Goal: Task Accomplishment & Management: Manage account settings

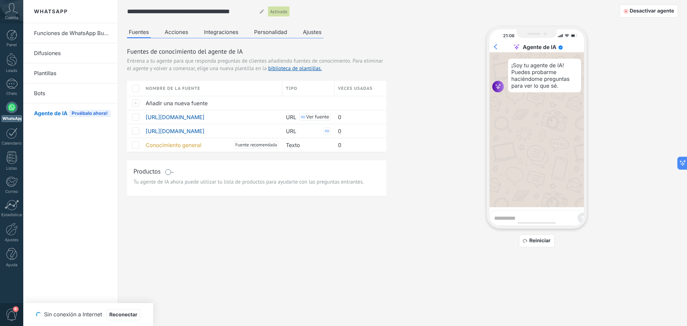
click at [30, 92] on li "Bots" at bounding box center [70, 93] width 95 height 20
click at [54, 90] on link "Bots" at bounding box center [72, 93] width 77 height 20
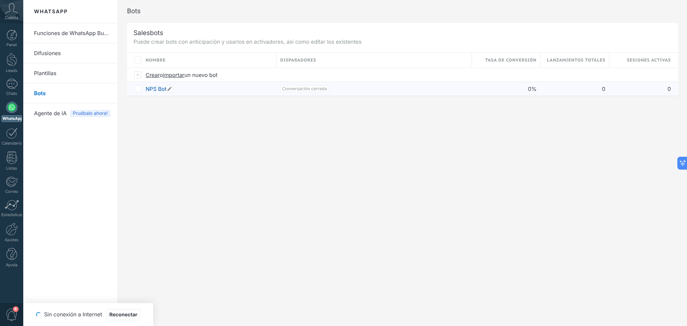
click at [158, 89] on link "NPS Bot" at bounding box center [156, 89] width 21 height 7
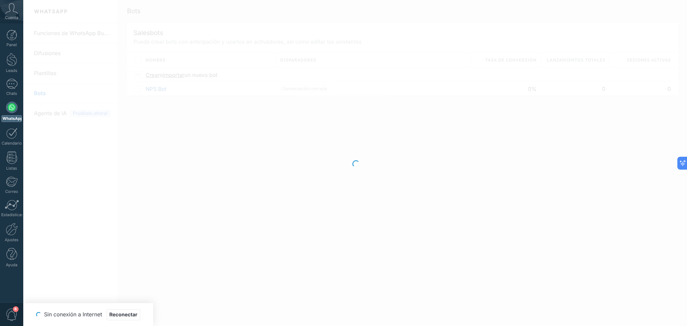
type input "*******"
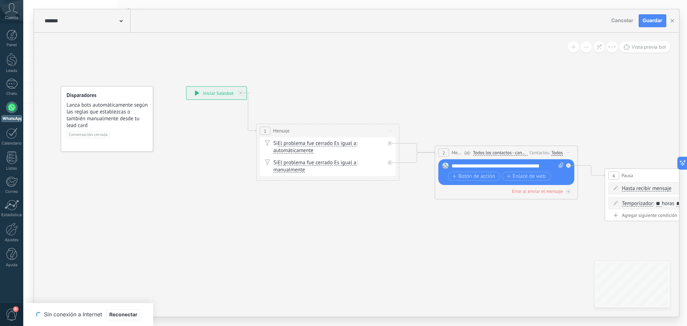
click at [290, 141] on div "Si El problema fue cerrado El problema fue cerrado El problema fue cerrado El p…" at bounding box center [329, 147] width 111 height 14
click at [352, 142] on span "Es igual a" at bounding box center [345, 144] width 22 height 6
click at [352, 142] on button "Es igual a" at bounding box center [376, 143] width 90 height 13
click at [306, 153] on span "automáticamente" at bounding box center [294, 151] width 40 height 6
click at [306, 153] on button "automáticamente" at bounding box center [315, 150] width 90 height 13
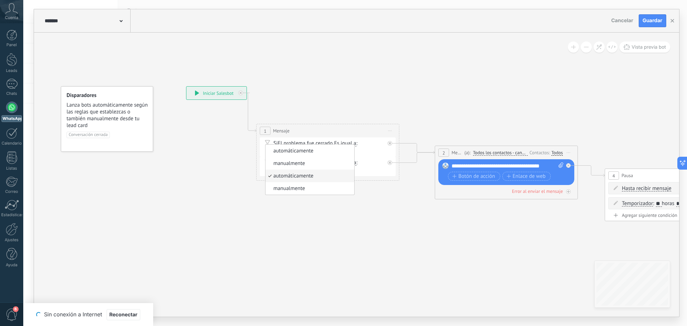
click at [371, 154] on div "Si El problema fue cerrado El problema fue cerrado El problema fue cerrado El p…" at bounding box center [329, 147] width 111 height 14
click at [296, 168] on span "manualmente" at bounding box center [290, 170] width 32 height 6
click at [296, 168] on button "manualmente" at bounding box center [315, 170] width 90 height 13
click at [391, 171] on div "Si El problema fue cerrado El problema fue cerrado El problema fue cerrado El p…" at bounding box center [328, 166] width 136 height 19
click at [478, 168] on div "**********" at bounding box center [508, 166] width 112 height 7
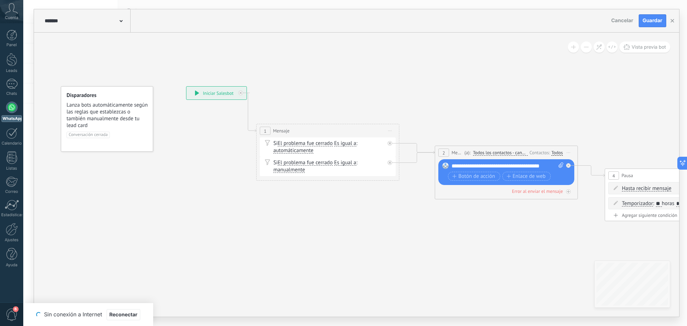
click at [507, 165] on div "**********" at bounding box center [508, 166] width 112 height 7
click at [107, 104] on span "Lanza bots automáticamente según las reglas que establezcas o también manualmen…" at bounding box center [108, 115] width 82 height 27
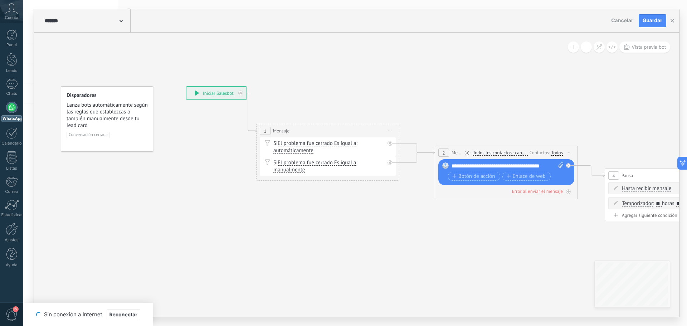
click at [107, 104] on span "Lanza bots automáticamente según las reglas que establezcas o también manualmen…" at bounding box center [108, 115] width 82 height 27
click at [198, 91] on icon at bounding box center [197, 93] width 4 height 5
click at [129, 313] on span "Reconectar" at bounding box center [124, 315] width 28 height 5
click at [479, 166] on div "**********" at bounding box center [508, 166] width 112 height 7
click at [477, 175] on span "Botón de acción" at bounding box center [474, 177] width 43 height 6
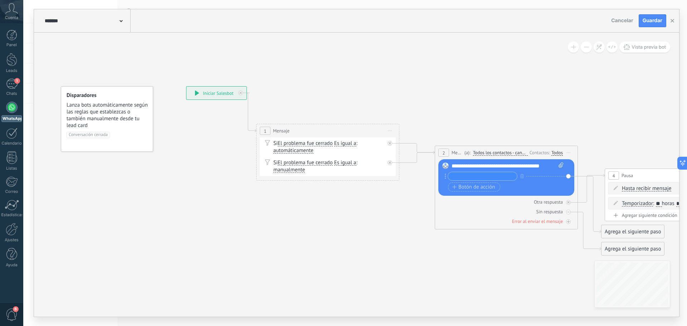
click at [475, 166] on div "**********" at bounding box center [508, 166] width 112 height 7
click at [289, 148] on span "automáticamente automáticamente manualmente automáticamente manualmente automát…" at bounding box center [294, 150] width 40 height 7
click at [651, 49] on span "Vista previa bot" at bounding box center [649, 47] width 34 height 6
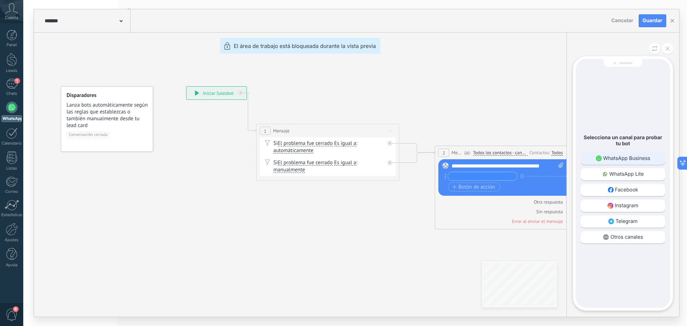
click at [633, 158] on p "WhatsApp Business" at bounding box center [627, 158] width 47 height 6
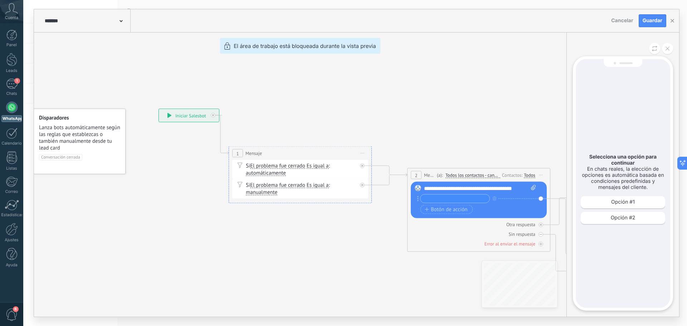
click at [617, 22] on span "Cancelar" at bounding box center [623, 21] width 22 height 6
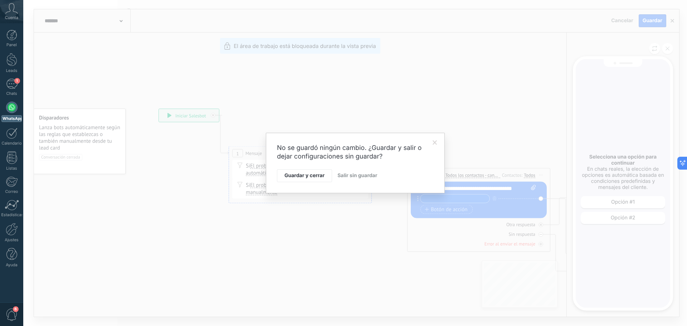
click at [354, 177] on span "Salir sin guardar" at bounding box center [358, 176] width 40 height 6
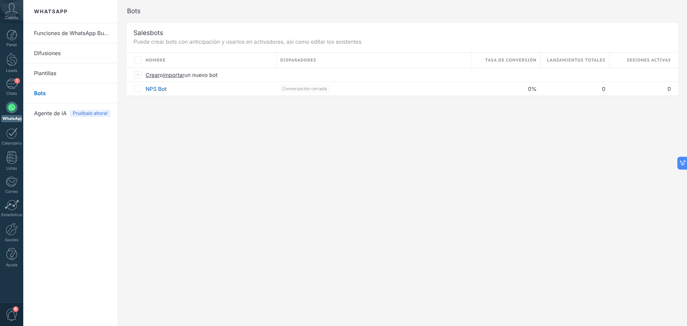
click at [55, 115] on span "Agente de IA" at bounding box center [50, 113] width 33 height 20
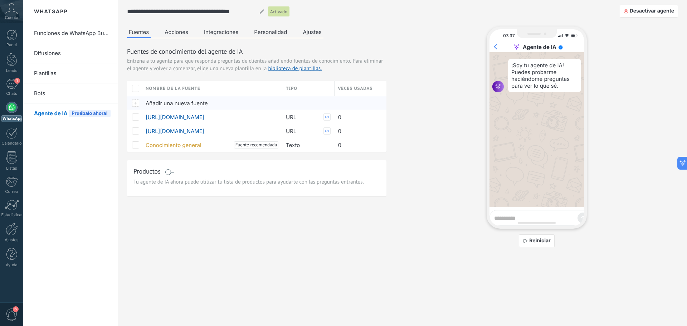
click at [166, 103] on span "Añadir una nueva fuente" at bounding box center [177, 103] width 62 height 7
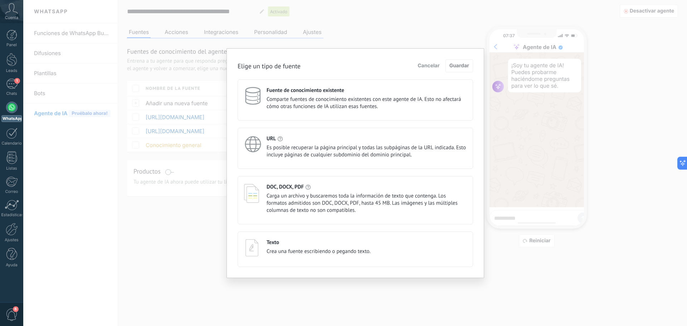
click at [321, 249] on span "Crea una fuente escribiendo o pegando texto." at bounding box center [319, 251] width 104 height 7
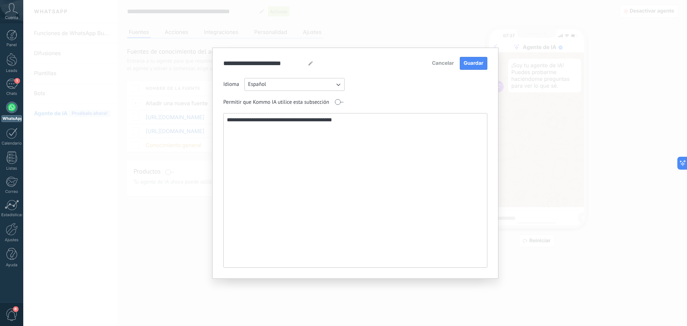
paste textarea "**********"
type textarea "**********"
click at [467, 64] on span "Guardar" at bounding box center [474, 63] width 20 height 5
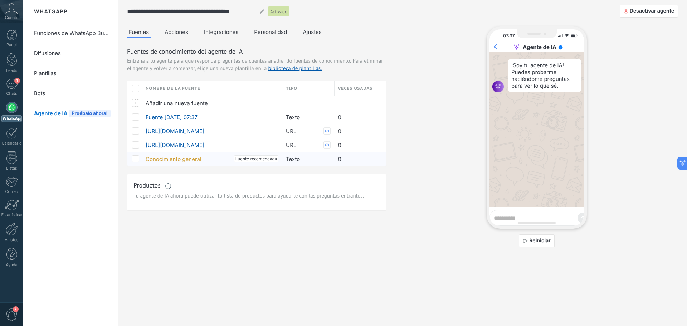
click at [183, 161] on span "Conocimiento general" at bounding box center [174, 159] width 56 height 7
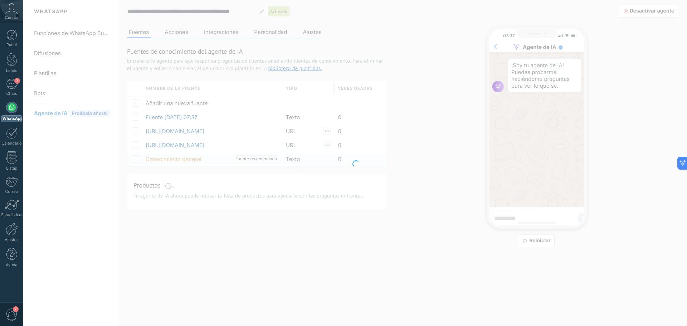
type input "**********"
type textarea "**********"
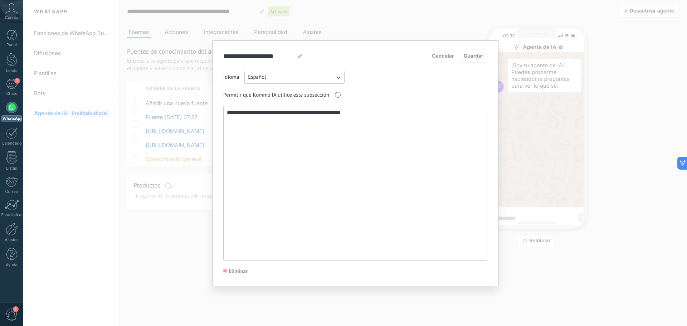
click at [376, 135] on textarea "**********" at bounding box center [355, 183] width 262 height 154
click at [447, 58] on span "Cancelar" at bounding box center [443, 56] width 22 height 5
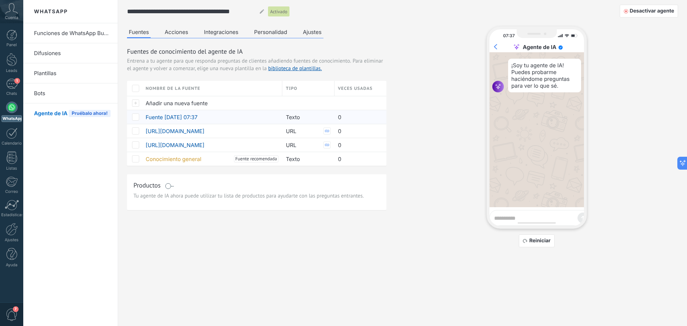
click at [193, 115] on span "Fuente 28/08/2025 07:37" at bounding box center [172, 117] width 52 height 7
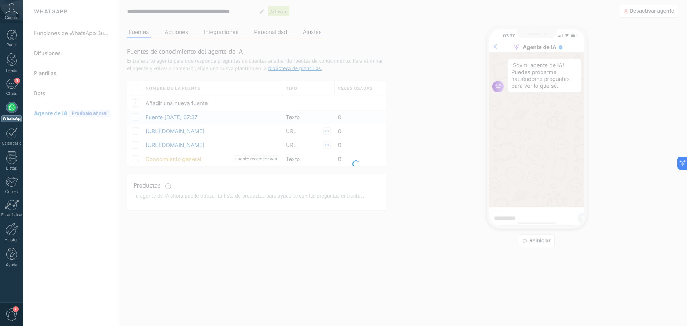
type input "**********"
type textarea "**********"
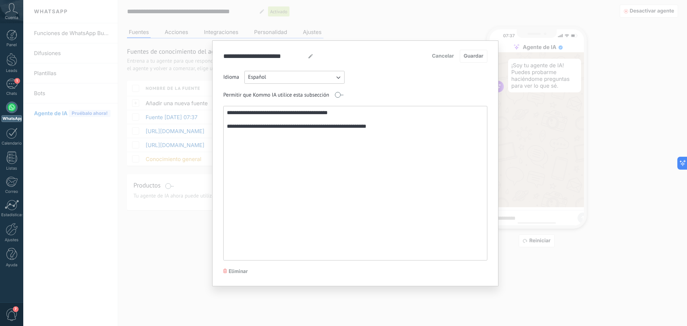
drag, startPoint x: 407, startPoint y: 115, endPoint x: 222, endPoint y: 98, distance: 185.5
click at [222, 98] on div "**********" at bounding box center [355, 163] width 286 height 246
click at [347, 127] on textarea "**********" at bounding box center [355, 183] width 262 height 154
drag, startPoint x: 406, startPoint y: 123, endPoint x: 228, endPoint y: 104, distance: 179.7
click at [228, 104] on div "**********" at bounding box center [355, 166] width 264 height 190
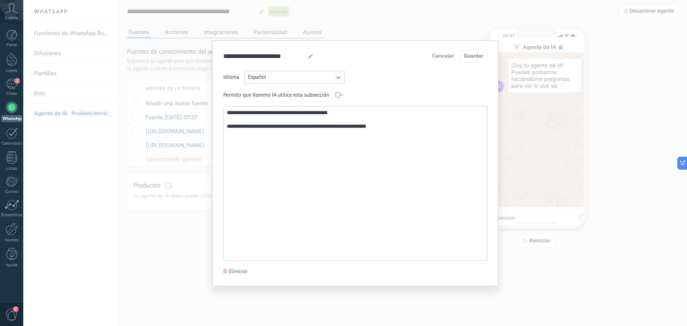
click at [440, 55] on span "Cancelar" at bounding box center [443, 56] width 22 height 5
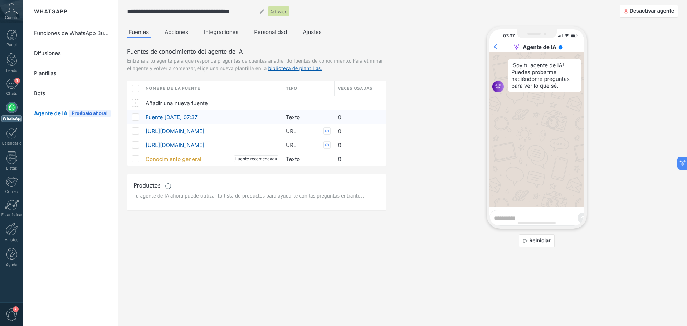
click at [136, 115] on span at bounding box center [135, 116] width 7 height 7
click at [151, 115] on span "Eliminar" at bounding box center [159, 117] width 19 height 14
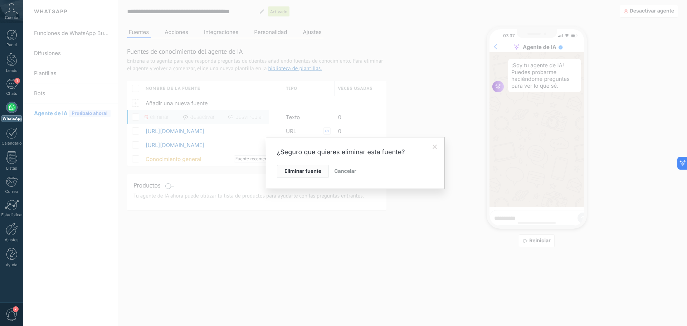
click at [291, 170] on span "Eliminar fuente" at bounding box center [303, 171] width 37 height 5
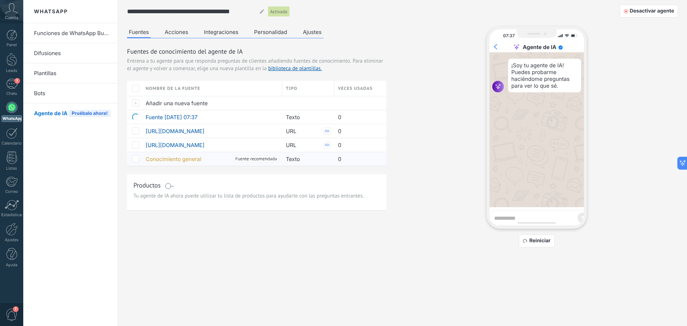
click at [169, 158] on div "Fuentes de conocimiento del agente de IA Entrena a tu agente para que responda …" at bounding box center [257, 128] width 260 height 163
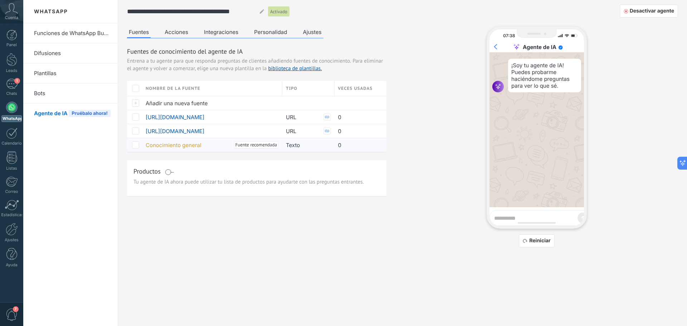
click at [183, 146] on span "Conocimiento general" at bounding box center [174, 145] width 56 height 7
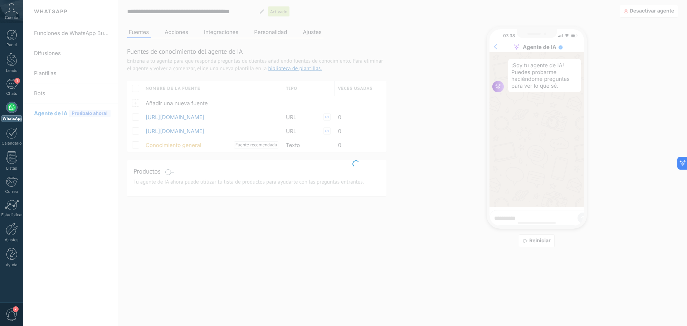
type input "**********"
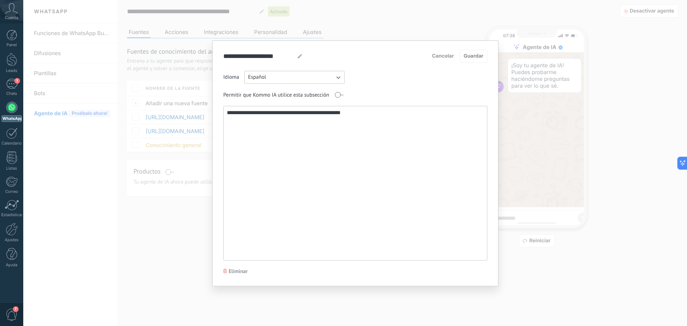
click at [392, 114] on textarea "**********" at bounding box center [355, 183] width 262 height 154
paste textarea "**********"
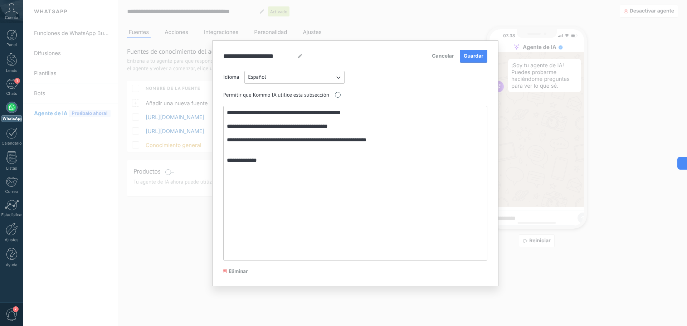
paste textarea "**********"
click at [250, 208] on textarea "**********" at bounding box center [355, 183] width 262 height 154
click at [249, 208] on textarea "**********" at bounding box center [355, 183] width 262 height 154
click at [351, 183] on textarea "**********" at bounding box center [355, 183] width 262 height 154
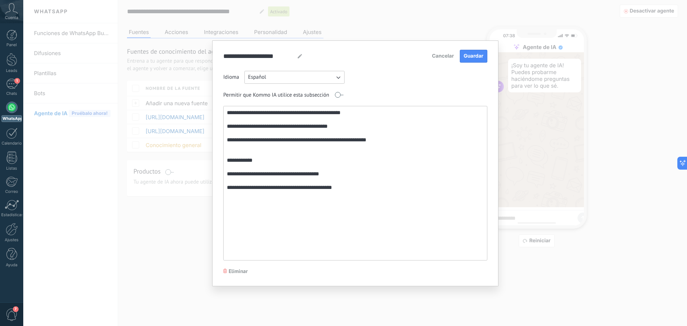
click at [357, 182] on textarea "**********" at bounding box center [355, 183] width 262 height 154
click at [372, 186] on textarea "**********" at bounding box center [355, 183] width 262 height 154
paste textarea "**********"
click at [303, 186] on textarea "**********" at bounding box center [355, 183] width 262 height 154
click at [300, 193] on textarea "**********" at bounding box center [355, 183] width 262 height 154
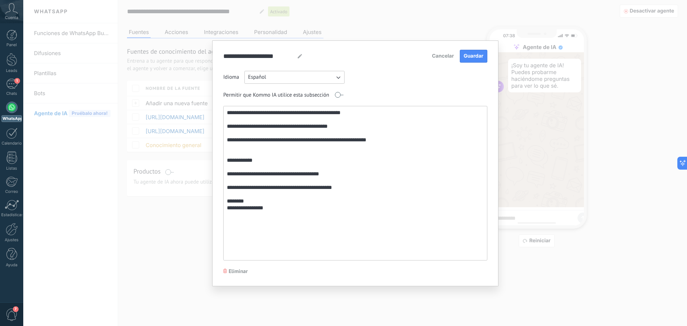
type textarea "**********"
click at [465, 54] on span "Guardar" at bounding box center [474, 56] width 20 height 5
click at [428, 15] on div "**********" at bounding box center [355, 163] width 664 height 326
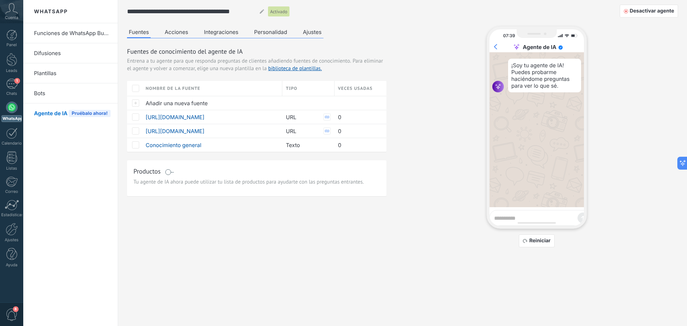
click at [173, 217] on div "Fuentes Acciones Integraciones Personalidad Ajustes Fuentes de conocimiento del…" at bounding box center [402, 136] width 551 height 221
click at [173, 102] on span "Añadir una nueva fuente" at bounding box center [177, 103] width 62 height 7
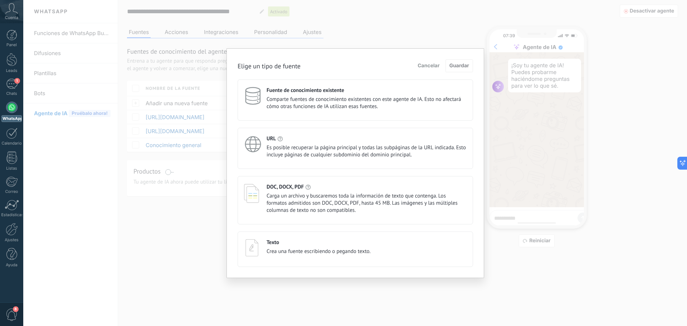
click at [316, 100] on span "Comparte fuentes de conocimiento existentes con este agente de IA. Esto no afec…" at bounding box center [367, 103] width 200 height 14
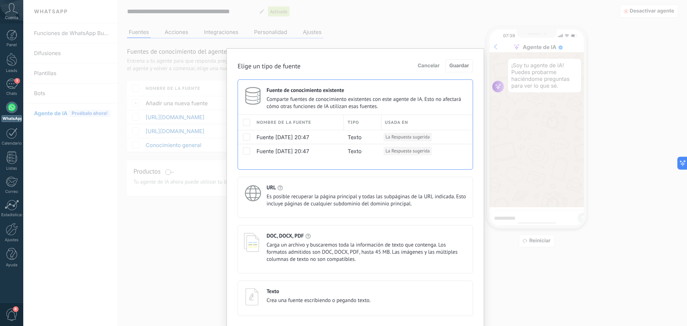
click at [286, 104] on span "Comparte fuentes de conocimiento existentes con este agente de IA. Esto no afec…" at bounding box center [367, 103] width 200 height 14
click at [296, 185] on div "URL" at bounding box center [367, 187] width 200 height 7
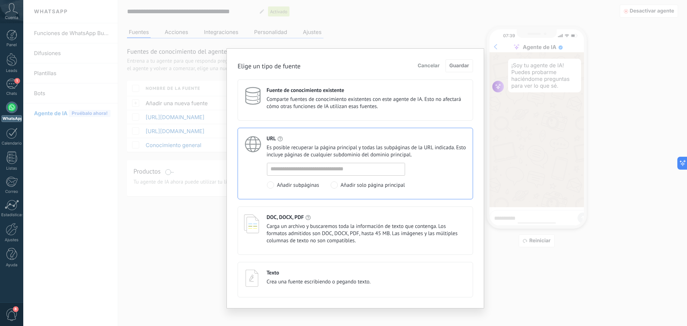
click at [338, 185] on label "Añadir solo página principal" at bounding box center [368, 186] width 74 height 8
click at [294, 163] on input at bounding box center [335, 168] width 137 height 11
paste input "**********"
type input "**********"
click at [461, 62] on button "Guardar" at bounding box center [460, 65] width 28 height 13
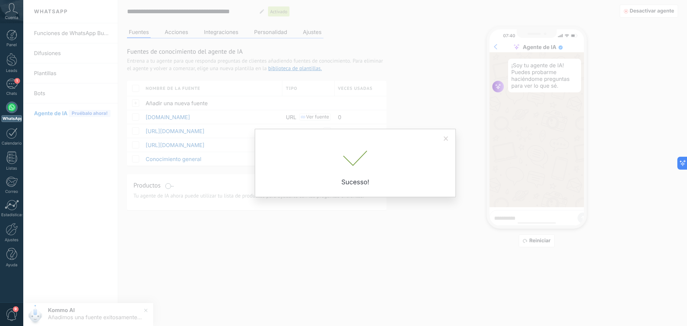
click at [307, 178] on div "Sucesso!" at bounding box center [355, 168] width 179 height 35
click at [446, 138] on span at bounding box center [446, 138] width 5 height 5
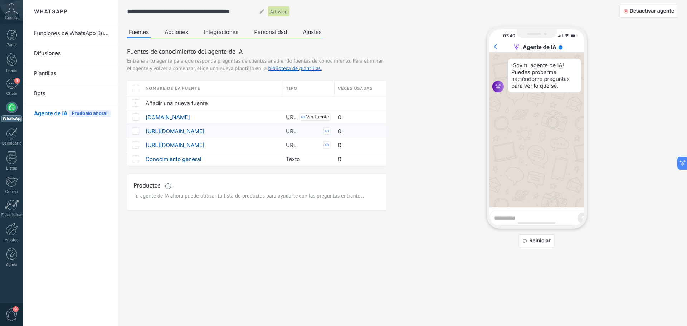
click at [136, 130] on span at bounding box center [135, 130] width 7 height 7
click at [146, 130] on icon at bounding box center [147, 131] width 4 height 4
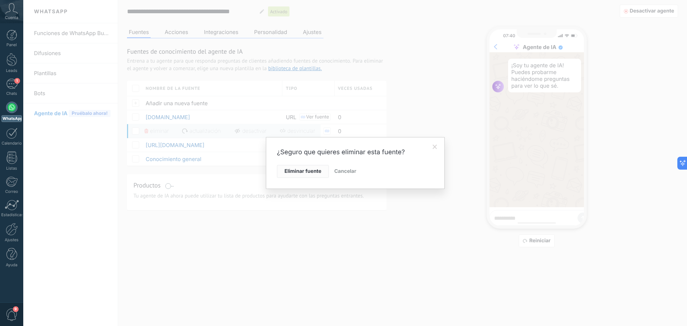
click at [302, 170] on span "Eliminar fuente" at bounding box center [303, 171] width 37 height 5
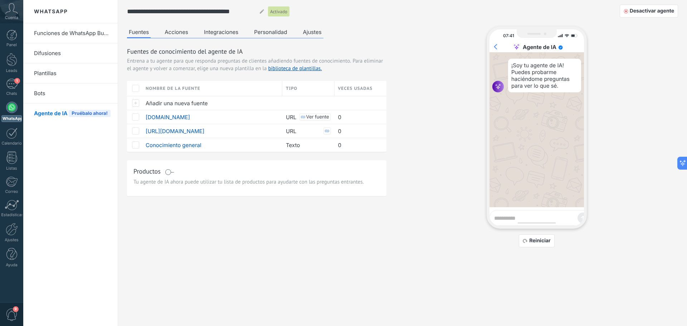
click at [177, 31] on button "Acciones" at bounding box center [176, 31] width 27 height 11
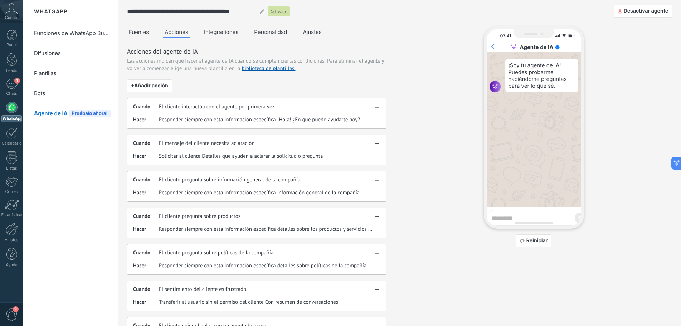
click at [217, 155] on span "Solicitar al cliente Detalles que ayuden a aclarar la solicitud o pregunta" at bounding box center [241, 156] width 164 height 7
click at [272, 35] on button "Personalidad" at bounding box center [270, 31] width 37 height 11
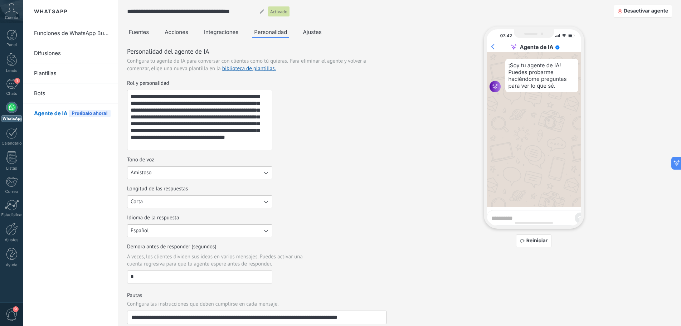
click at [261, 141] on textarea "**********" at bounding box center [198, 120] width 143 height 60
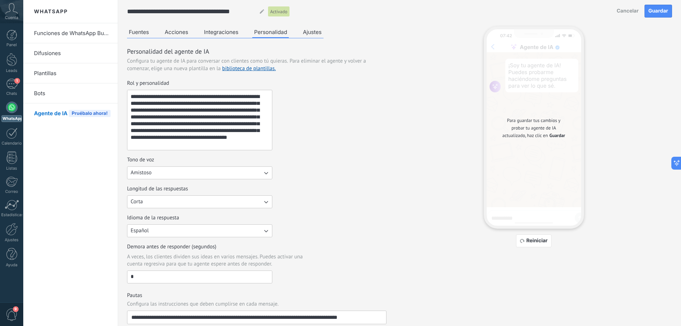
type textarea "**********"
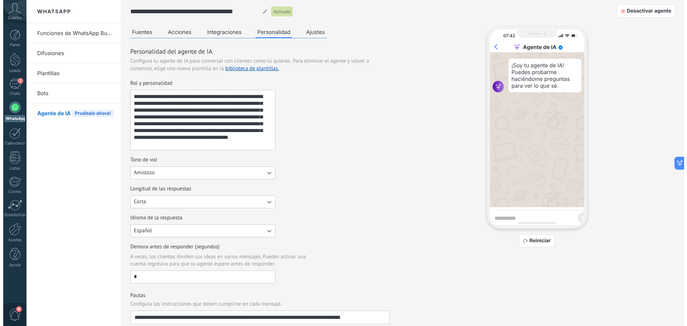
scroll to position [0, 0]
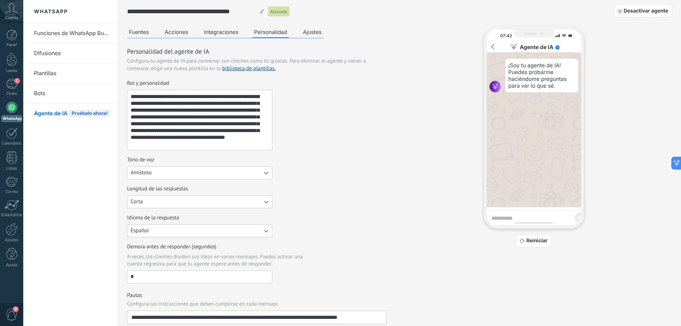
click at [188, 32] on button "Acciones" at bounding box center [176, 31] width 27 height 11
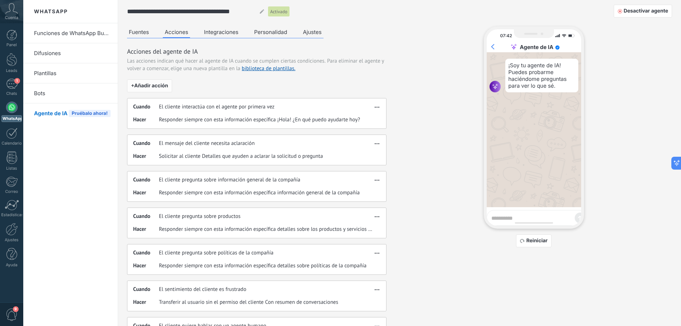
click at [163, 90] on button "+ Añadir acción" at bounding box center [149, 85] width 45 height 13
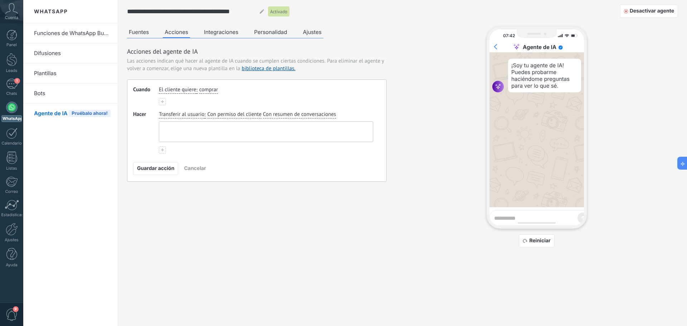
click at [179, 125] on textarea at bounding box center [265, 132] width 212 height 20
click at [179, 89] on span "El cliente quiere" at bounding box center [177, 89] width 37 height 7
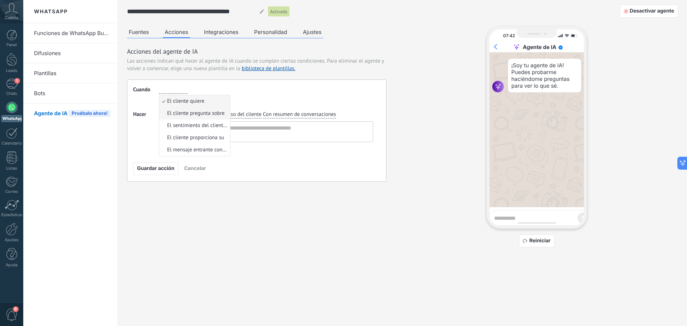
click at [193, 113] on span "El cliente pregunta sobre" at bounding box center [196, 113] width 58 height 7
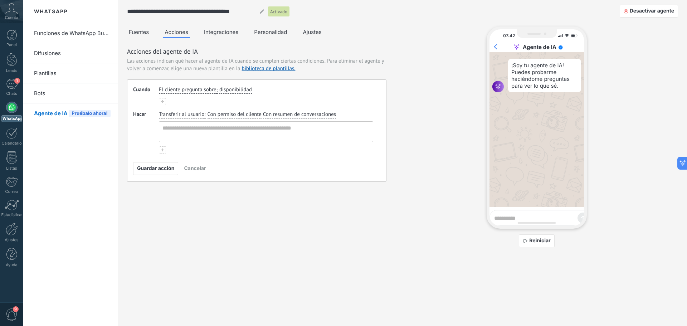
click at [164, 102] on button at bounding box center [162, 101] width 7 height 7
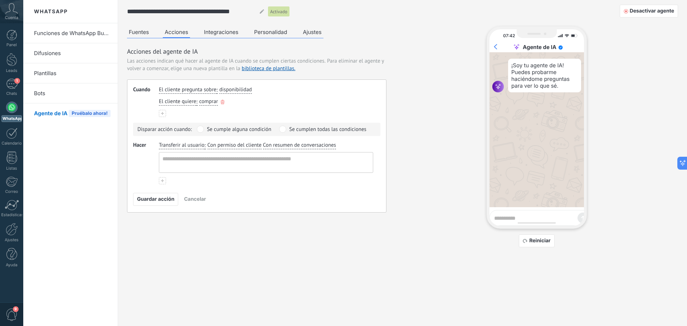
click at [222, 101] on use "button" at bounding box center [223, 102] width 4 height 4
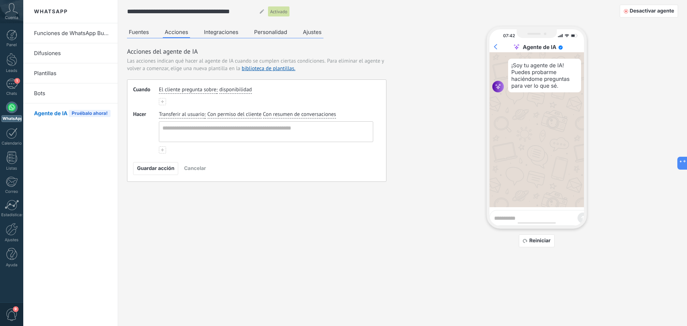
click at [217, 87] on span ":" at bounding box center [217, 90] width 1 height 8
click at [172, 88] on span "El cliente pregunta sobre" at bounding box center [188, 89] width 58 height 7
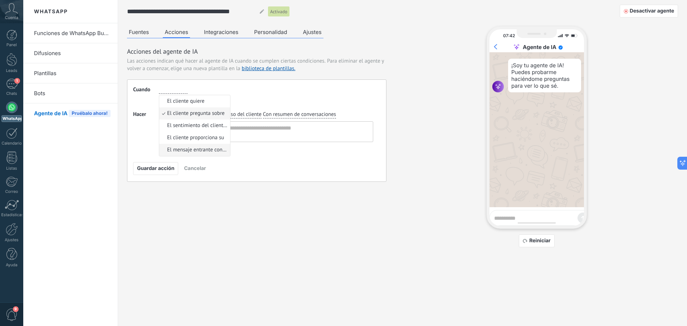
click at [213, 149] on span "El mensaje entrante contiene" at bounding box center [197, 149] width 61 height 7
click at [212, 90] on span "El mensaje entrante contiene" at bounding box center [192, 89] width 67 height 7
click at [194, 100] on span "El cliente quiere" at bounding box center [185, 101] width 37 height 7
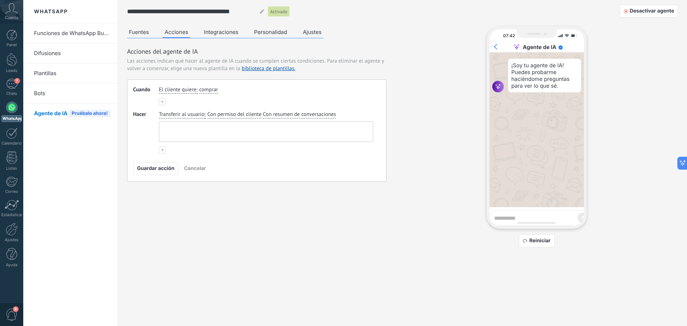
click at [167, 126] on textarea at bounding box center [265, 132] width 212 height 20
click at [200, 89] on span "comprar" at bounding box center [208, 89] width 19 height 7
click at [248, 112] on li "obtener soporte" at bounding box center [235, 113] width 71 height 12
click at [222, 113] on span "Con permiso del cliente" at bounding box center [235, 114] width 54 height 7
click at [292, 113] on span "Con resumen de conversaciones" at bounding box center [299, 114] width 73 height 7
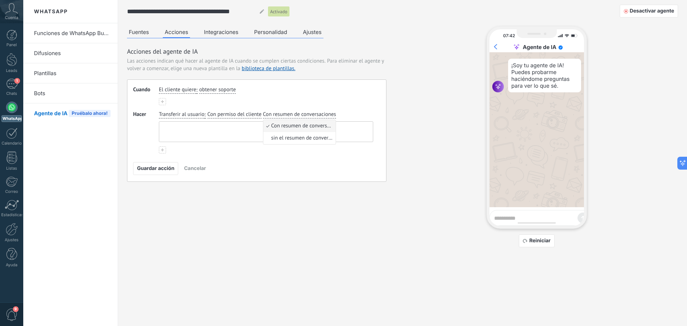
click at [207, 123] on textarea at bounding box center [265, 132] width 212 height 20
click at [189, 126] on textarea at bounding box center [265, 132] width 212 height 20
type textarea "**********"
click at [201, 166] on span "Cancelar" at bounding box center [195, 168] width 22 height 5
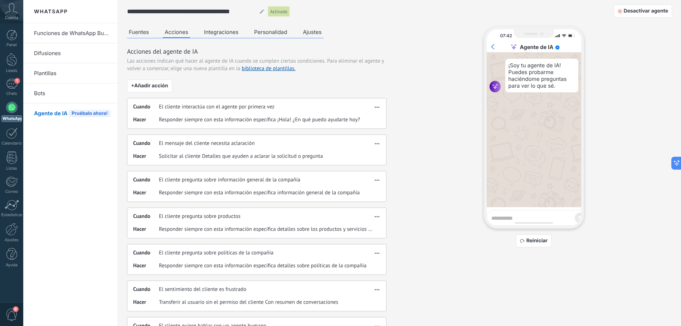
click at [11, 316] on span "9" at bounding box center [12, 315] width 12 height 13
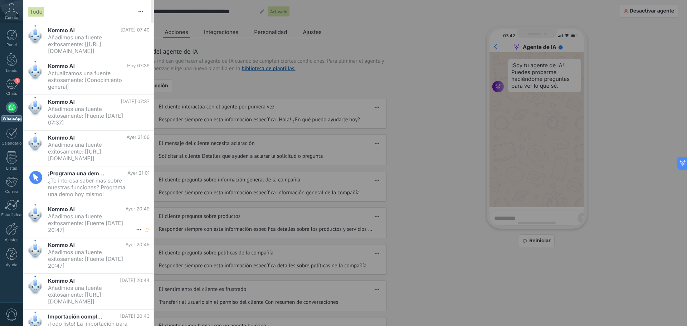
scroll to position [19, 0]
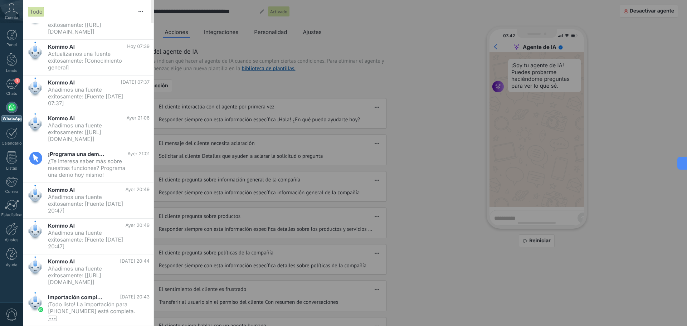
click at [259, 89] on div at bounding box center [343, 163] width 687 height 326
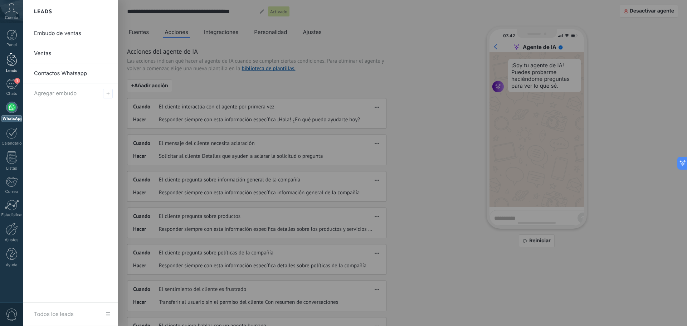
click at [11, 58] on div at bounding box center [11, 59] width 11 height 13
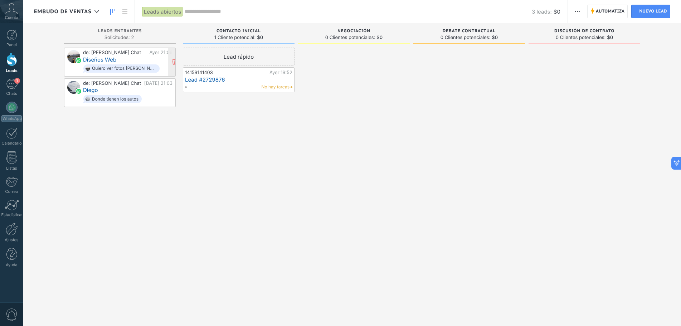
click at [131, 54] on div "de: Grimalt Chat" at bounding box center [115, 53] width 64 height 6
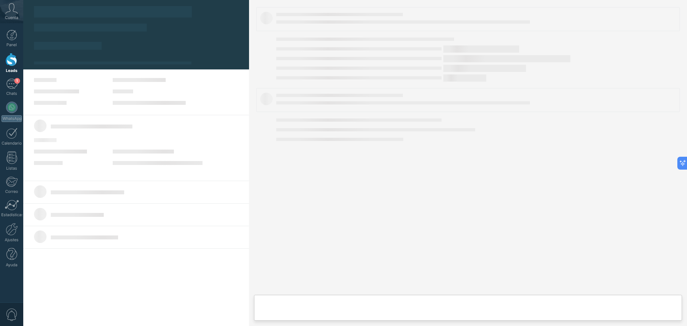
type textarea "**********"
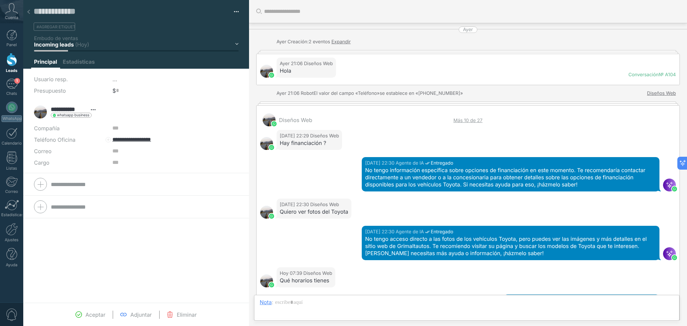
scroll to position [336, 0]
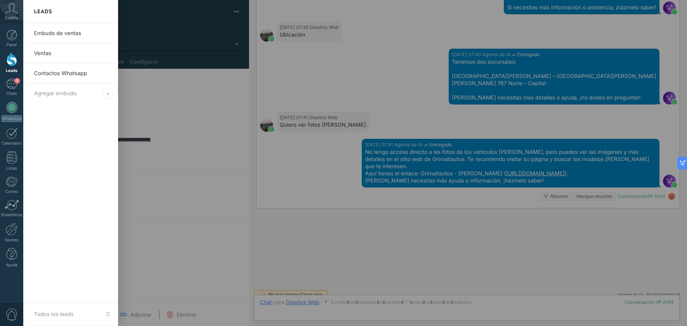
click at [14, 61] on div at bounding box center [11, 59] width 11 height 13
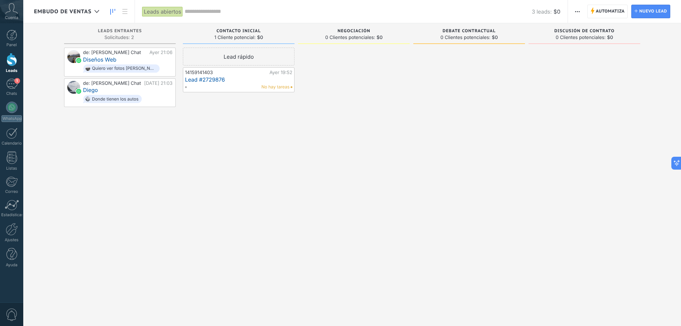
click at [367, 32] on span "Negociación" at bounding box center [354, 31] width 33 height 5
click at [367, 31] on span "Negociación" at bounding box center [354, 31] width 33 height 5
click at [666, 10] on span "Nuevo lead" at bounding box center [653, 11] width 28 height 13
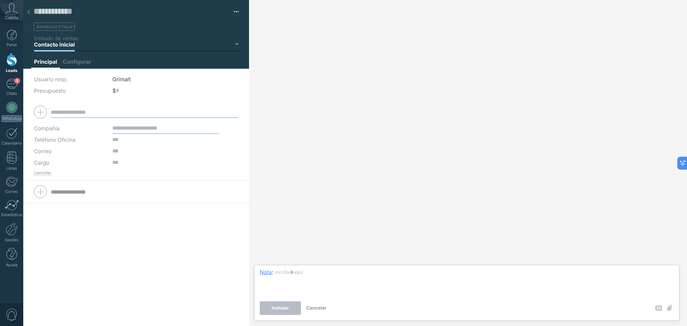
click at [68, 111] on input "text" at bounding box center [145, 111] width 188 height 11
click at [45, 11] on input "text" at bounding box center [131, 11] width 195 height 11
type input "**********"
click at [54, 313] on button "Guardar" at bounding box center [48, 314] width 28 height 13
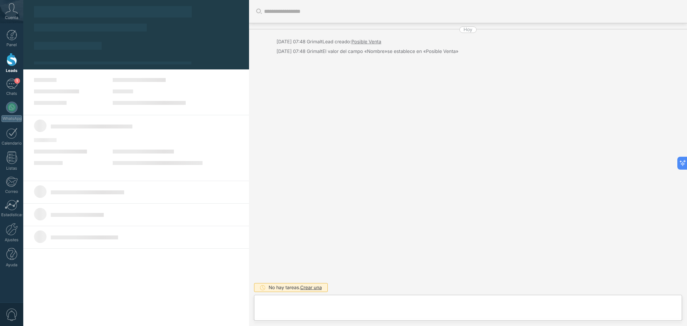
type textarea "**********"
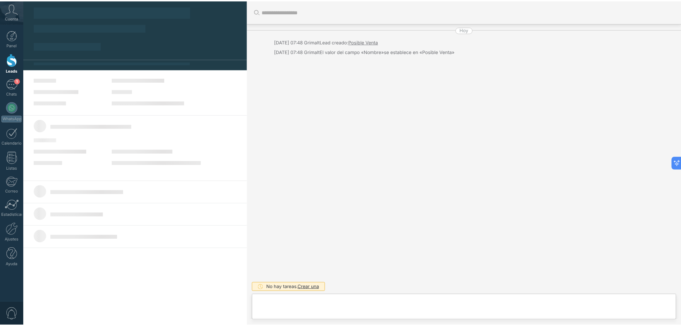
scroll to position [11, 0]
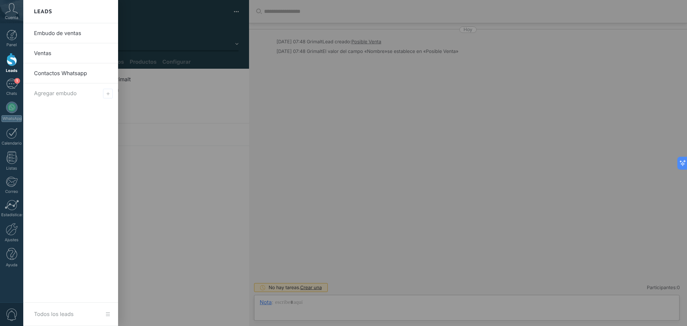
click at [14, 61] on div at bounding box center [11, 59] width 11 height 13
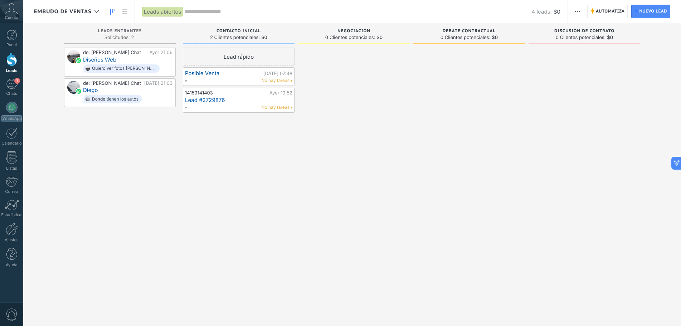
click at [105, 12] on div "Embudo de ventas" at bounding box center [70, 11] width 72 height 23
click at [98, 11] on use at bounding box center [97, 11] width 5 height 3
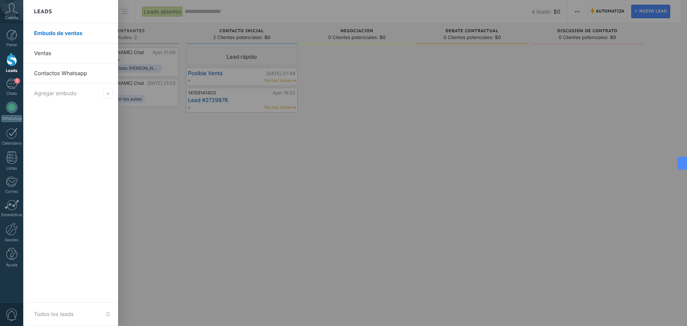
click at [374, 83] on div at bounding box center [366, 163] width 687 height 326
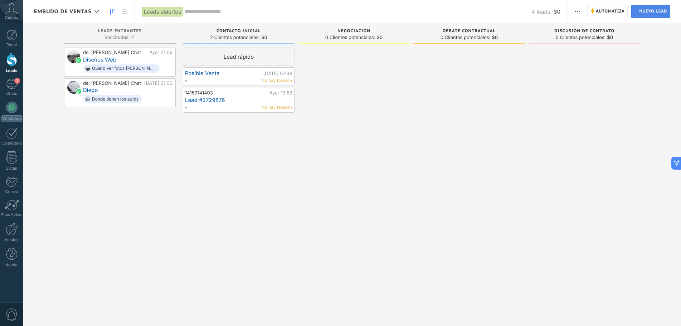
click at [653, 12] on span "Nuevo lead" at bounding box center [653, 11] width 28 height 13
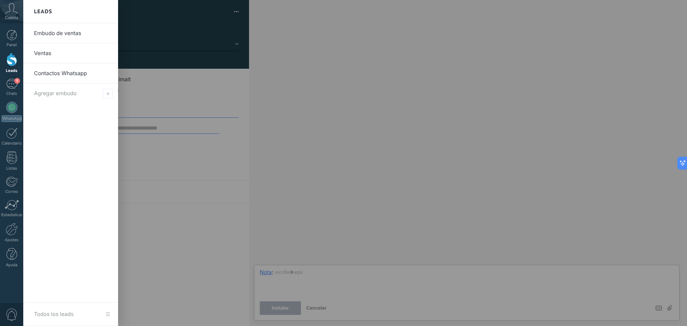
click at [10, 57] on div at bounding box center [11, 59] width 11 height 13
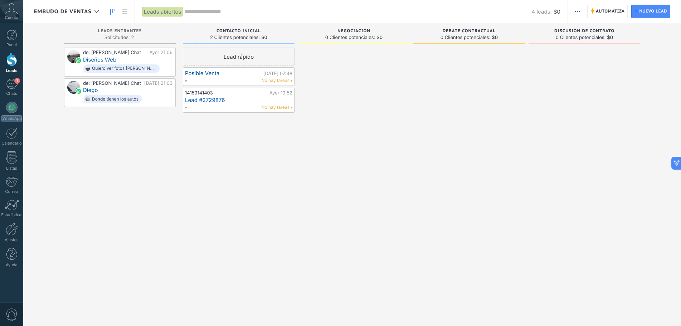
click at [577, 13] on span "button" at bounding box center [577, 12] width 5 height 14
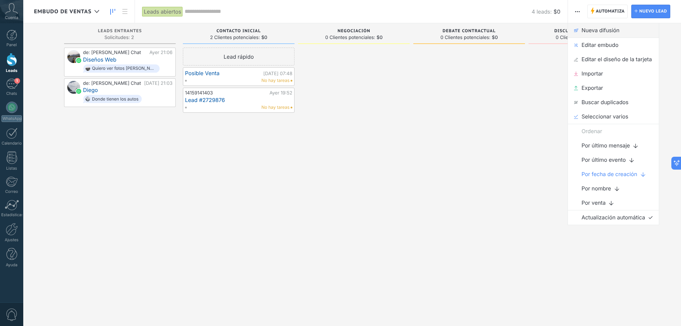
click at [591, 30] on span "Nueva difusión" at bounding box center [601, 30] width 38 height 14
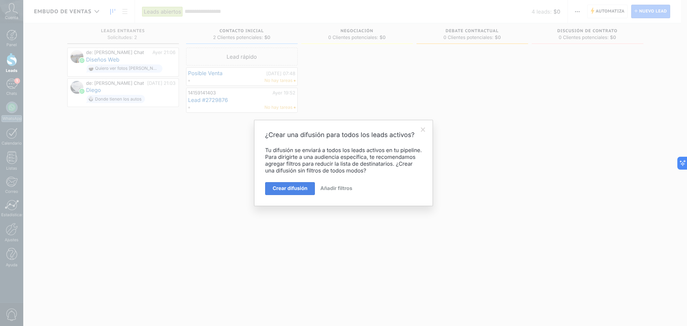
click at [296, 188] on span "Crear difusión" at bounding box center [290, 188] width 35 height 5
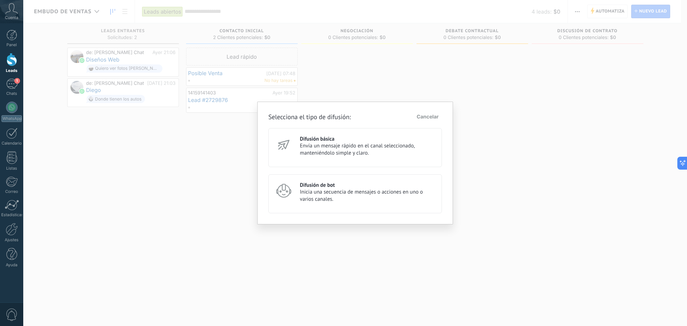
click at [435, 115] on span "Cancelar" at bounding box center [428, 117] width 22 height 5
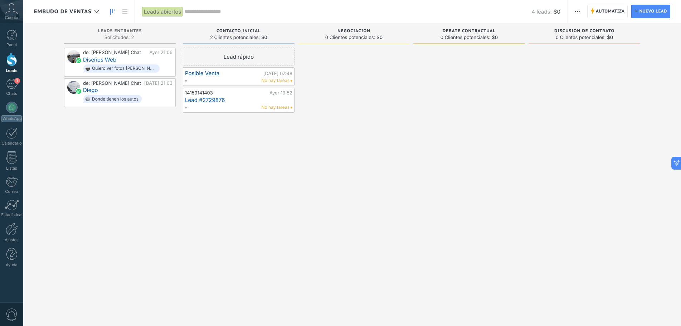
click at [577, 11] on icon "button" at bounding box center [577, 11] width 5 height 1
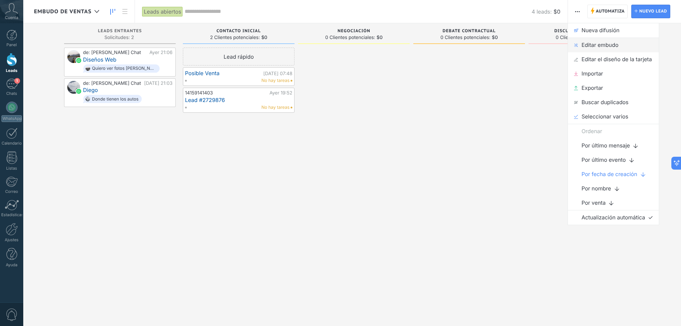
click at [607, 43] on span "Editar embudo" at bounding box center [600, 45] width 37 height 14
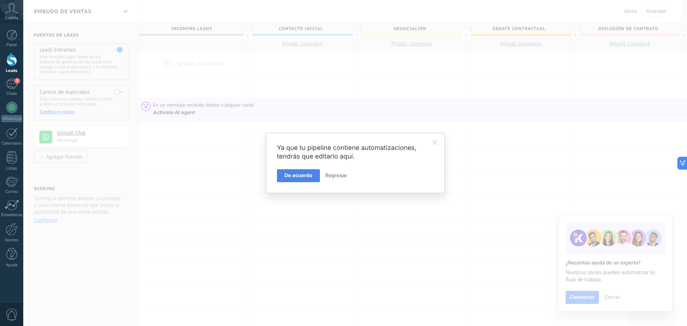
click at [312, 179] on button "De acuerdo" at bounding box center [298, 175] width 43 height 13
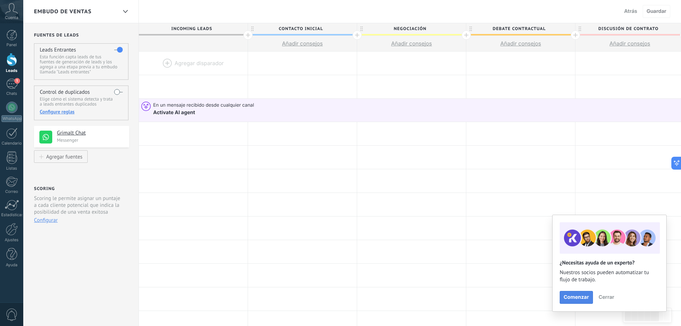
click at [576, 294] on button "Comenzar" at bounding box center [576, 297] width 33 height 13
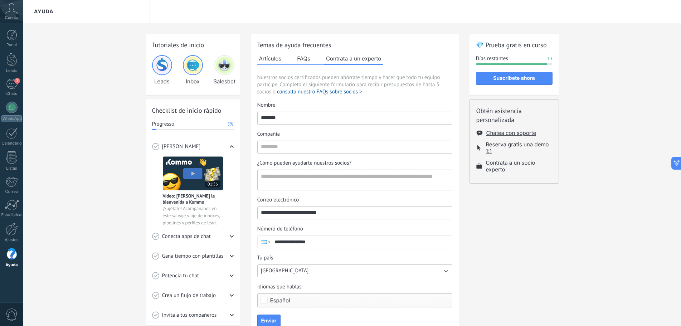
click at [271, 265] on button "USA" at bounding box center [354, 271] width 195 height 13
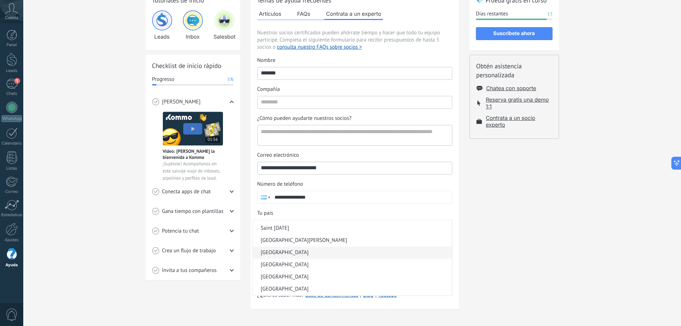
scroll to position [143, 0]
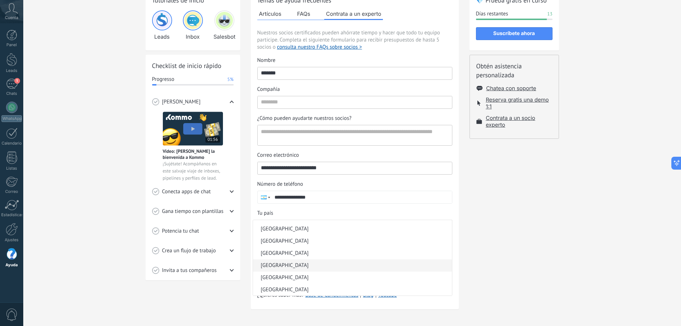
click at [337, 265] on li "Argentina" at bounding box center [352, 266] width 199 height 12
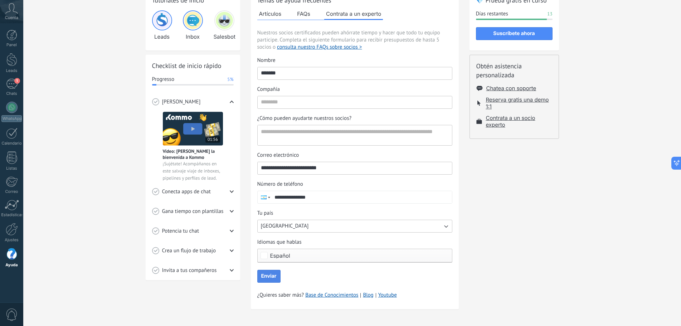
click at [266, 274] on span "Enviar" at bounding box center [268, 276] width 15 height 5
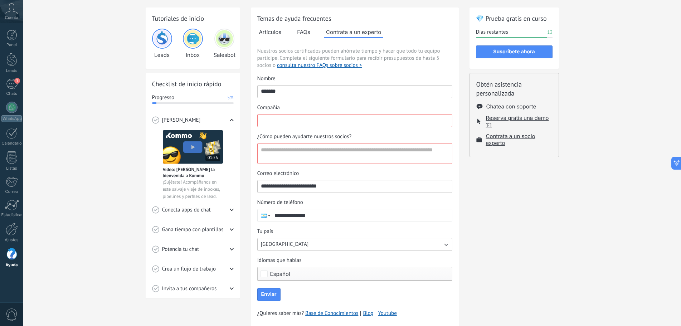
scroll to position [0, 0]
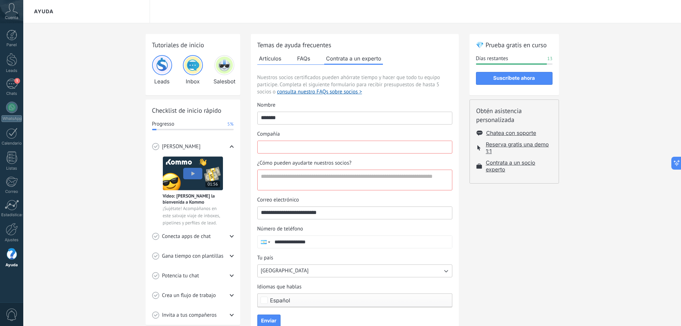
click at [307, 145] on input "Compañía" at bounding box center [355, 146] width 194 height 11
type input "**********"
click at [319, 179] on textarea "¿Cómo pueden ayudarte nuestros socios?" at bounding box center [354, 180] width 193 height 20
type textarea "**********"
click at [281, 317] on form "**********" at bounding box center [354, 214] width 195 height 226
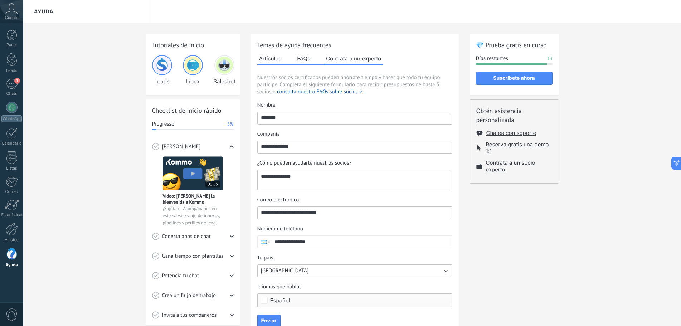
click at [280, 317] on button "Enviar" at bounding box center [268, 321] width 23 height 13
click at [13, 83] on div "1" at bounding box center [11, 84] width 11 height 10
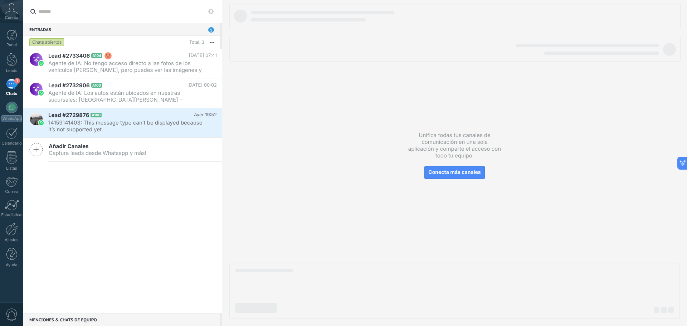
click at [10, 83] on div "1" at bounding box center [11, 84] width 11 height 10
click at [14, 82] on div "1" at bounding box center [11, 84] width 11 height 10
click at [9, 55] on div at bounding box center [11, 59] width 11 height 13
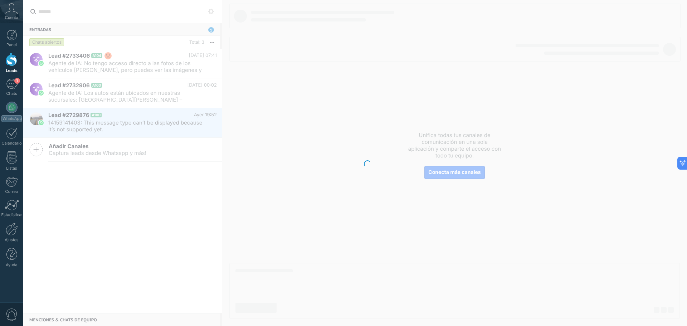
click at [9, 78] on div "Panel Leads 1 Chats WhatsApp Clientes" at bounding box center [11, 152] width 23 height 245
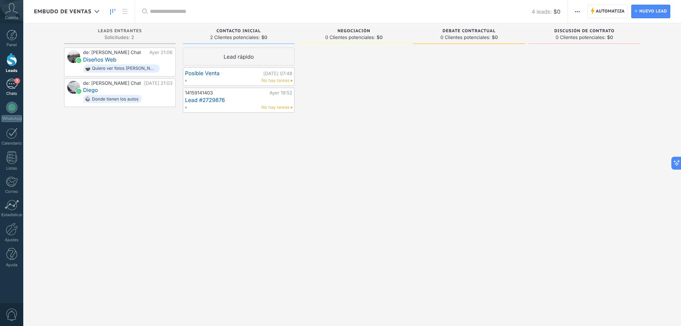
click at [11, 83] on div "1" at bounding box center [11, 84] width 11 height 10
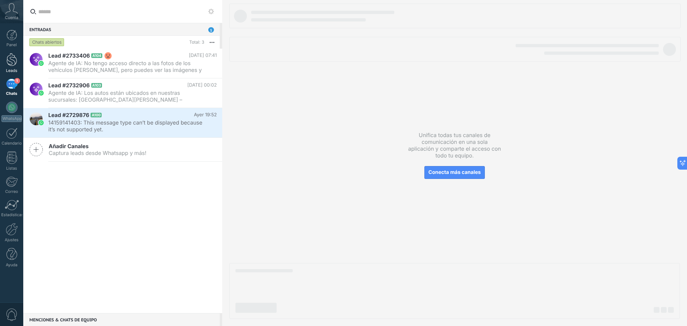
click at [16, 57] on div at bounding box center [11, 59] width 11 height 13
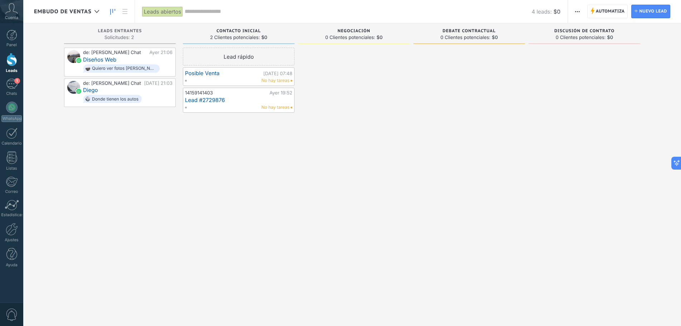
click at [575, 12] on span "button" at bounding box center [577, 12] width 5 height 14
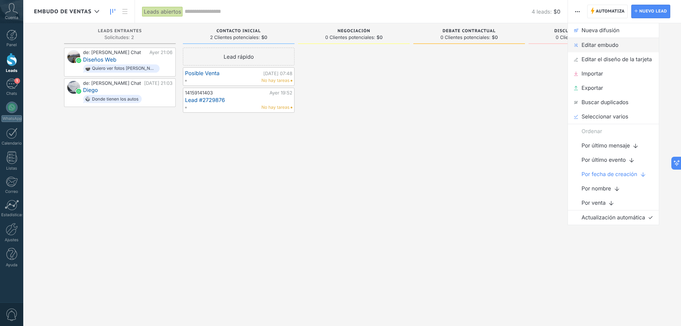
click at [590, 43] on span "Editar embudo" at bounding box center [600, 45] width 37 height 14
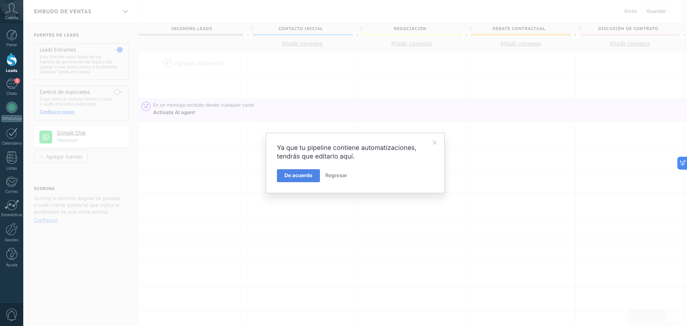
click at [310, 177] on span "De acuerdo" at bounding box center [299, 175] width 28 height 5
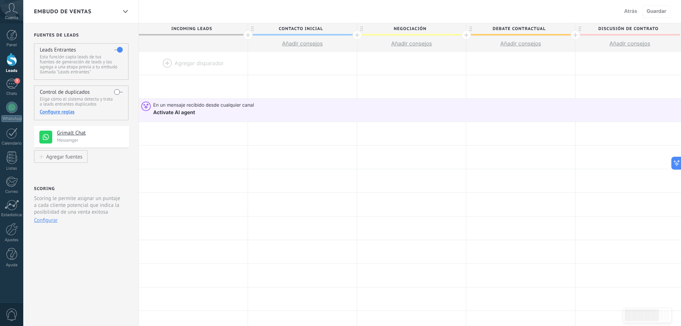
click at [393, 29] on span "Negociación" at bounding box center [409, 28] width 105 height 11
click at [401, 28] on input "**********" at bounding box center [410, 28] width 95 height 11
drag, startPoint x: 426, startPoint y: 28, endPoint x: 383, endPoint y: 28, distance: 42.2
click at [383, 28] on input "**********" at bounding box center [410, 28] width 95 height 11
type input "**********"
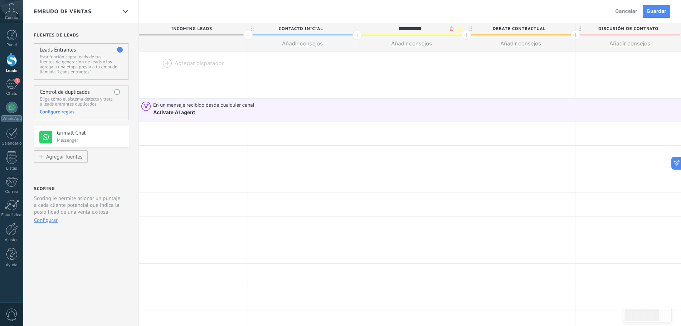
click at [518, 24] on span "Debate contractual" at bounding box center [519, 28] width 105 height 11
click at [518, 24] on input "**********" at bounding box center [519, 28] width 95 height 11
drag, startPoint x: 544, startPoint y: 30, endPoint x: 495, endPoint y: 29, distance: 49.1
click at [495, 29] on input "**********" at bounding box center [519, 28] width 95 height 11
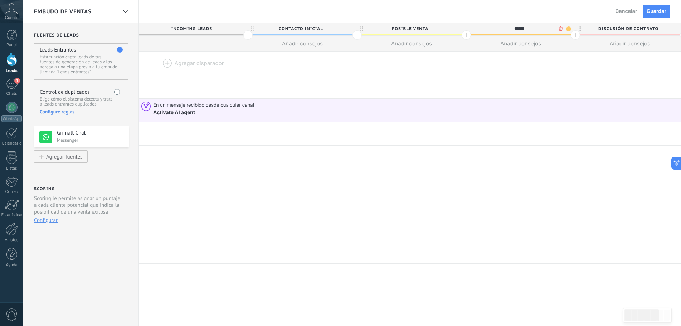
type input "******"
click at [613, 24] on span "Discusión de contrato" at bounding box center [628, 28] width 105 height 11
click at [613, 24] on input "**********" at bounding box center [628, 28] width 95 height 11
type input "**********"
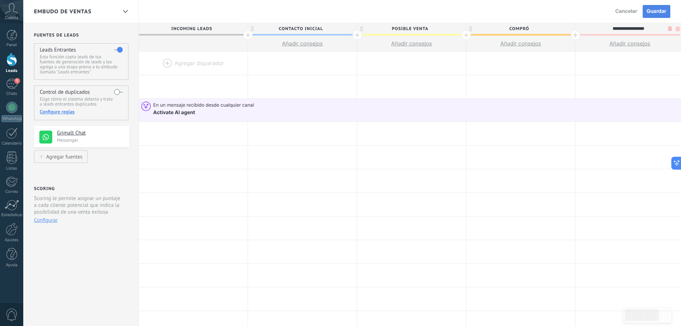
click at [663, 7] on button "Guardar" at bounding box center [657, 11] width 28 height 13
click at [360, 35] on div at bounding box center [357, 34] width 9 height 9
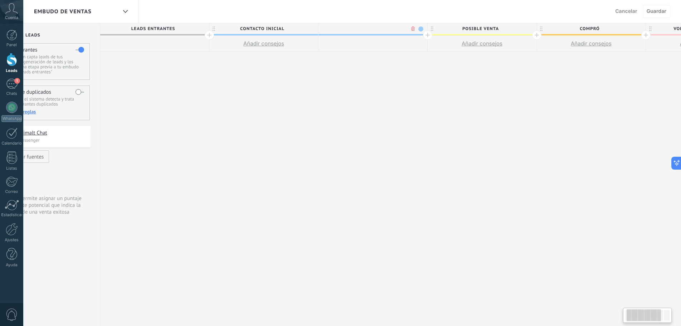
scroll to position [0, 53]
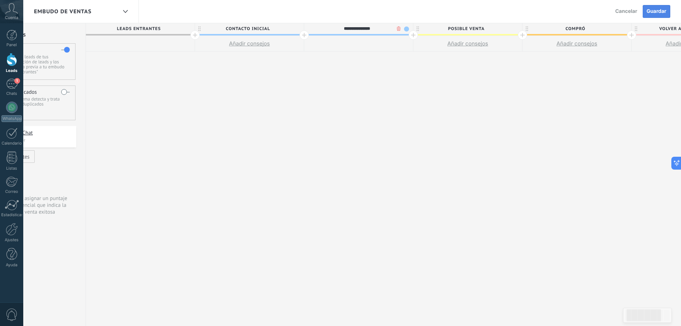
type input "**********"
click at [649, 10] on span "Guardar" at bounding box center [657, 11] width 20 height 5
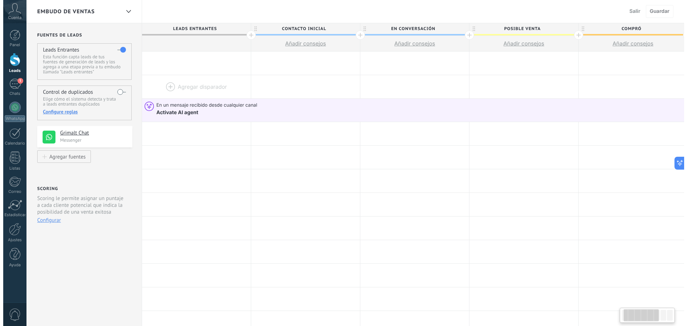
scroll to position [0, 53]
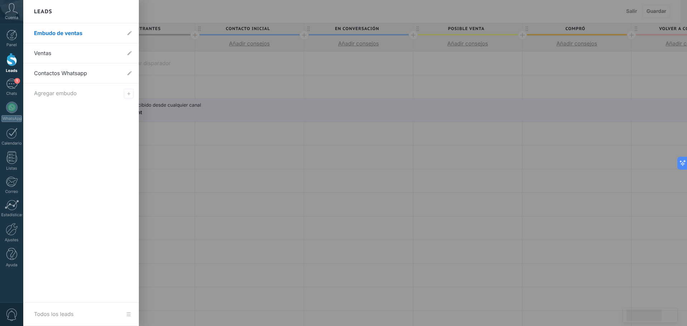
click at [10, 61] on div at bounding box center [11, 59] width 11 height 13
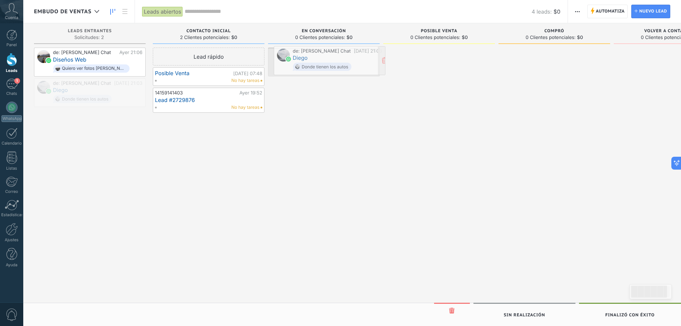
drag, startPoint x: 98, startPoint y: 92, endPoint x: 338, endPoint y: 59, distance: 242.0
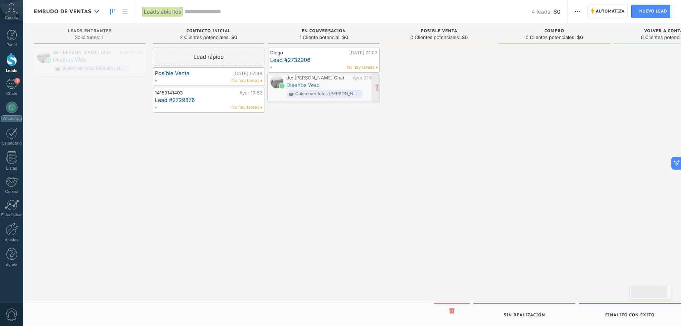
drag, startPoint x: 108, startPoint y: 59, endPoint x: 341, endPoint y: 84, distance: 234.8
drag, startPoint x: 217, startPoint y: 78, endPoint x: 208, endPoint y: 82, distance: 9.6
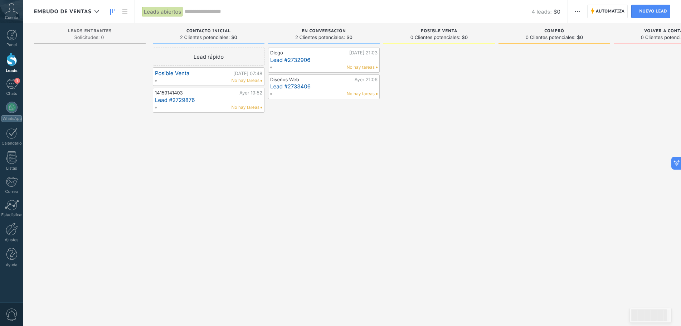
drag, startPoint x: 211, startPoint y: 76, endPoint x: 206, endPoint y: 76, distance: 4.7
click at [206, 76] on link "Posible Venta" at bounding box center [193, 73] width 77 height 6
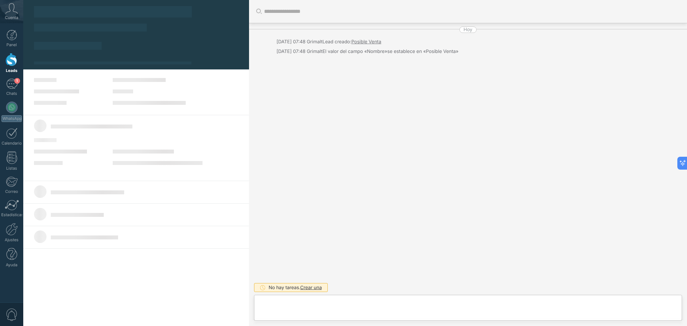
scroll to position [11, 0]
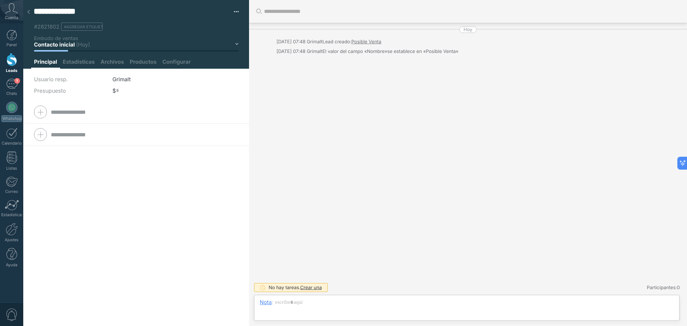
click at [236, 10] on button "button" at bounding box center [234, 11] width 10 height 11
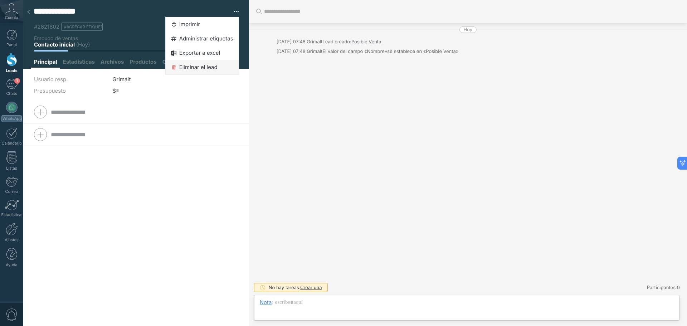
click at [196, 70] on span "Eliminar el lead" at bounding box center [198, 67] width 38 height 14
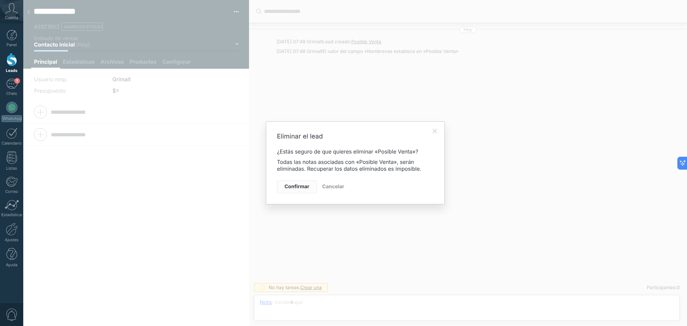
click at [302, 188] on span "Confirmar" at bounding box center [297, 186] width 25 height 5
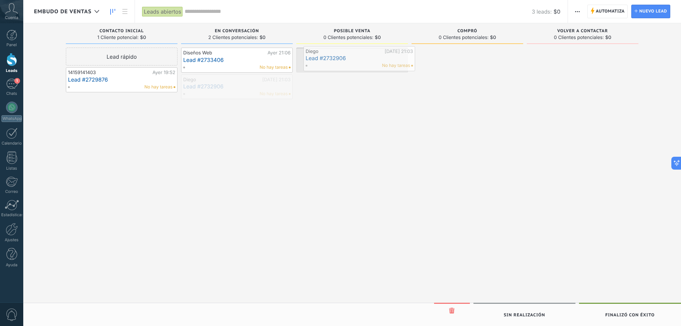
drag, startPoint x: 234, startPoint y: 92, endPoint x: 355, endPoint y: 64, distance: 124.6
drag, startPoint x: 232, startPoint y: 56, endPoint x: 595, endPoint y: 51, distance: 362.7
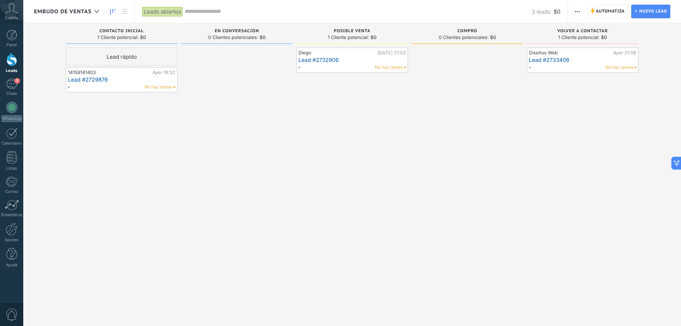
click at [577, 60] on link "Lead #2733406" at bounding box center [582, 60] width 107 height 6
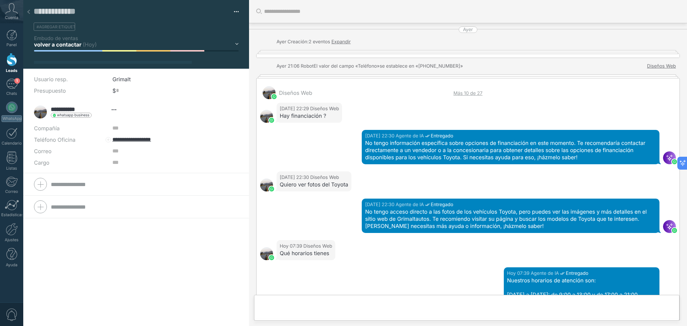
scroll to position [11, 0]
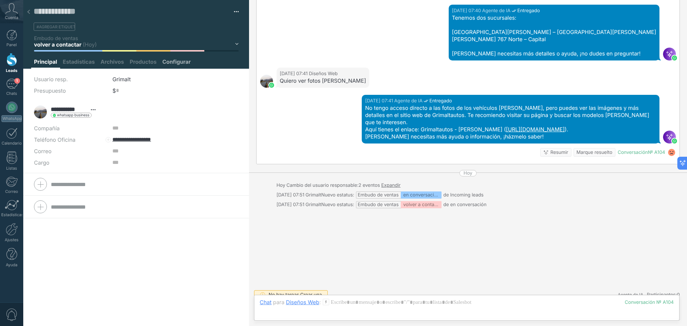
click at [182, 61] on span "Configurar" at bounding box center [177, 63] width 28 height 10
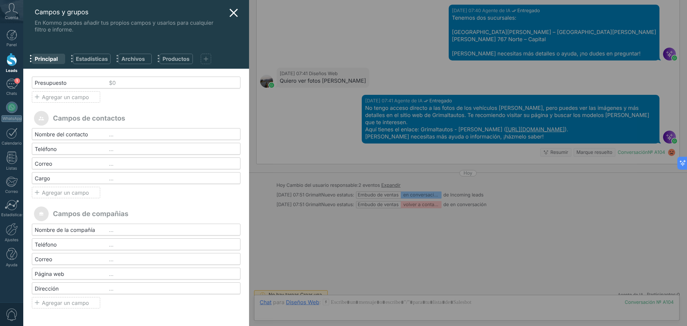
click at [45, 58] on span "Principal" at bounding box center [49, 58] width 28 height 7
drag, startPoint x: 48, startPoint y: 60, endPoint x: 245, endPoint y: 7, distance: 204.2
click at [50, 60] on span "Principal" at bounding box center [49, 58] width 28 height 7
click at [230, 13] on use at bounding box center [233, 13] width 8 height 8
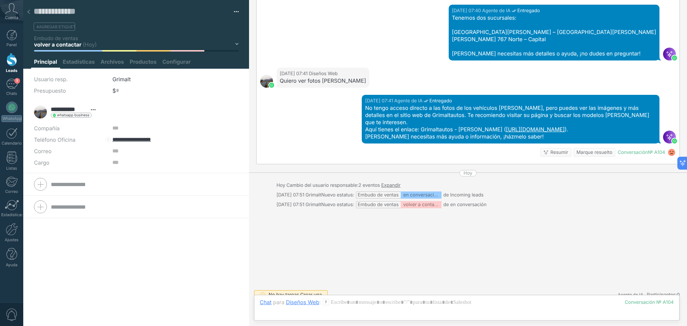
click at [69, 184] on form "Compañía Teléfono Oficina Ofic. directo Celular Fax Casa Otro Teléfono Oficina …" at bounding box center [136, 184] width 204 height 18
click at [75, 214] on input "text" at bounding box center [145, 214] width 188 height 11
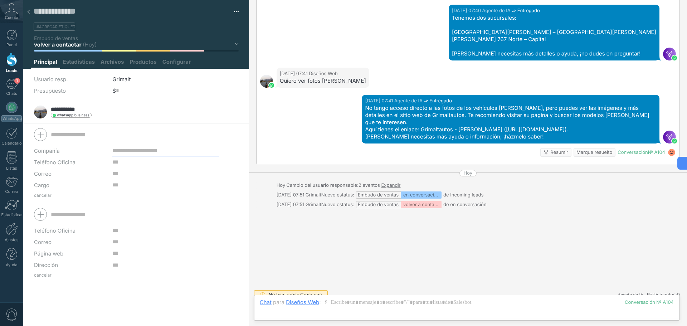
click at [234, 14] on button "button" at bounding box center [234, 11] width 10 height 11
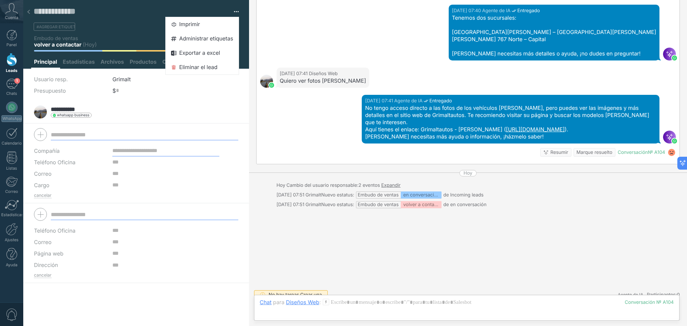
click at [249, 30] on div at bounding box center [249, 163] width 0 height 326
type textarea "**********"
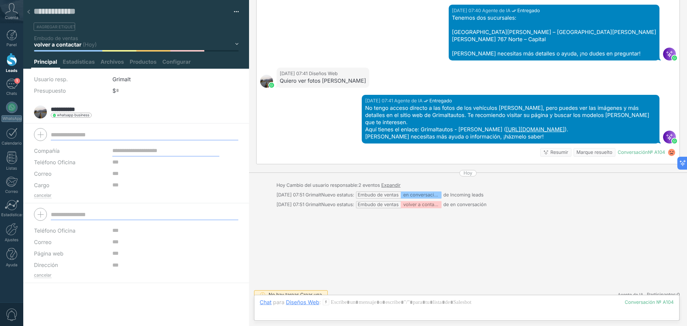
click at [315, 292] on span "Crear una" at bounding box center [310, 295] width 21 height 6
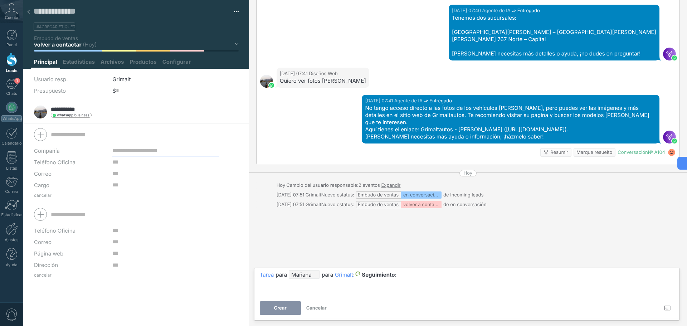
click at [311, 279] on div at bounding box center [467, 275] width 414 height 9
click at [309, 279] on div at bounding box center [467, 275] width 414 height 9
click at [306, 280] on div "**********" at bounding box center [467, 283] width 414 height 26
click at [292, 281] on div "**********" at bounding box center [467, 283] width 414 height 26
click at [271, 275] on div "Tarea" at bounding box center [267, 274] width 14 height 6
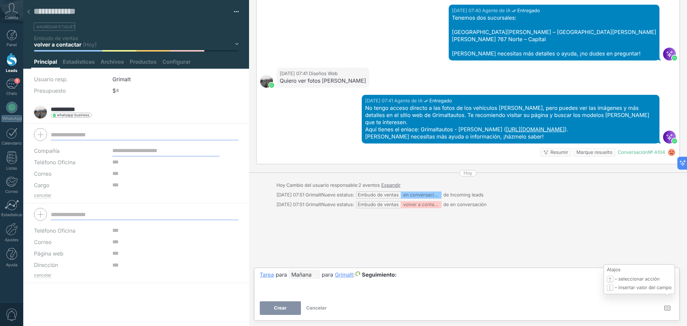
click at [664, 308] on icon at bounding box center [667, 308] width 6 height 5
click at [672, 307] on div "Atajos – seleccionar acción – insertar valor del campo" at bounding box center [668, 308] width 11 height 14
click at [669, 309] on icon at bounding box center [667, 308] width 6 height 5
click at [310, 274] on span "Mañana" at bounding box center [304, 274] width 31 height 9
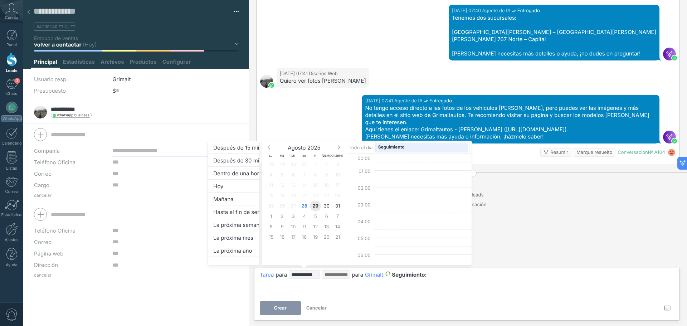
scroll to position [135, 0]
click at [339, 148] on link at bounding box center [339, 147] width 4 height 4
type input "**********"
click at [304, 165] on span "4" at bounding box center [304, 164] width 11 height 10
click at [354, 294] on div at bounding box center [343, 163] width 687 height 326
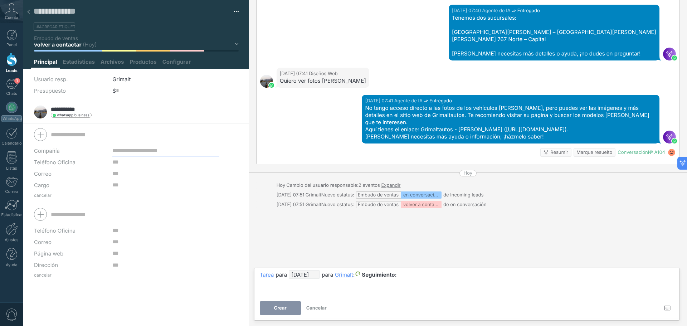
click at [425, 280] on div "**********" at bounding box center [467, 283] width 414 height 26
click at [284, 308] on span "Crear" at bounding box center [280, 308] width 13 height 5
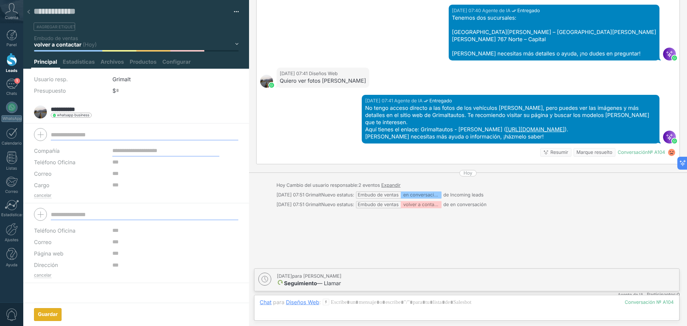
scroll to position [405, 0]
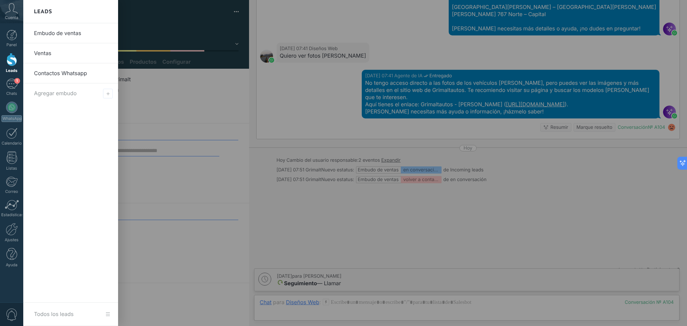
click at [13, 58] on div at bounding box center [11, 59] width 11 height 13
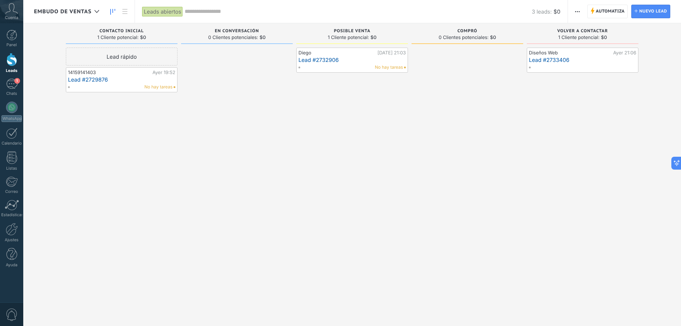
click at [577, 57] on link "Lead #2733406" at bounding box center [582, 60] width 107 height 6
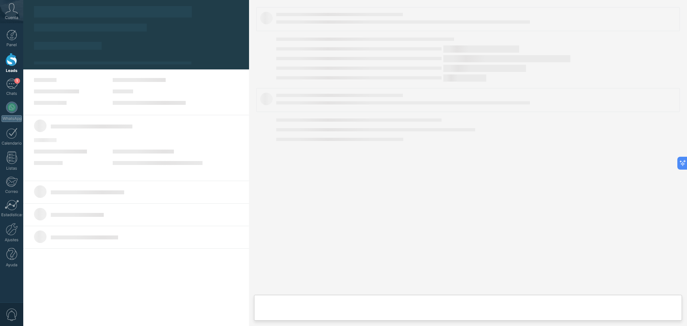
type textarea "**********"
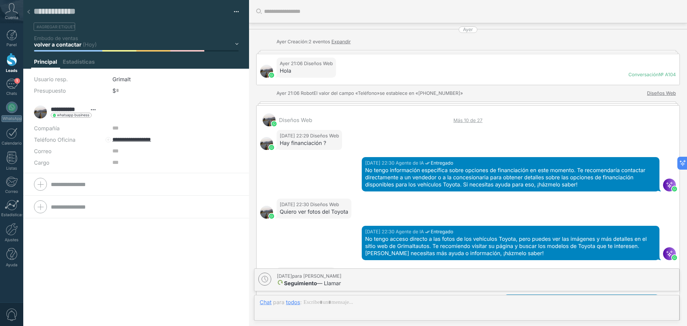
scroll to position [405, 0]
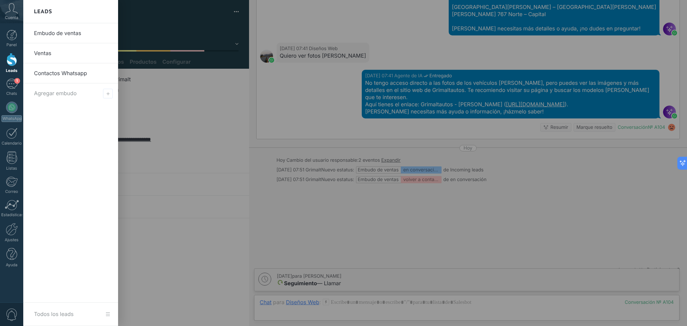
click at [15, 62] on div at bounding box center [11, 59] width 11 height 13
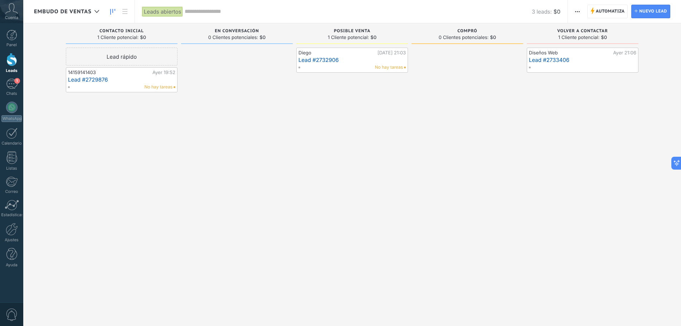
click at [211, 13] on input "text" at bounding box center [358, 12] width 347 height 8
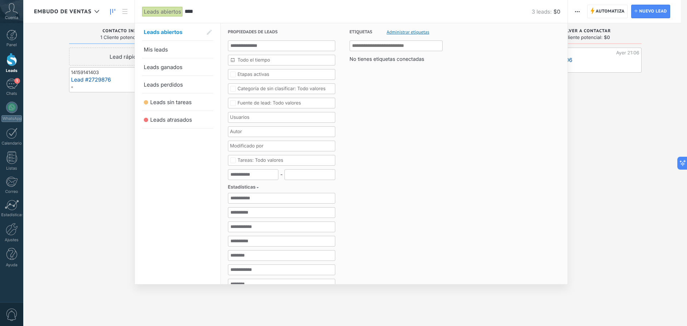
type input "****"
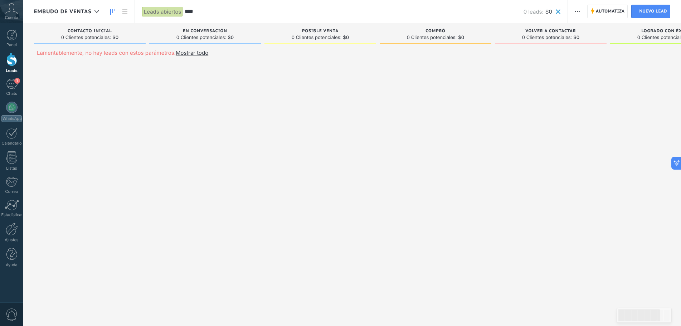
drag, startPoint x: 217, startPoint y: 15, endPoint x: 180, endPoint y: 13, distance: 37.3
click at [180, 13] on div "Leads abiertos Aplicar **** 0 leads: $0 Leads abiertos Mis leads Leads ganados …" at bounding box center [352, 11] width 434 height 23
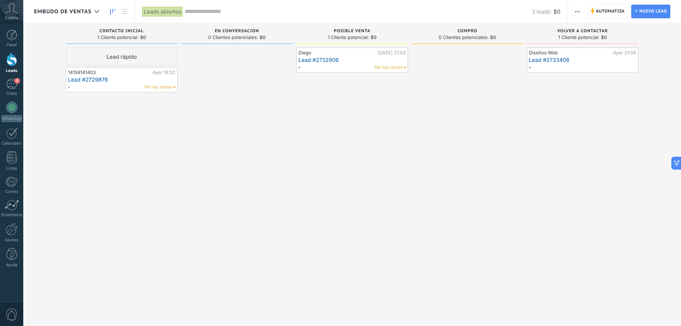
click at [187, 10] on input "text" at bounding box center [358, 12] width 347 height 8
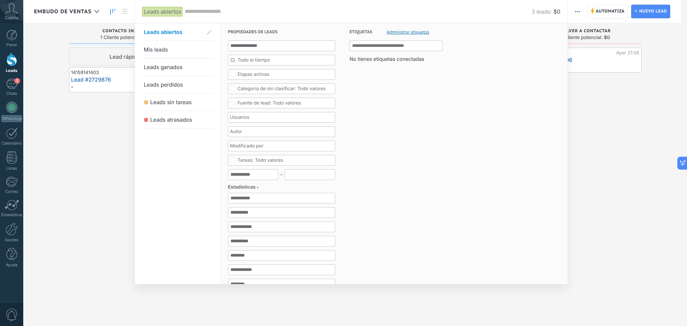
click at [619, 107] on div at bounding box center [343, 163] width 687 height 326
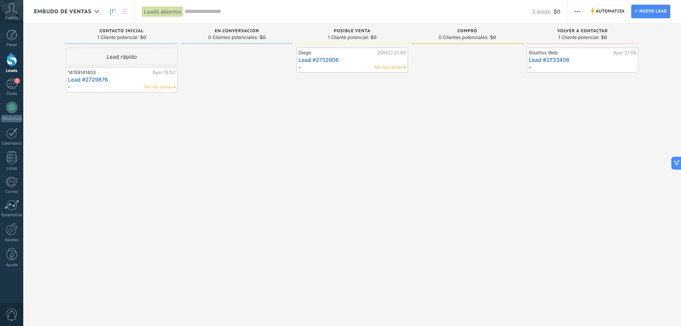
click at [583, 62] on link "Lead #2733406" at bounding box center [582, 60] width 107 height 6
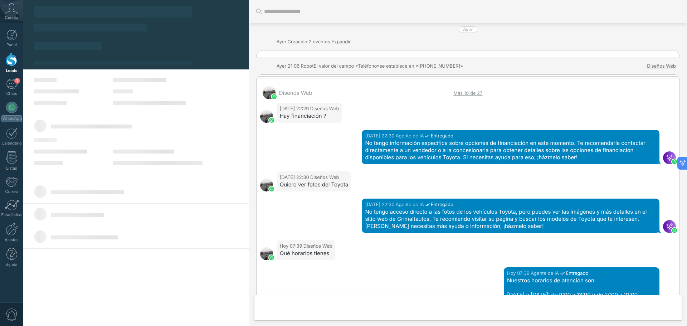
scroll to position [378, 0]
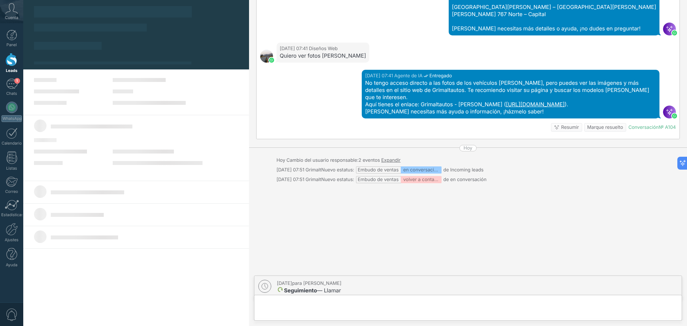
type textarea "**********"
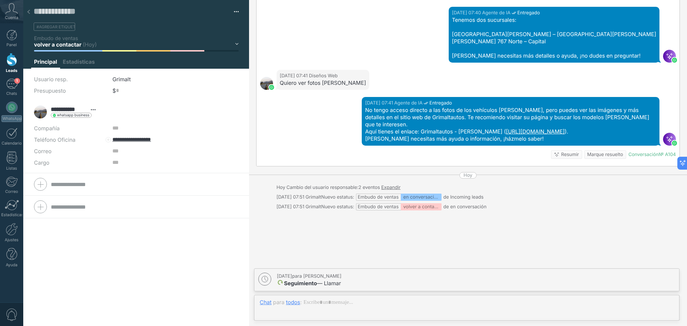
scroll to position [405, 0]
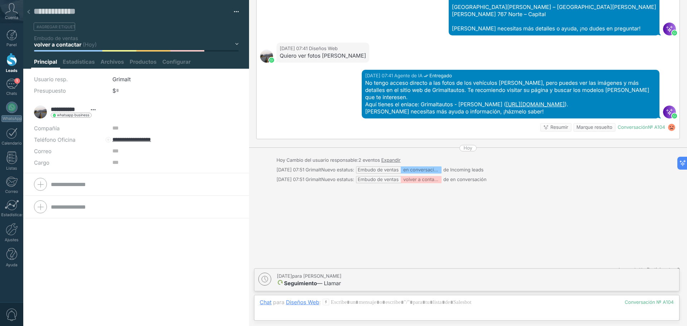
click at [0, 0] on div "Contacto inicial en conversación Posible venta compró volver a contactar Lograd…" at bounding box center [0, 0] width 0 height 0
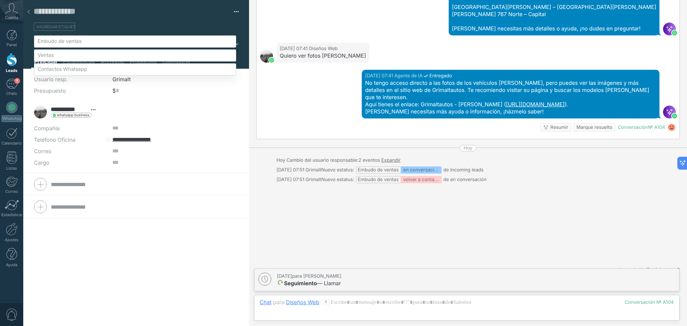
click at [189, 20] on div at bounding box center [355, 163] width 664 height 326
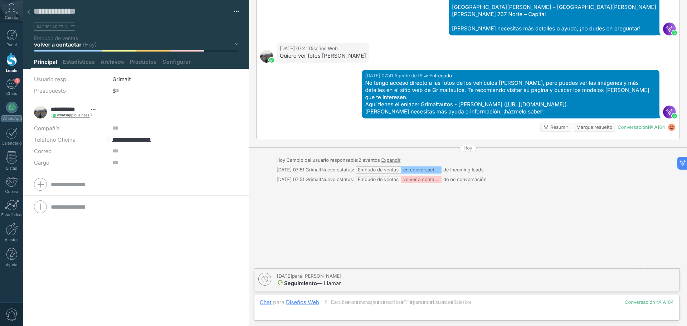
click at [72, 26] on span "#agregar etiquetas" at bounding box center [59, 26] width 44 height 5
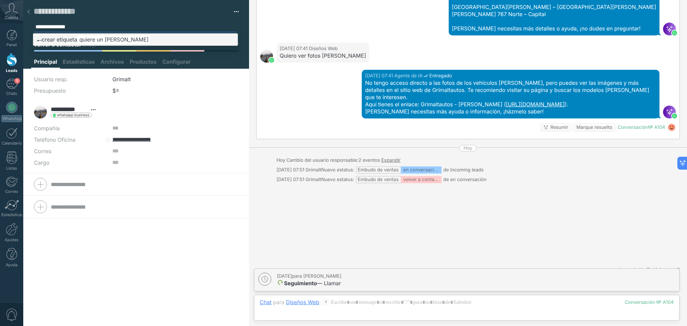
type input "**********"
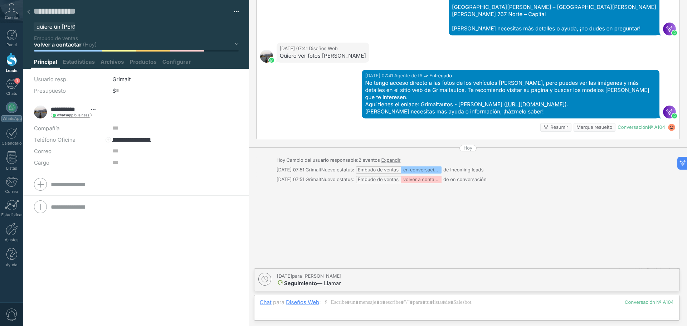
click at [10, 58] on div at bounding box center [11, 59] width 11 height 13
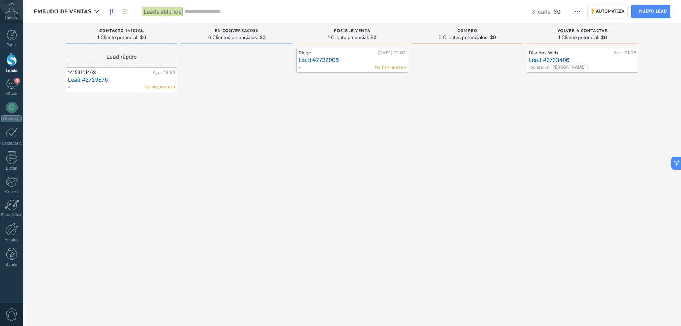
click at [198, 12] on input "text" at bounding box center [358, 12] width 347 height 8
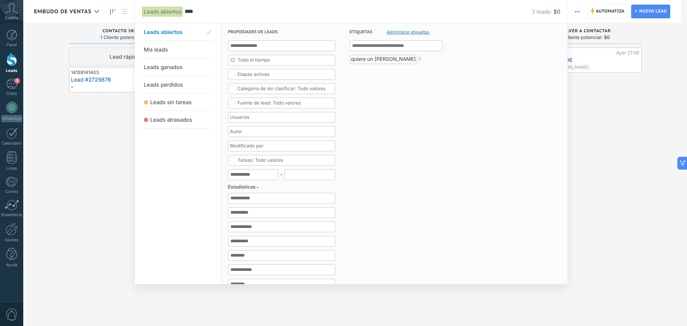
type input "****"
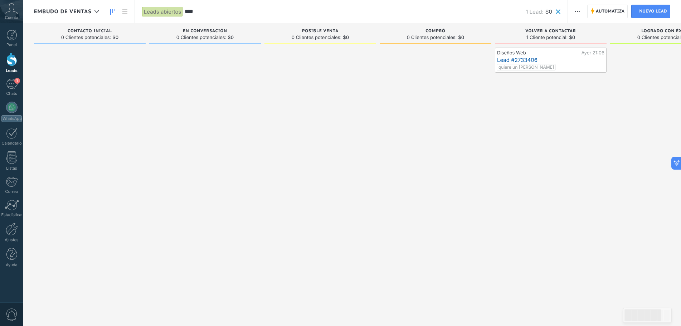
click at [551, 58] on link "Lead #2733406" at bounding box center [550, 60] width 107 height 6
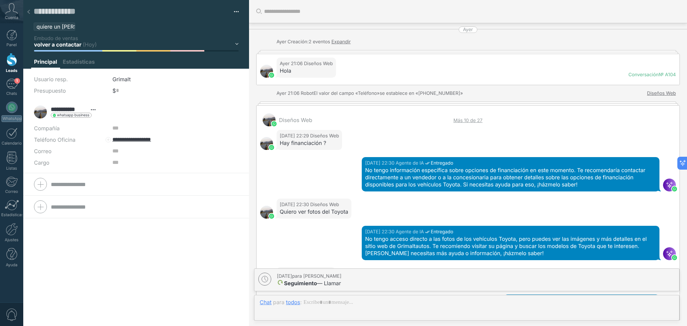
scroll to position [415, 0]
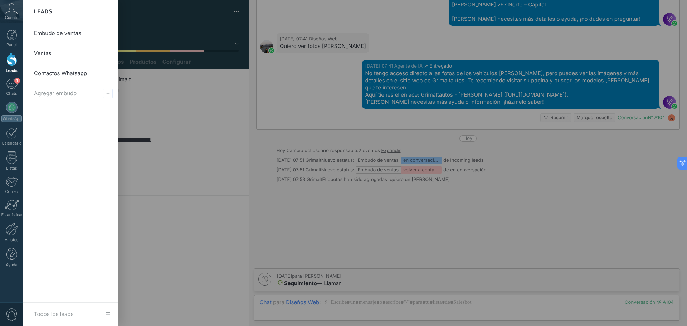
click at [10, 61] on div at bounding box center [11, 59] width 11 height 13
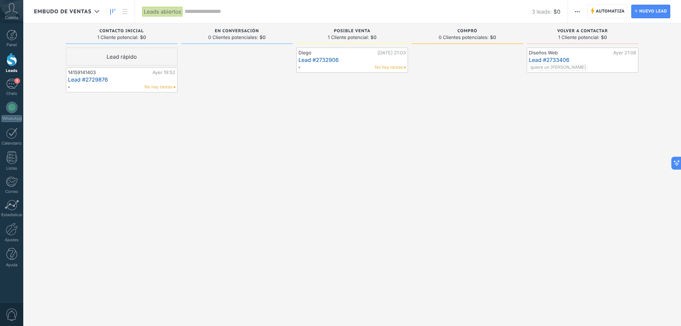
click at [356, 58] on link "Lead #2732906" at bounding box center [352, 60] width 107 height 6
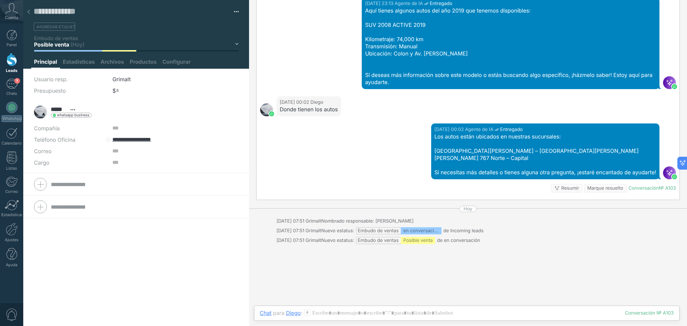
scroll to position [1181, 0]
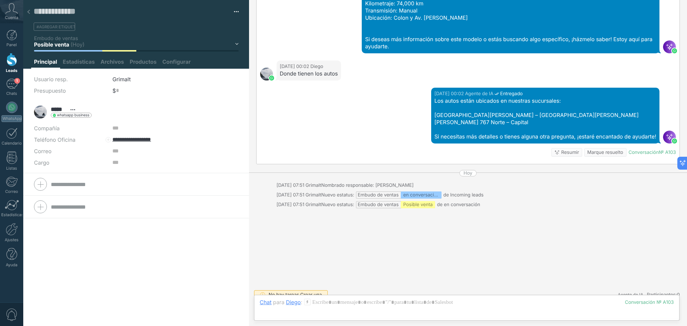
click at [392, 142] on div "Hoy 00:02 Agente de IA Entregado Los autos están ubicados en nuestras sucursale…" at bounding box center [468, 126] width 423 height 76
click at [385, 150] on div "Hoy 00:02 Agente de IA Entregado Los autos están ubicados en nuestras sucursale…" at bounding box center [468, 126] width 423 height 76
click at [352, 140] on div "Hoy 00:02 Agente de IA Entregado Los autos están ubicados en nuestras sucursale…" at bounding box center [468, 126] width 423 height 76
click at [405, 140] on div "Hoy 00:02 Agente de IA Entregado Los autos están ubicados en nuestras sucursale…" at bounding box center [468, 126] width 423 height 76
click at [505, 154] on div "Hoy 00:02 Agente de IA Entregado Los autos están ubicados en nuestras sucursale…" at bounding box center [468, 126] width 423 height 76
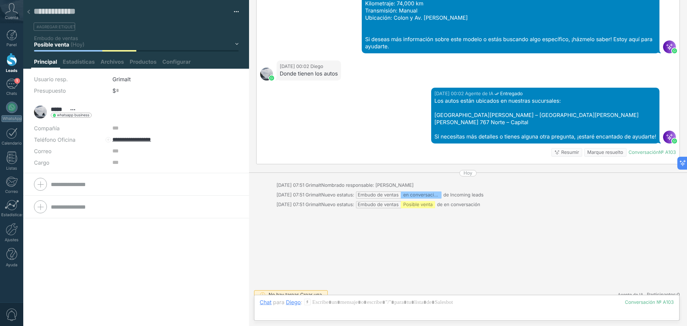
click at [508, 105] on div at bounding box center [546, 108] width 222 height 7
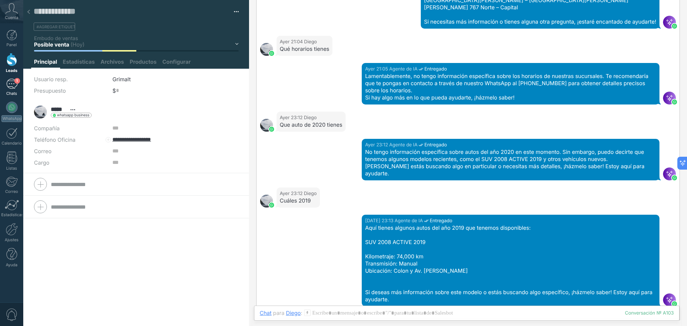
scroll to position [966, 0]
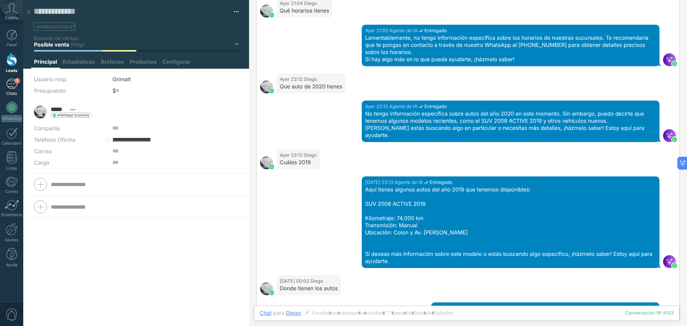
click at [12, 87] on div "1" at bounding box center [11, 84] width 11 height 10
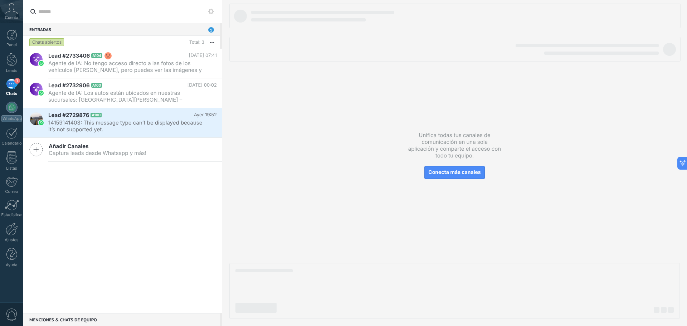
click at [11, 85] on div "1" at bounding box center [11, 84] width 11 height 10
click at [14, 86] on div "1" at bounding box center [11, 84] width 11 height 10
click at [15, 57] on div at bounding box center [11, 59] width 11 height 13
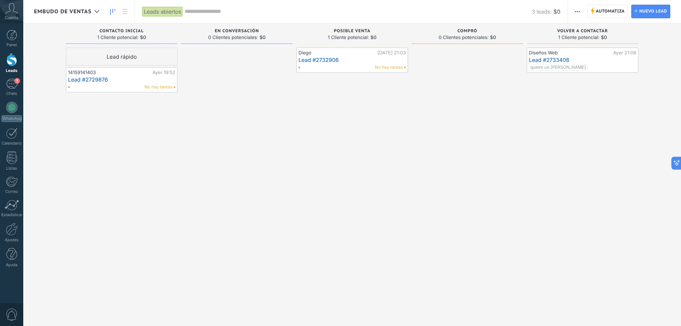
click at [336, 62] on link "Lead #2732906" at bounding box center [352, 60] width 107 height 6
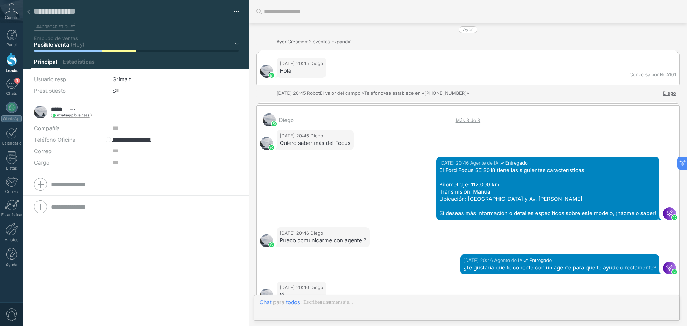
scroll to position [1181, 0]
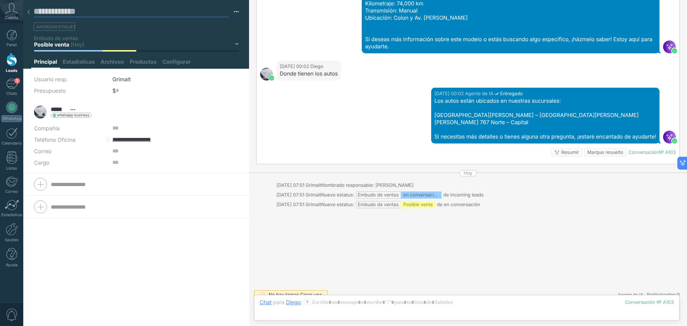
click at [62, 12] on textarea at bounding box center [131, 11] width 195 height 11
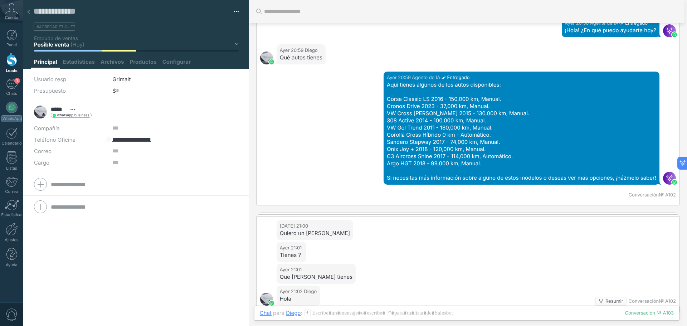
scroll to position [465, 0]
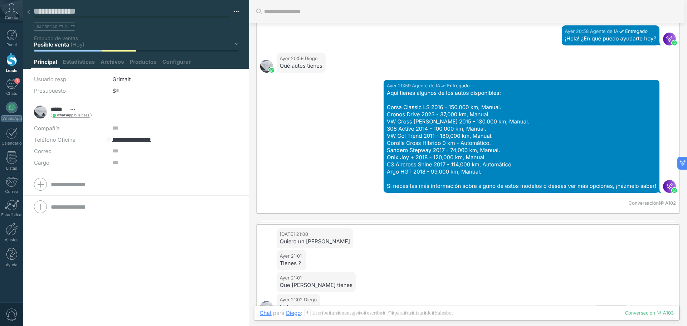
type textarea "*"
type textarea "**"
type textarea "***"
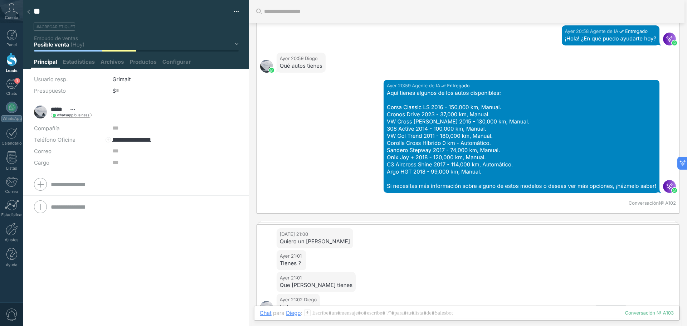
type textarea "***"
type textarea "****"
type textarea "*****"
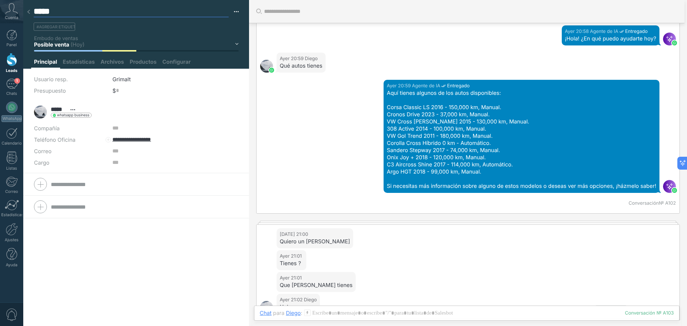
scroll to position [11, 0]
type textarea "*****"
type textarea "*******"
type textarea "********"
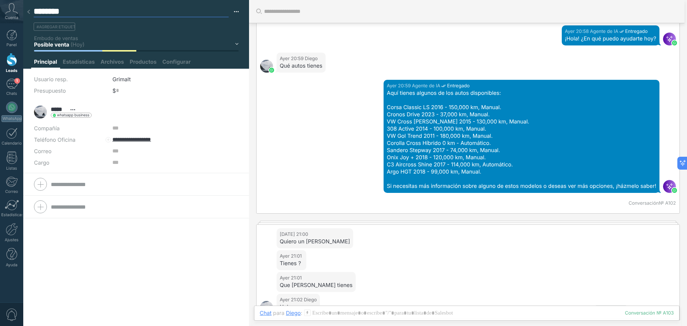
type textarea "*********"
type textarea "**********"
type textarea "*********"
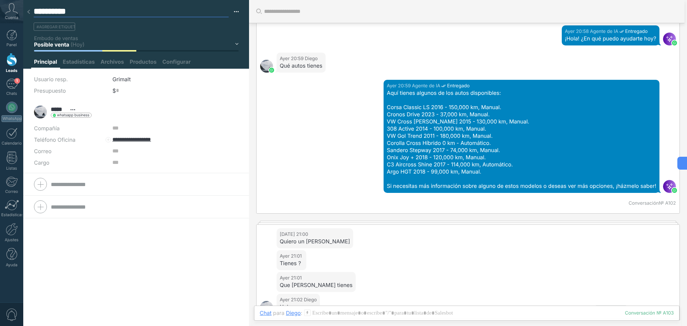
type textarea "*********"
type textarea "********"
type textarea "*******"
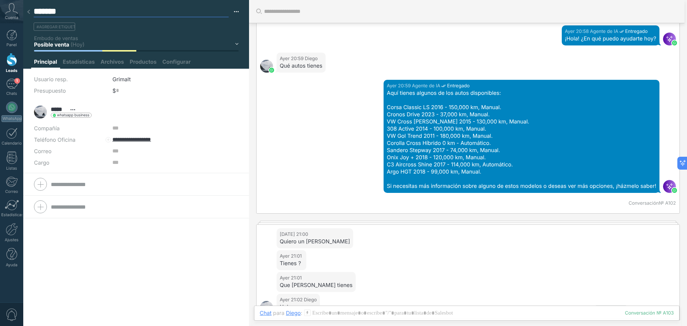
type textarea "********"
type textarea "*********"
type textarea "**********"
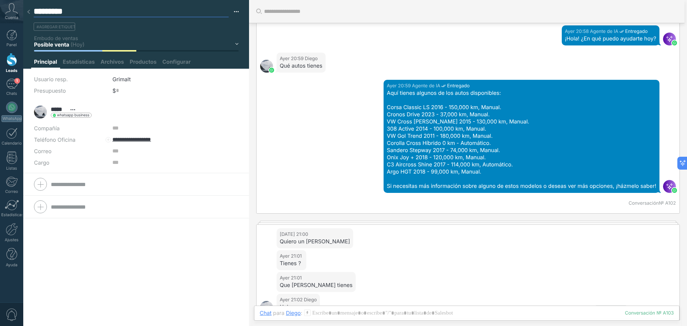
type textarea "**********"
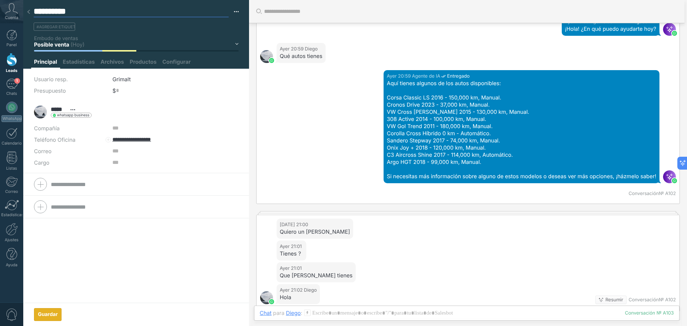
type textarea "**********"
click at [52, 314] on div "Guardar" at bounding box center [48, 314] width 20 height 5
click at [13, 86] on div "1" at bounding box center [11, 84] width 11 height 10
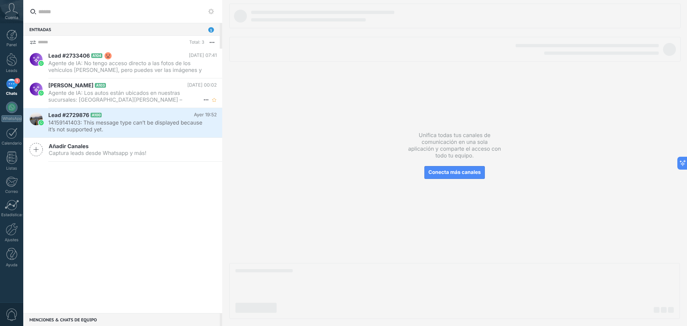
click at [107, 88] on h2 "Diego Mora A103" at bounding box center [117, 85] width 139 height 7
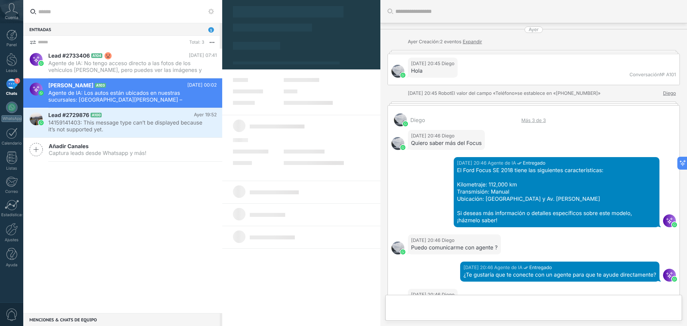
type textarea "**********"
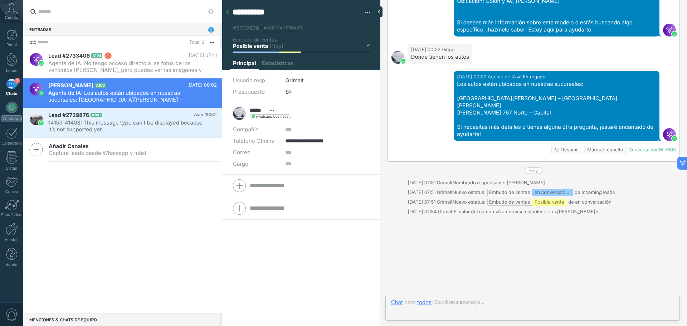
scroll to position [11, 0]
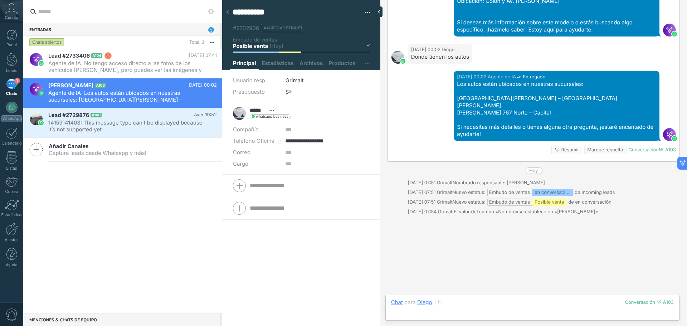
click at [455, 304] on div at bounding box center [532, 309] width 283 height 21
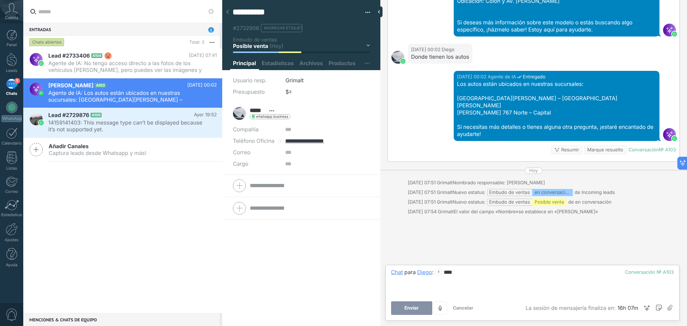
click at [413, 310] on span "Enviar" at bounding box center [412, 308] width 14 height 5
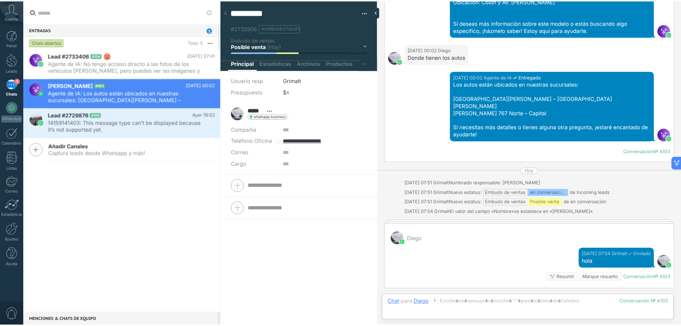
scroll to position [1189, 0]
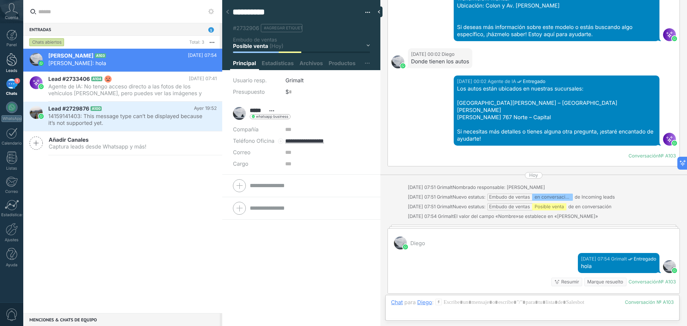
click at [15, 59] on div at bounding box center [11, 59] width 11 height 13
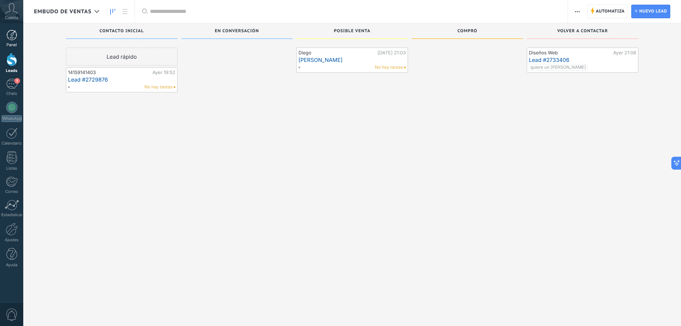
click at [18, 37] on link "Panel" at bounding box center [11, 39] width 23 height 18
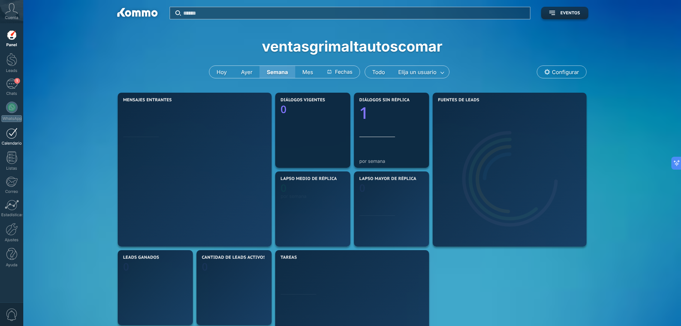
click at [15, 137] on div at bounding box center [11, 133] width 11 height 11
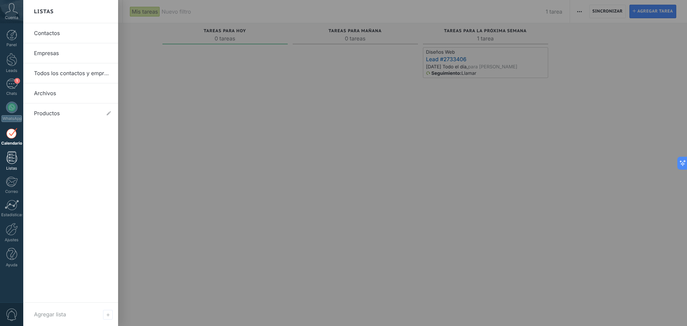
click at [18, 163] on link "Listas" at bounding box center [11, 160] width 23 height 19
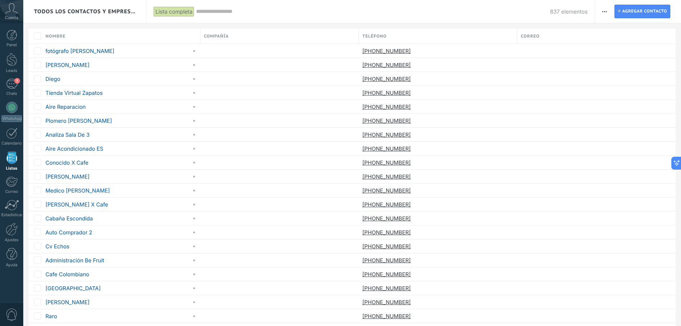
click at [123, 11] on span "Todos los contactos y empresas" at bounding box center [85, 11] width 102 height 7
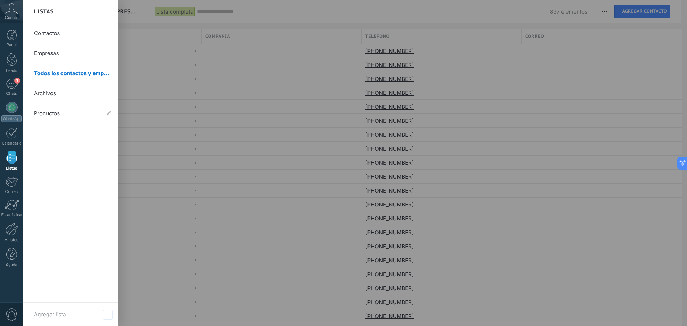
click at [45, 32] on link "Contactos" at bounding box center [72, 33] width 77 height 20
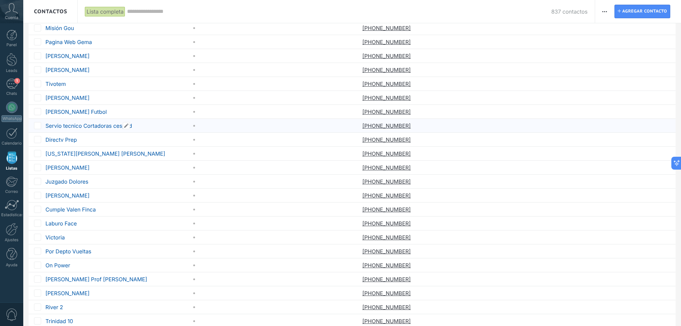
scroll to position [439, 0]
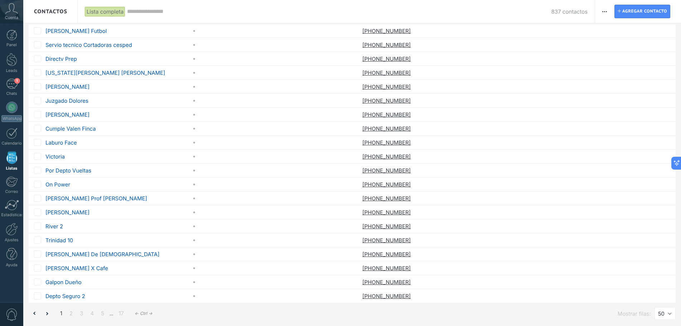
click at [58, 11] on span "Contactos" at bounding box center [50, 11] width 33 height 7
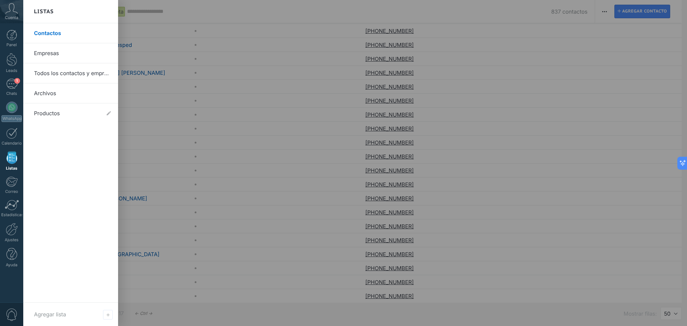
click at [53, 30] on link "Contactos" at bounding box center [72, 33] width 77 height 20
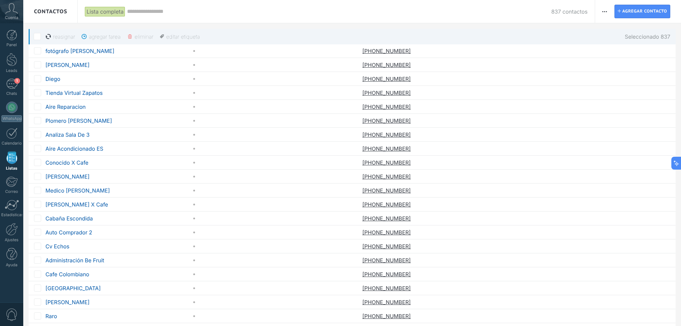
click at [142, 35] on div "eliminar màs" at bounding box center [153, 37] width 52 height 16
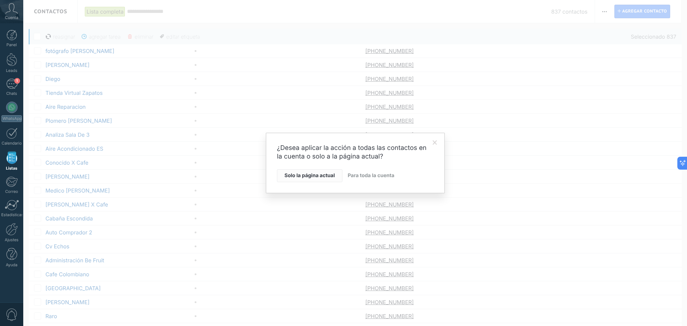
click at [313, 174] on span "Solo la página actual" at bounding box center [310, 175] width 50 height 5
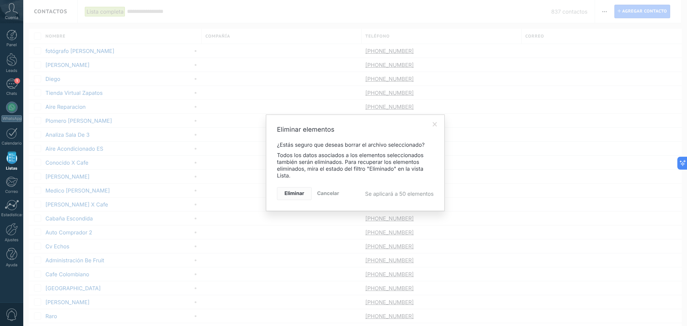
click at [304, 192] on span "Eliminar" at bounding box center [295, 193] width 20 height 5
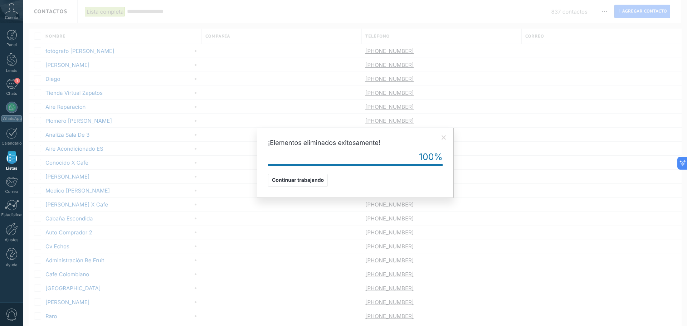
click at [497, 14] on div "¡Elementos eliminados exitosamente! 100% Continuar trabajando" at bounding box center [355, 163] width 664 height 326
click at [307, 181] on span "Continuar trabajando" at bounding box center [298, 180] width 52 height 5
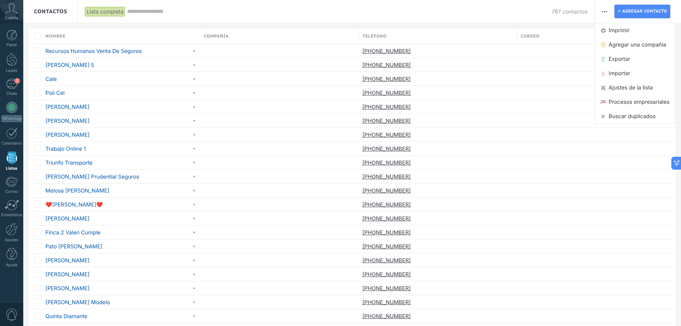
scroll to position [11, 0]
click at [605, 13] on span "button" at bounding box center [605, 12] width 5 height 14
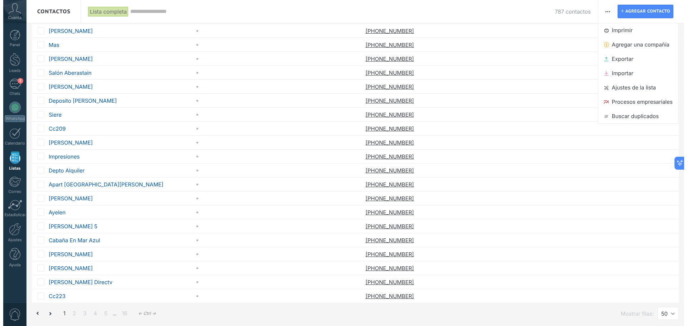
scroll to position [0, 0]
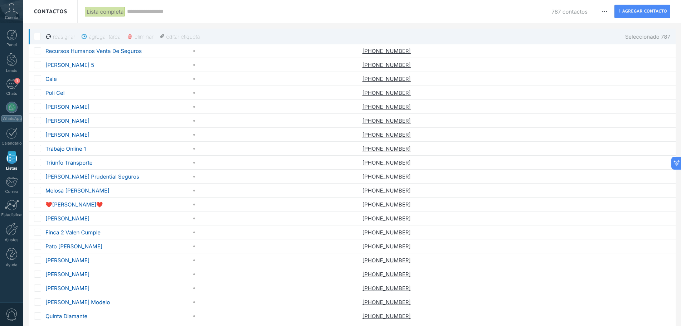
click at [606, 13] on span "button" at bounding box center [605, 12] width 5 height 14
click at [134, 34] on div "eliminar màs" at bounding box center [153, 37] width 52 height 16
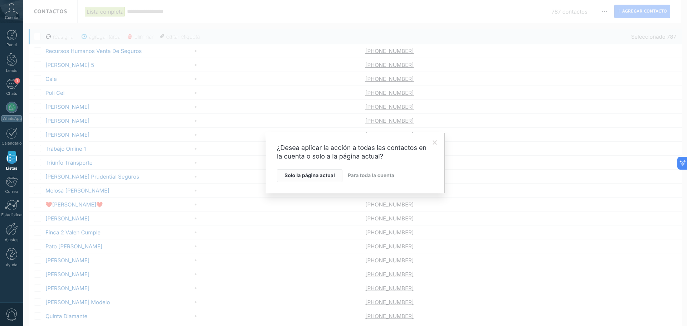
click at [319, 173] on button "Solo la página actual" at bounding box center [310, 175] width 66 height 13
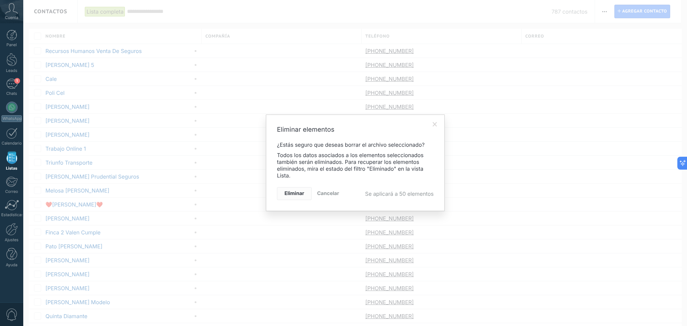
click at [287, 191] on button "Eliminar" at bounding box center [294, 193] width 35 height 13
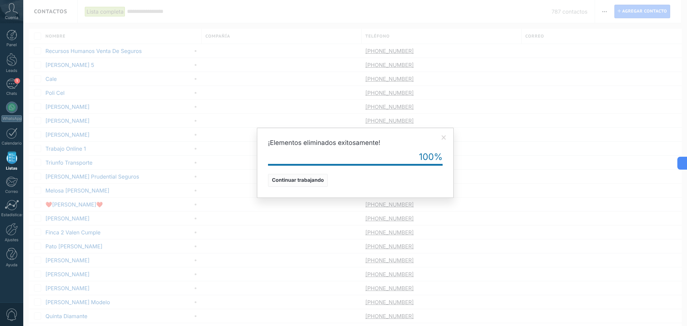
click at [289, 178] on span "Continuar trabajando" at bounding box center [298, 180] width 52 height 5
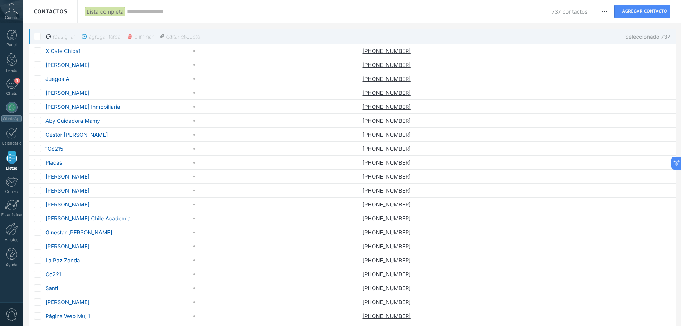
click at [134, 34] on div "eliminar màs" at bounding box center [153, 37] width 52 height 16
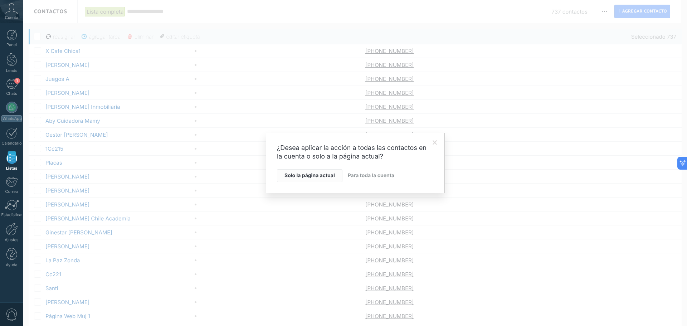
click at [321, 178] on span "Solo la página actual" at bounding box center [310, 175] width 50 height 5
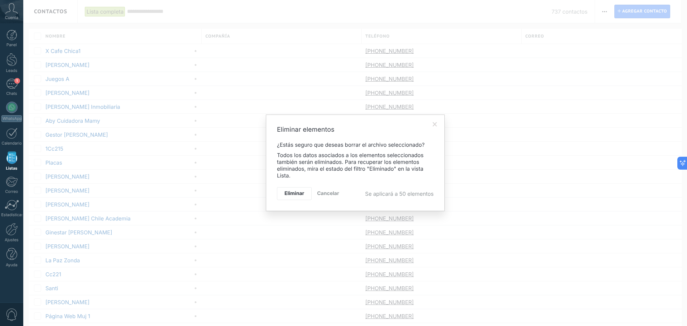
click at [437, 123] on span at bounding box center [435, 124] width 5 height 5
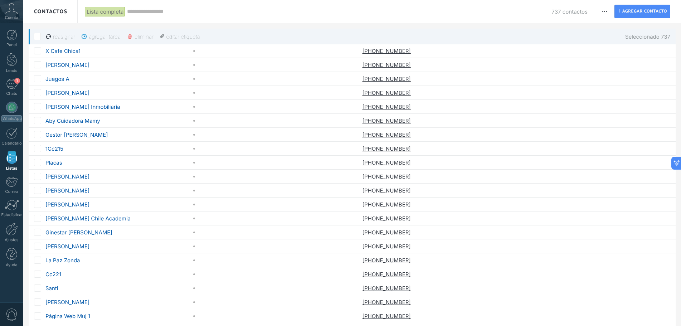
click at [133, 38] on span at bounding box center [130, 37] width 6 height 6
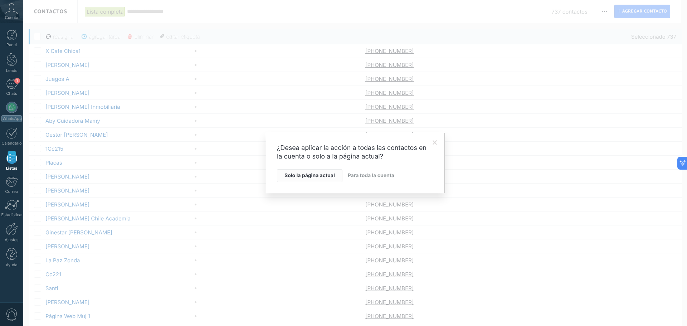
click at [322, 176] on span "Solo la página actual" at bounding box center [310, 175] width 50 height 5
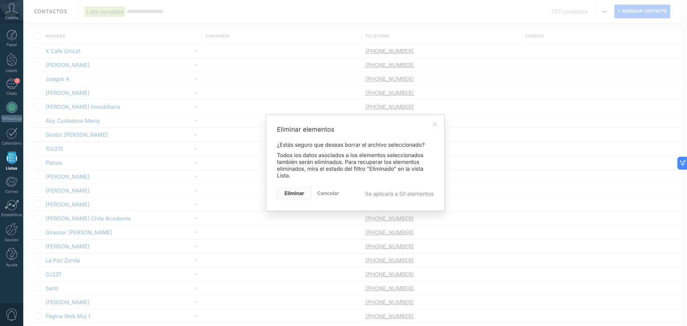
click at [303, 190] on button "Eliminar" at bounding box center [294, 193] width 35 height 13
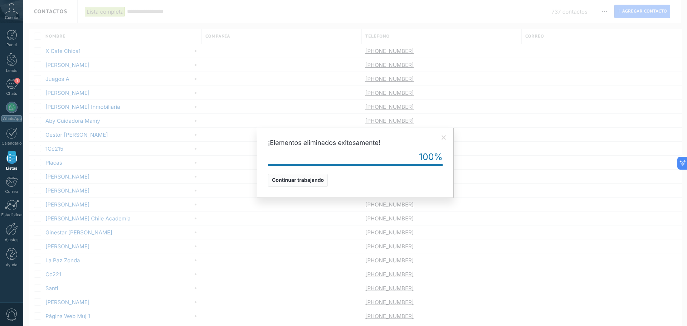
click at [280, 179] on span "Continuar trabajando" at bounding box center [298, 180] width 52 height 5
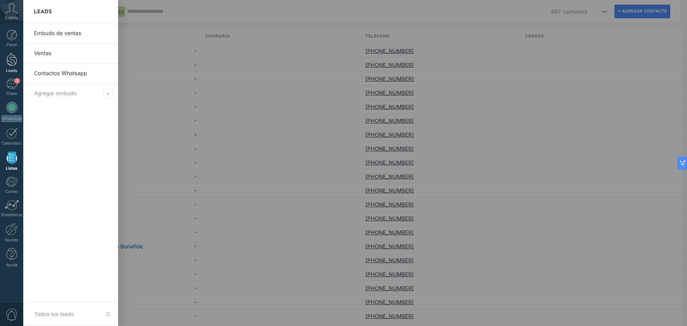
click at [13, 59] on div at bounding box center [11, 59] width 11 height 13
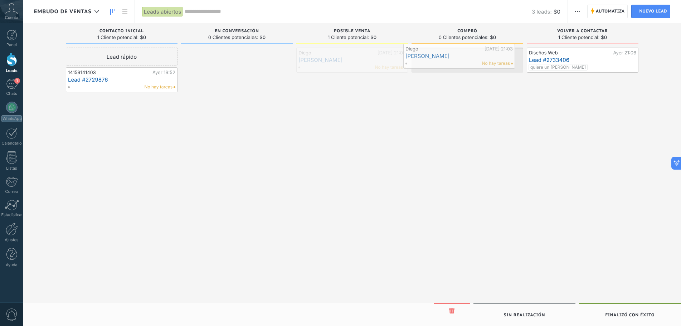
drag, startPoint x: 319, startPoint y: 52, endPoint x: 426, endPoint y: 48, distance: 107.1
drag, startPoint x: 454, startPoint y: 63, endPoint x: 339, endPoint y: 62, distance: 115.6
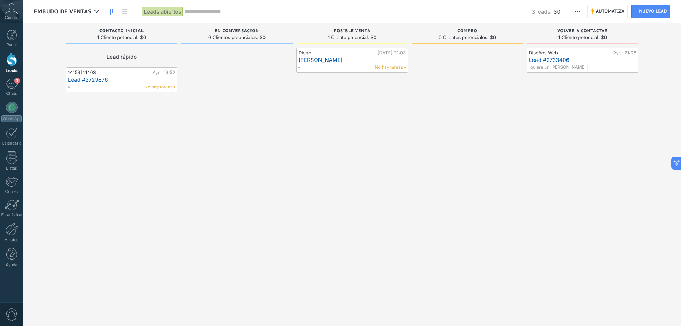
click at [259, 130] on div at bounding box center [237, 164] width 112 height 233
click at [14, 229] on div at bounding box center [12, 229] width 12 height 13
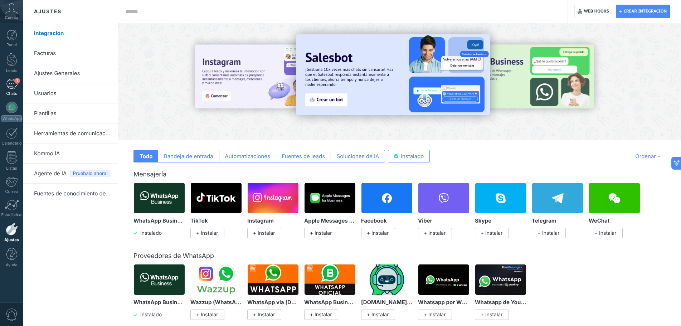
click at [9, 81] on div "1" at bounding box center [11, 84] width 11 height 10
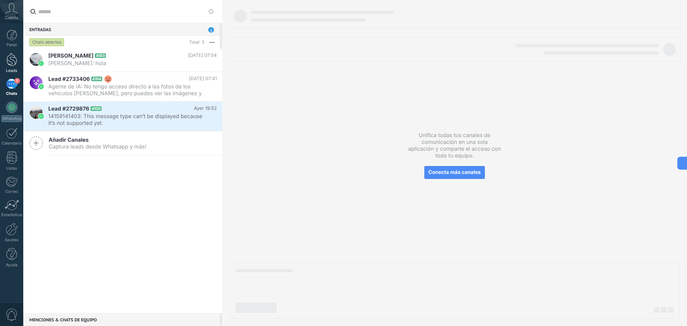
click at [9, 58] on div at bounding box center [11, 59] width 11 height 13
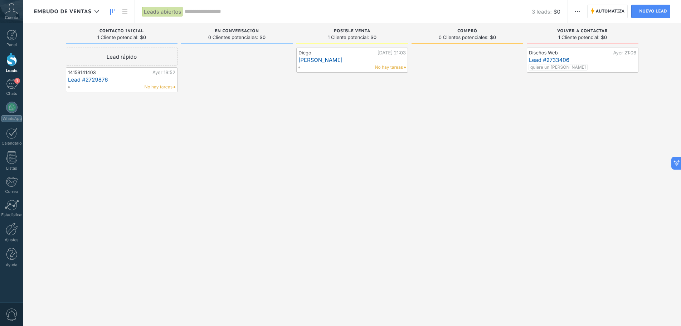
click at [576, 12] on use "button" at bounding box center [577, 11] width 5 height 1
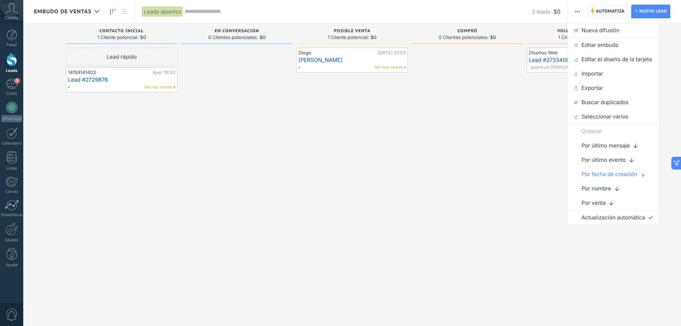
click at [606, 10] on span "Automatiza" at bounding box center [610, 11] width 29 height 13
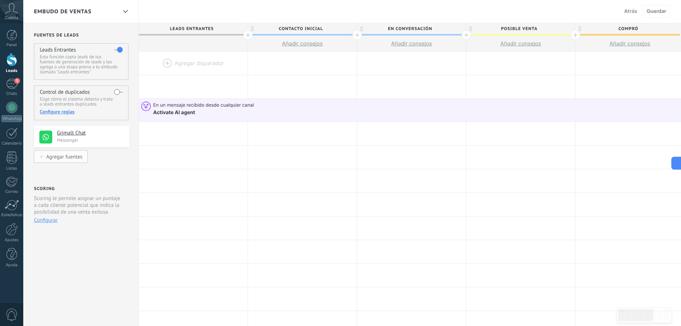
click at [71, 157] on div "Agregar fuentes" at bounding box center [64, 157] width 36 height 6
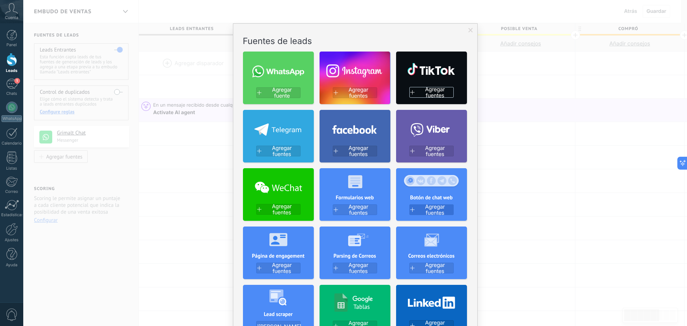
click at [425, 211] on span "Agregar fuentes" at bounding box center [435, 210] width 37 height 12
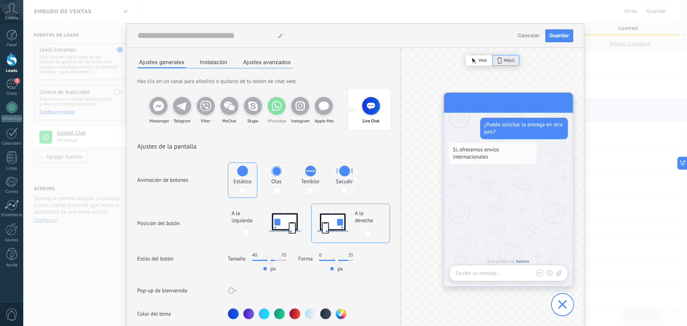
click at [278, 109] on icon at bounding box center [277, 106] width 14 height 14
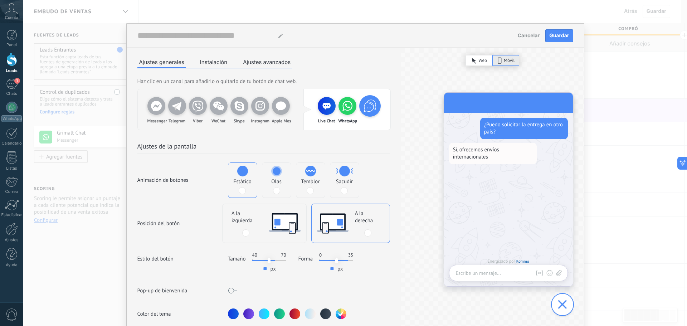
click at [275, 192] on span at bounding box center [276, 190] width 7 height 7
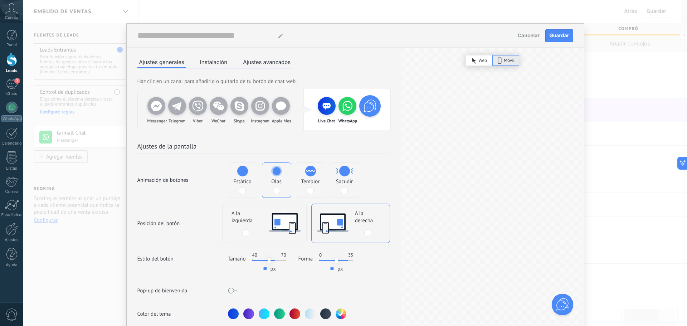
click at [240, 190] on span at bounding box center [242, 190] width 7 height 7
click at [309, 190] on span at bounding box center [310, 190] width 7 height 7
click at [240, 190] on span at bounding box center [242, 190] width 7 height 7
click at [345, 190] on span at bounding box center [344, 190] width 7 height 7
click at [309, 190] on span at bounding box center [310, 190] width 7 height 7
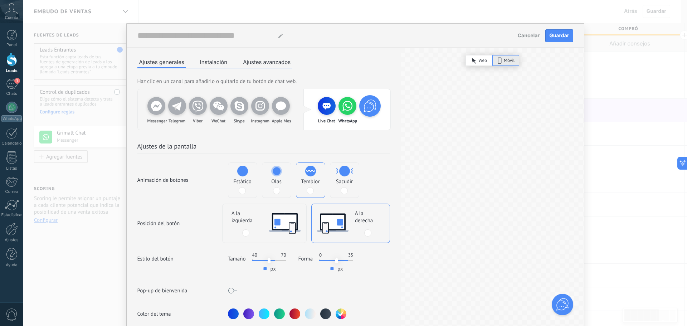
click at [275, 192] on span at bounding box center [276, 190] width 7 height 7
click at [309, 190] on span at bounding box center [310, 190] width 7 height 7
click at [479, 59] on span "Web" at bounding box center [483, 60] width 9 height 7
click at [244, 188] on span at bounding box center [242, 190] width 7 height 7
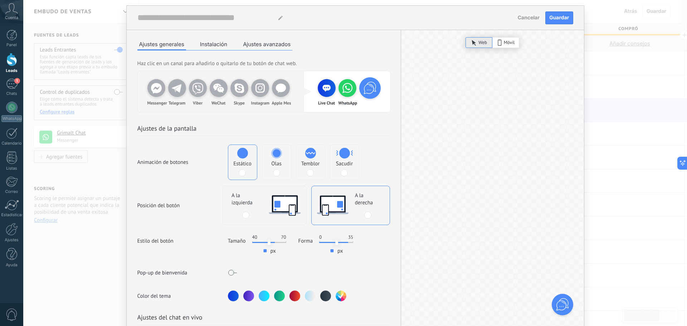
scroll to position [72, 0]
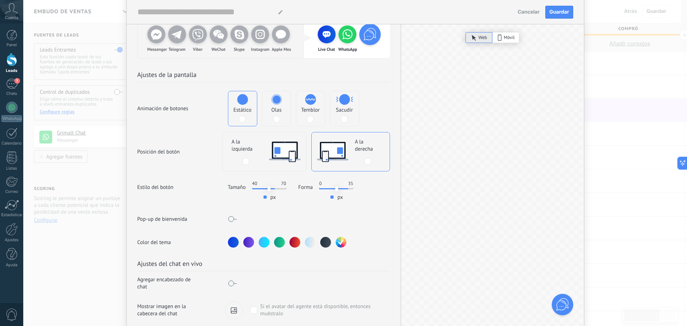
click at [295, 238] on div at bounding box center [295, 242] width 11 height 11
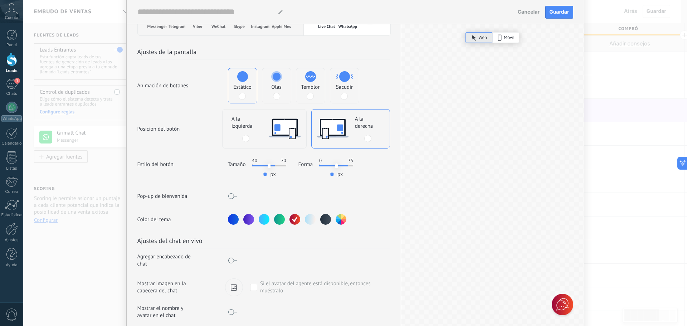
scroll to position [130, 0]
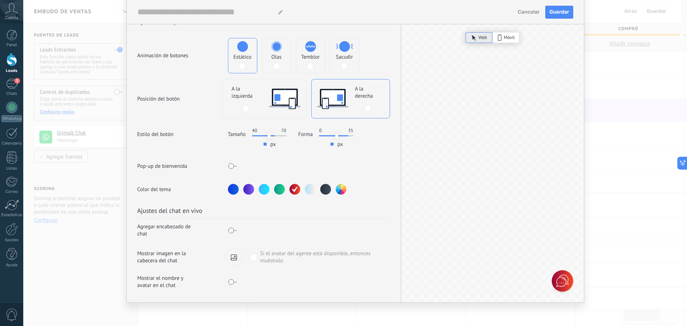
click at [236, 255] on use at bounding box center [234, 258] width 6 height 6
click at [0, 0] on input "file" at bounding box center [0, 0] width 0 height 0
drag, startPoint x: 231, startPoint y: 279, endPoint x: 235, endPoint y: 279, distance: 4.3
click at [235, 279] on span at bounding box center [232, 282] width 9 height 6
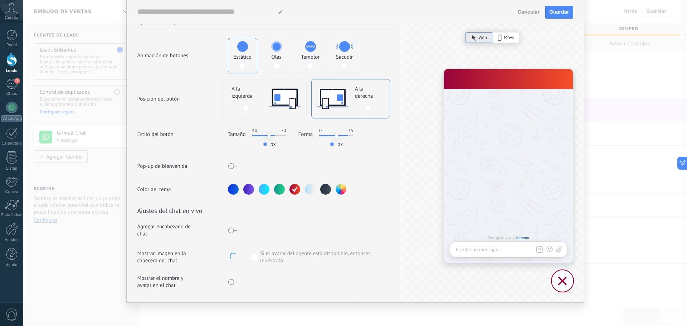
drag, startPoint x: 232, startPoint y: 277, endPoint x: 225, endPoint y: 277, distance: 7.5
click at [225, 277] on div "Mostrar el nombre y avatar en el chat" at bounding box center [263, 282] width 253 height 14
click at [225, 277] on div "Mostrar el nombre y avatar en el chat" at bounding box center [182, 282] width 91 height 14
click at [228, 279] on span at bounding box center [232, 282] width 9 height 6
click at [230, 228] on span at bounding box center [232, 231] width 9 height 6
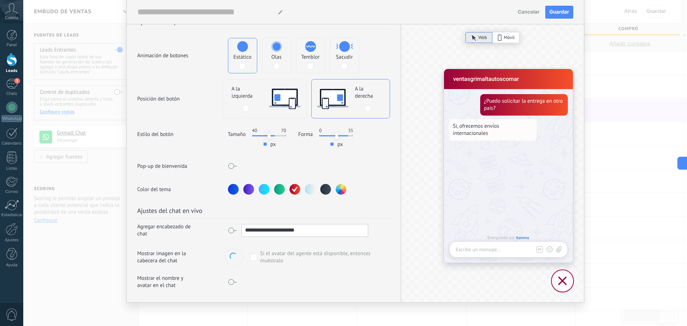
drag, startPoint x: 318, startPoint y: 224, endPoint x: 233, endPoint y: 224, distance: 84.1
click at [233, 224] on div "**********" at bounding box center [298, 230] width 140 height 13
type input "**********"
click at [252, 254] on span at bounding box center [253, 257] width 7 height 7
click at [231, 253] on span at bounding box center [233, 256] width 7 height 7
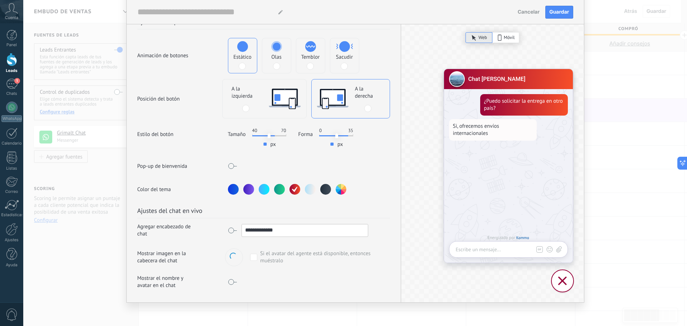
click at [0, 0] on input "file" at bounding box center [0, 0] width 0 height 0
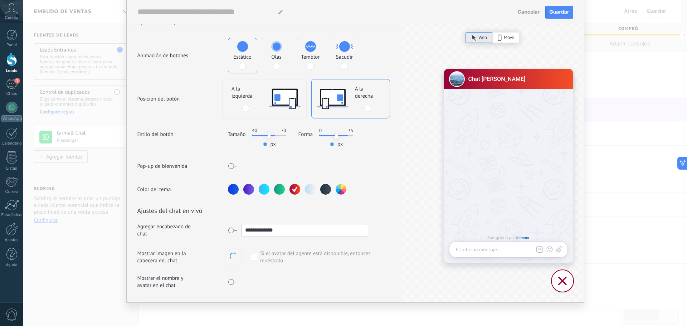
click at [231, 253] on span at bounding box center [233, 256] width 7 height 7
click at [0, 0] on input "file" at bounding box center [0, 0] width 0 height 0
click at [560, 13] on span "Guardar" at bounding box center [560, 12] width 20 height 5
click at [156, 14] on input at bounding box center [204, 11] width 135 height 13
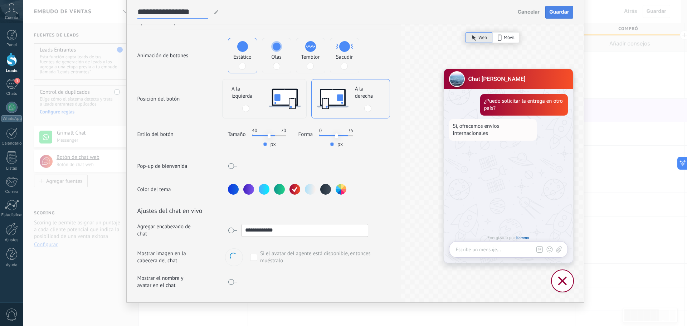
type input "**********"
click at [562, 11] on span "Guardar" at bounding box center [560, 12] width 20 height 5
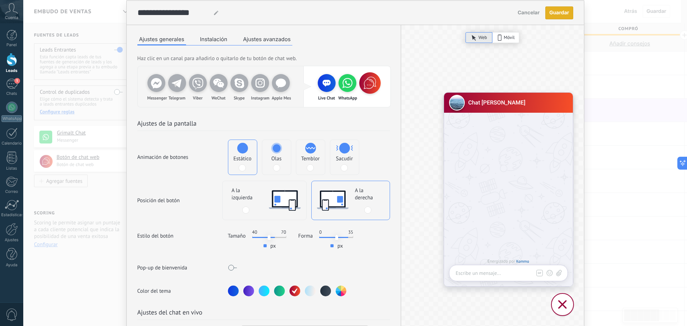
scroll to position [0, 0]
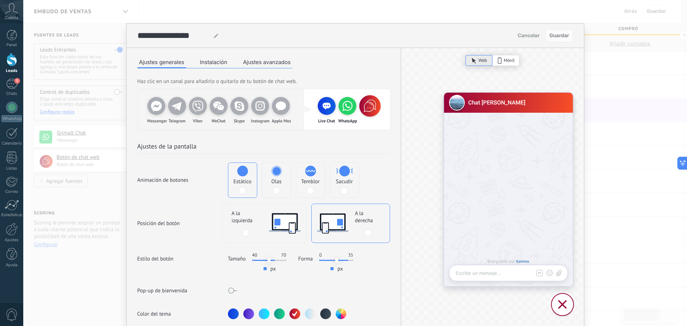
click at [215, 63] on button "Instalación" at bounding box center [213, 62] width 31 height 11
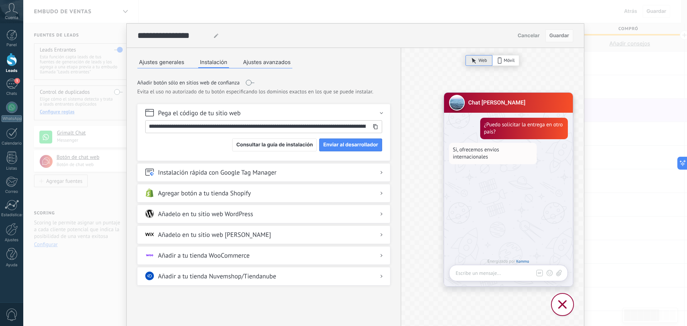
click at [216, 212] on h2 "Añadelo en tu sitio web WordPress" at bounding box center [205, 213] width 95 height 9
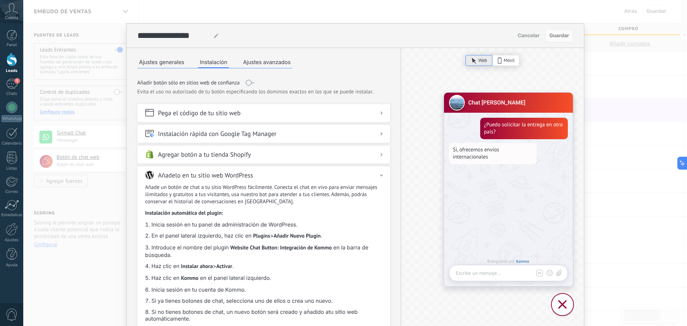
click at [164, 64] on button "Ajustes generales" at bounding box center [161, 62] width 49 height 11
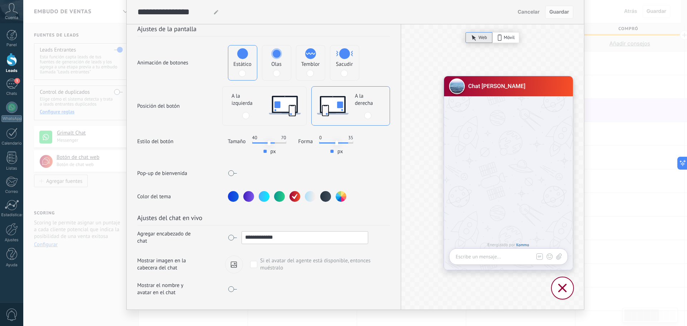
scroll to position [130, 0]
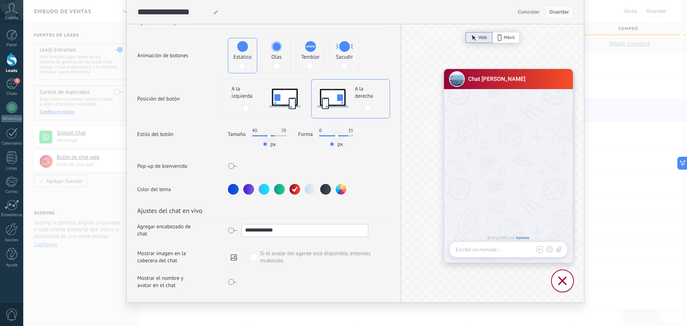
click at [236, 250] on div at bounding box center [234, 257] width 18 height 17
click at [0, 0] on input "file" at bounding box center [0, 0] width 0 height 0
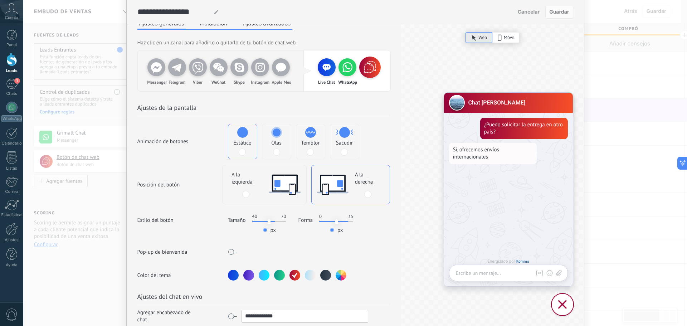
scroll to position [0, 0]
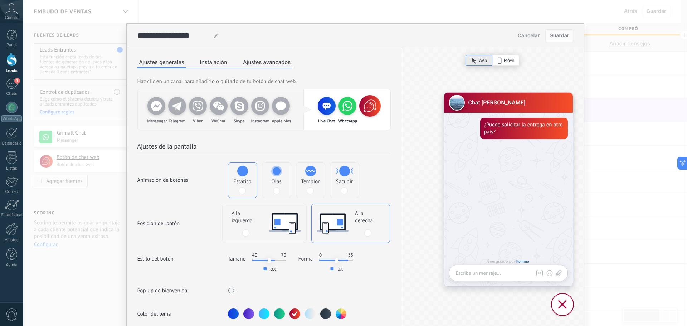
click at [559, 300] on icon at bounding box center [562, 304] width 9 height 9
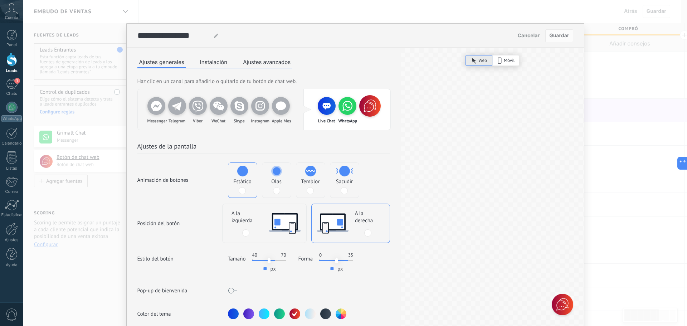
click at [562, 298] on icon at bounding box center [562, 304] width 17 height 17
click at [518, 300] on icon at bounding box center [521, 304] width 15 height 15
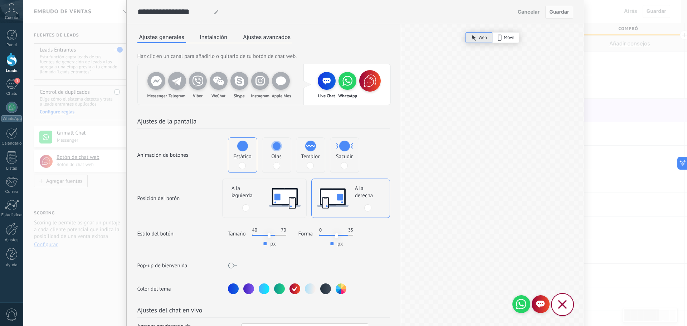
scroll to position [72, 0]
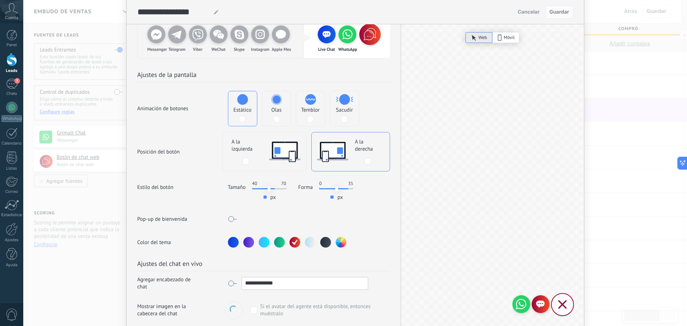
click at [538, 295] on div at bounding box center [541, 304] width 18 height 18
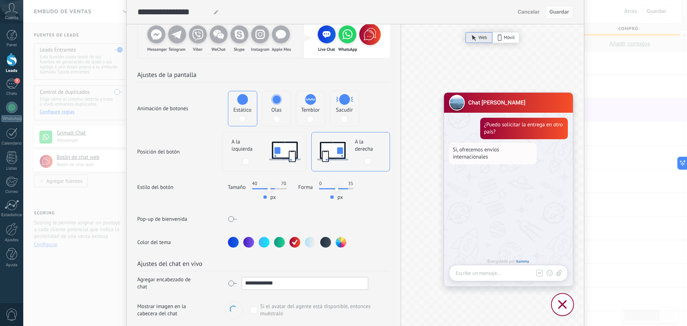
click at [563, 300] on icon at bounding box center [563, 304] width 9 height 9
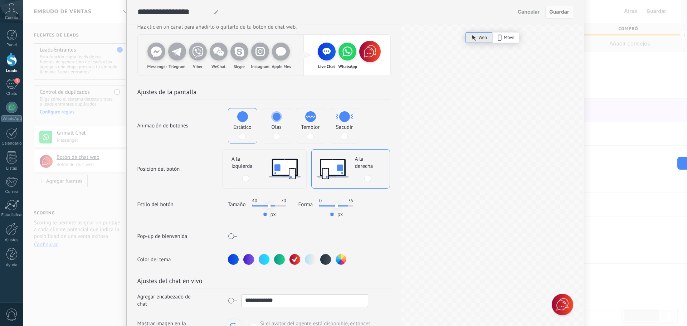
scroll to position [130, 0]
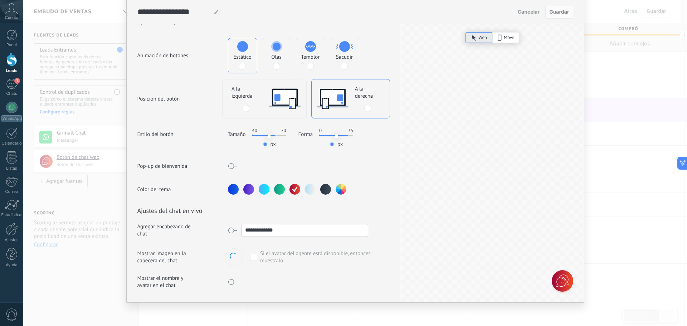
click at [228, 163] on span at bounding box center [232, 166] width 9 height 6
drag, startPoint x: 243, startPoint y: 161, endPoint x: 381, endPoint y: 159, distance: 138.2
click at [381, 160] on div "**********" at bounding box center [263, 166] width 253 height 13
drag, startPoint x: 348, startPoint y: 161, endPoint x: 260, endPoint y: 160, distance: 88.1
click at [260, 160] on input "**********" at bounding box center [305, 165] width 126 height 11
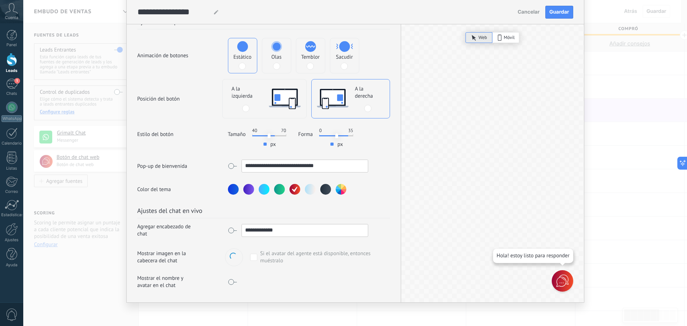
type input "**********"
click at [246, 105] on span at bounding box center [245, 108] width 7 height 7
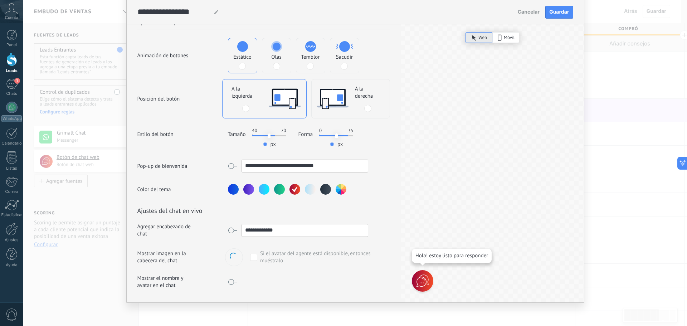
click at [370, 105] on div at bounding box center [367, 108] width 7 height 7
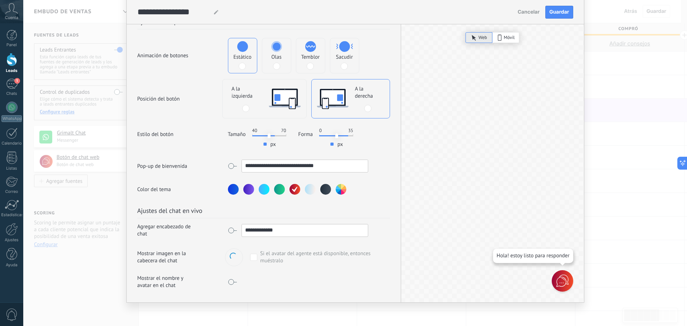
click at [235, 253] on span at bounding box center [233, 256] width 7 height 7
click at [0, 0] on input "file" at bounding box center [0, 0] width 0 height 0
click at [237, 254] on div at bounding box center [234, 257] width 18 height 17
click at [0, 0] on input "file" at bounding box center [0, 0] width 0 height 0
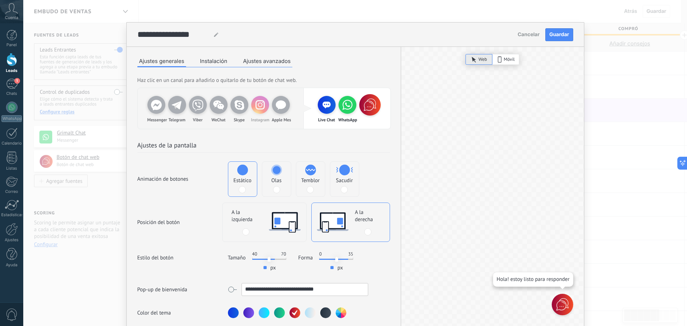
scroll to position [0, 0]
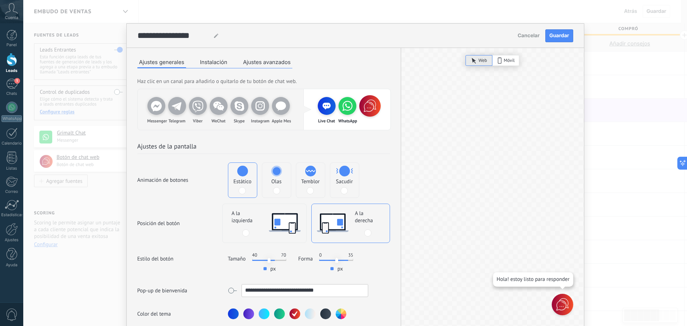
click at [210, 58] on button "Instalación" at bounding box center [213, 62] width 31 height 11
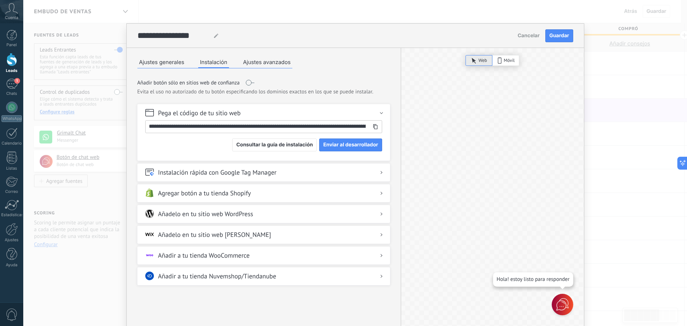
click at [198, 211] on h2 "Añadelo en tu sitio web WordPress" at bounding box center [205, 213] width 95 height 9
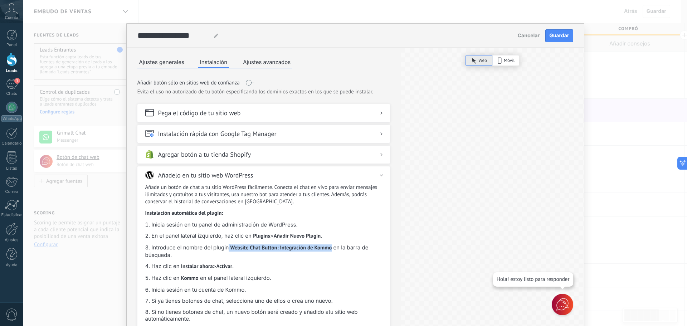
drag, startPoint x: 228, startPoint y: 247, endPoint x: 331, endPoint y: 248, distance: 103.1
click at [331, 248] on li "Introduce el nombre del plugin Website Chat Button: Integración de Kommo en la …" at bounding box center [263, 251] width 237 height 14
copy li "Website Chat Button: Integración de Kommo"
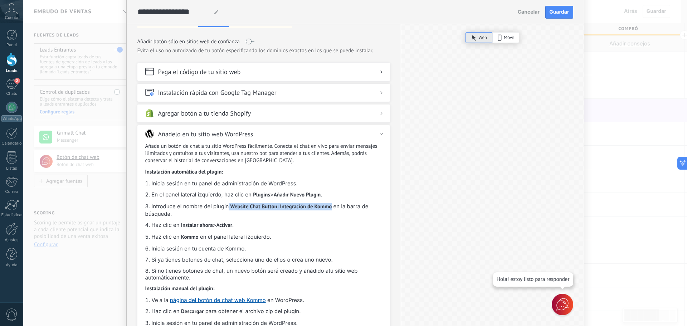
scroll to position [36, 0]
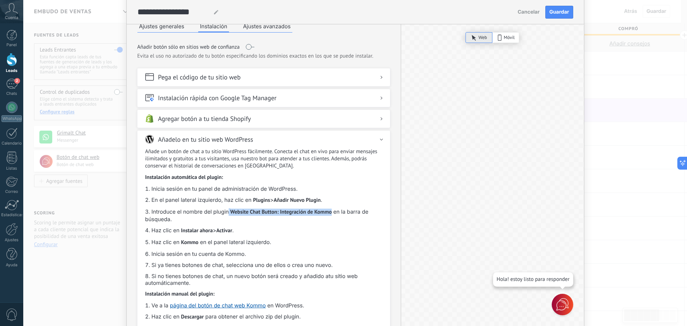
click at [160, 27] on button "Ajustes generales" at bounding box center [161, 26] width 49 height 11
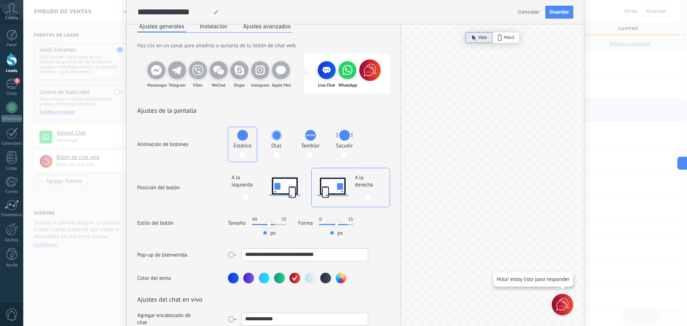
click at [107, 173] on div "**********" at bounding box center [355, 163] width 664 height 326
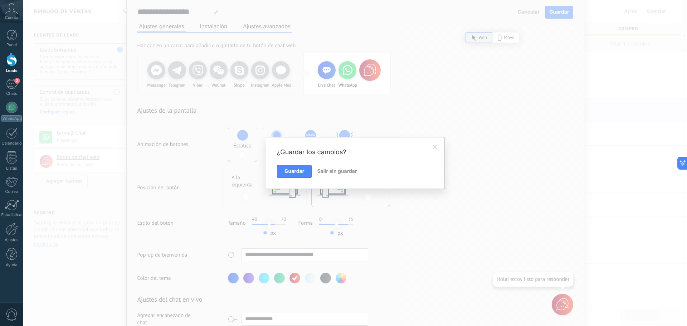
click at [294, 170] on span "Guardar" at bounding box center [295, 171] width 20 height 5
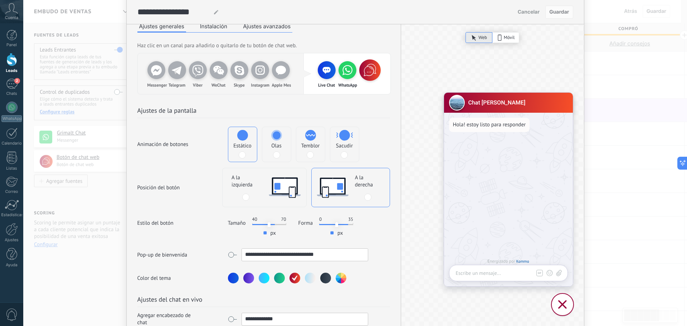
click at [106, 196] on div "**********" at bounding box center [355, 163] width 664 height 326
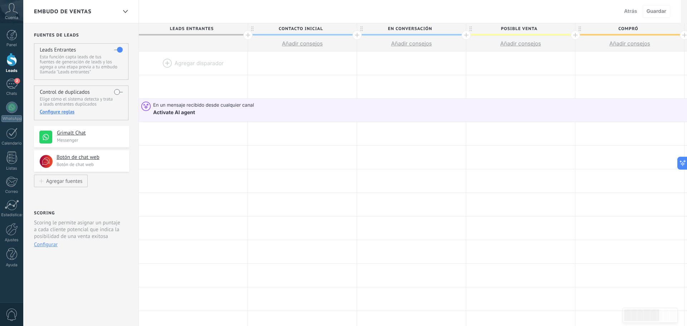
scroll to position [0, 0]
click at [95, 155] on h4 "Botón de chat web" at bounding box center [87, 157] width 61 height 7
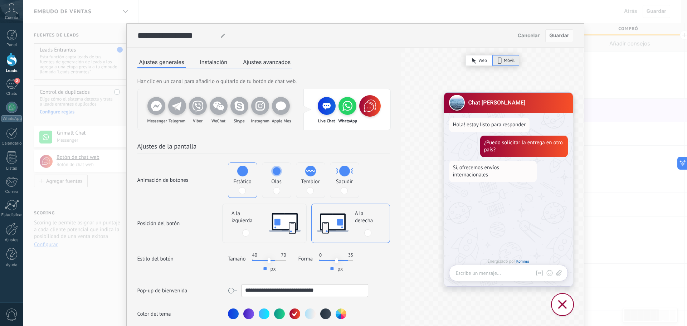
click at [519, 35] on span "Cancelar" at bounding box center [529, 35] width 22 height 5
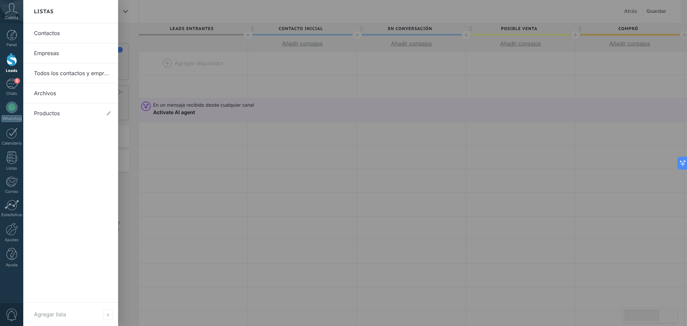
click at [225, 162] on div at bounding box center [366, 163] width 687 height 326
click at [130, 159] on div at bounding box center [366, 163] width 687 height 326
click at [177, 6] on div at bounding box center [366, 163] width 687 height 326
click at [253, 203] on div at bounding box center [366, 163] width 687 height 326
click at [253, 202] on div at bounding box center [366, 163] width 687 height 326
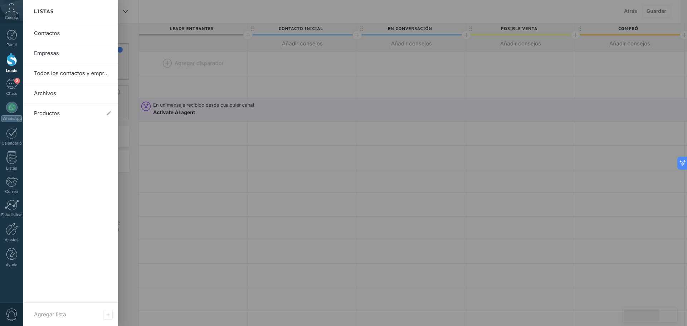
click at [412, 151] on div at bounding box center [366, 163] width 687 height 326
click at [55, 12] on div "Listas" at bounding box center [70, 11] width 95 height 23
click at [54, 34] on link "Contactos" at bounding box center [72, 33] width 77 height 20
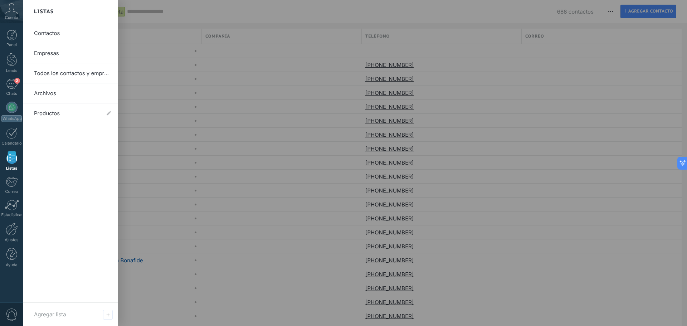
click at [308, 124] on div at bounding box center [366, 163] width 687 height 326
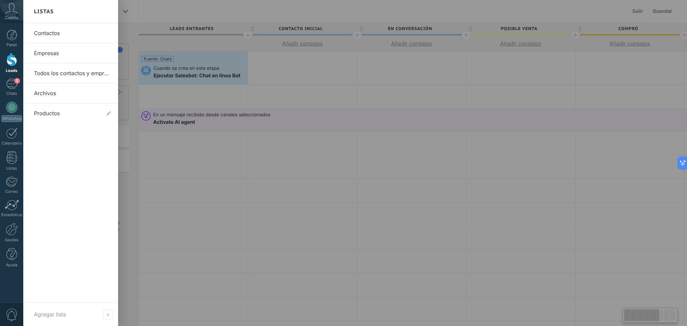
click at [458, 24] on div at bounding box center [366, 163] width 687 height 326
click at [134, 139] on div at bounding box center [366, 163] width 687 height 326
click at [11, 61] on div at bounding box center [11, 59] width 11 height 13
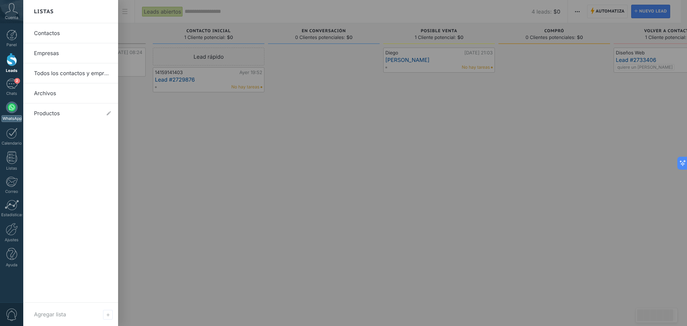
click at [11, 109] on div at bounding box center [11, 107] width 11 height 11
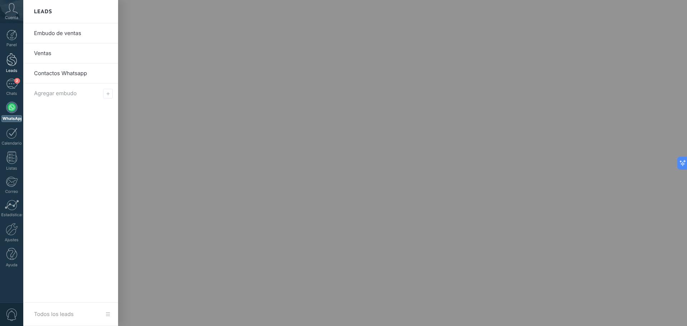
click at [16, 64] on div at bounding box center [11, 59] width 11 height 13
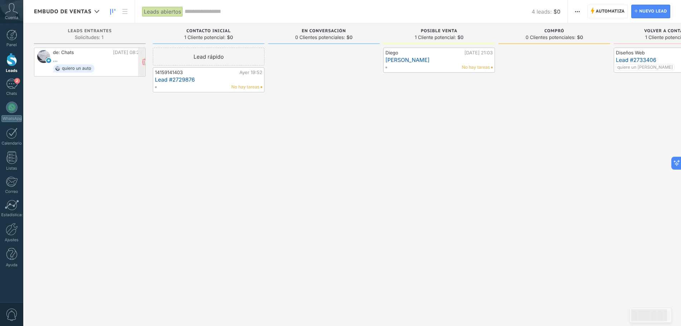
click at [83, 66] on div "quiero un auto" at bounding box center [73, 68] width 41 height 8
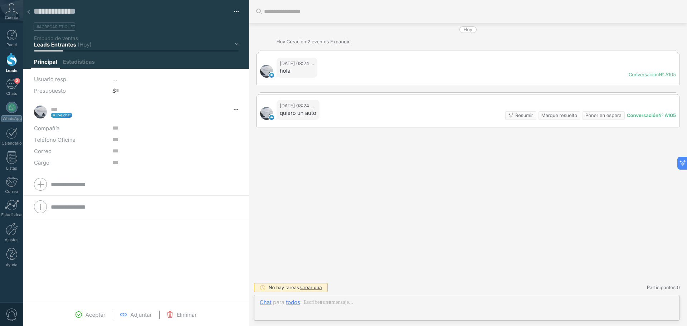
type textarea "**********"
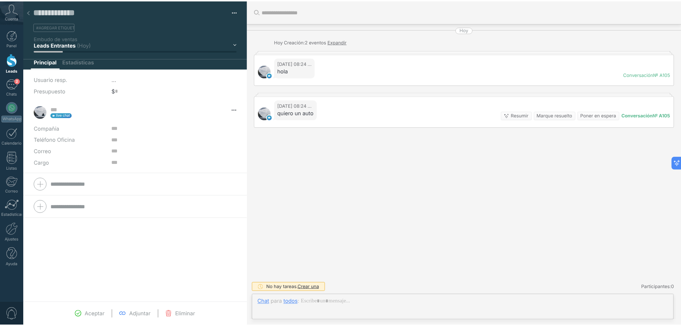
scroll to position [11, 0]
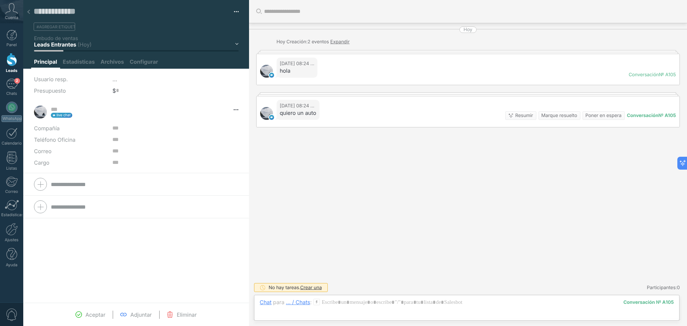
click at [30, 12] on icon at bounding box center [28, 12] width 3 height 4
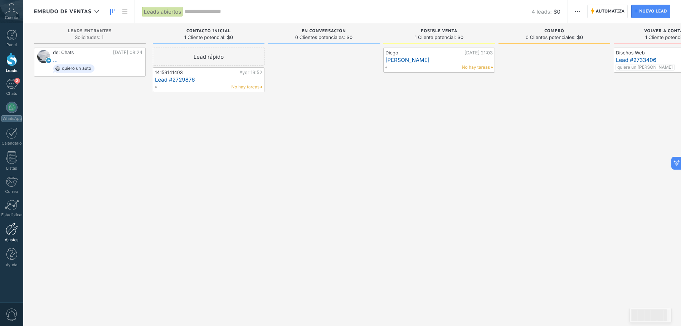
click at [11, 230] on div at bounding box center [12, 229] width 12 height 13
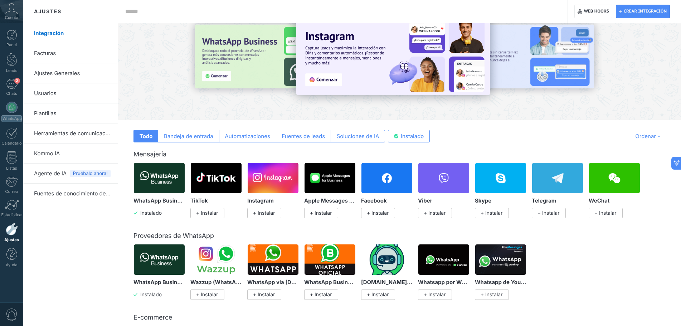
scroll to position [36, 0]
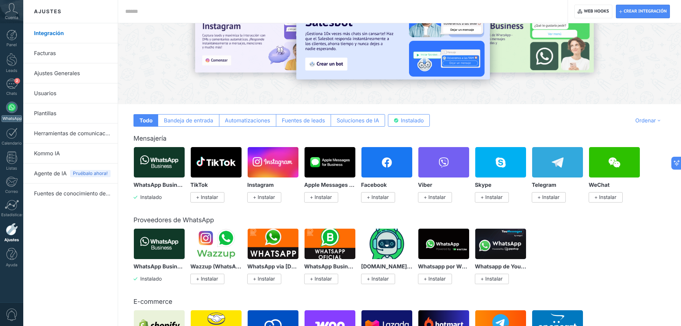
click at [11, 114] on link "WhatsApp" at bounding box center [11, 112] width 23 height 20
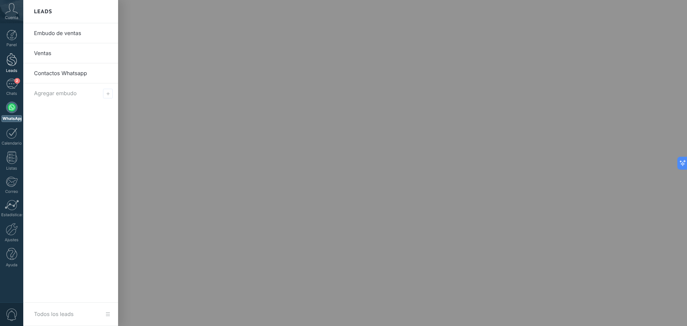
click at [11, 58] on div at bounding box center [11, 59] width 11 height 13
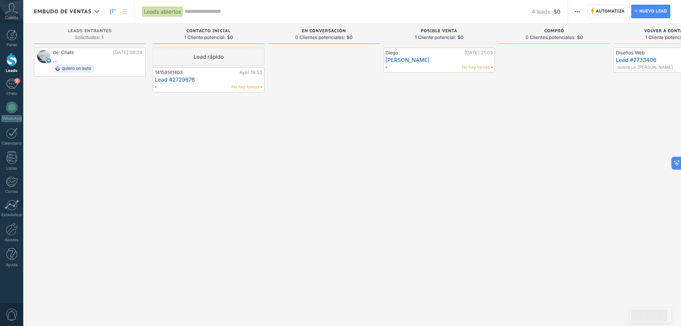
click at [579, 11] on icon "button" at bounding box center [577, 11] width 5 height 1
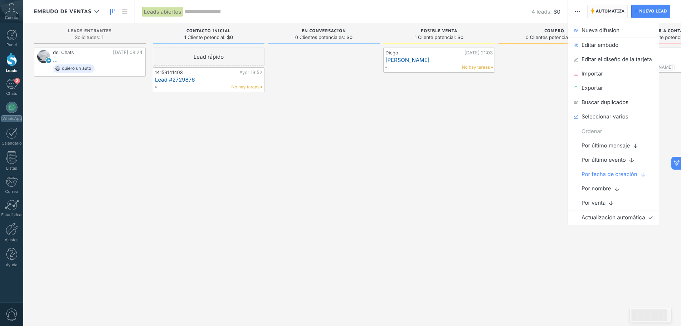
click at [607, 11] on span "Automatiza" at bounding box center [610, 11] width 29 height 13
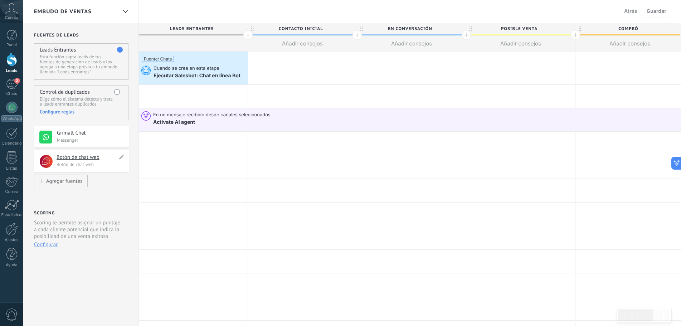
click at [90, 155] on h4 "Botón de chat web" at bounding box center [87, 157] width 61 height 7
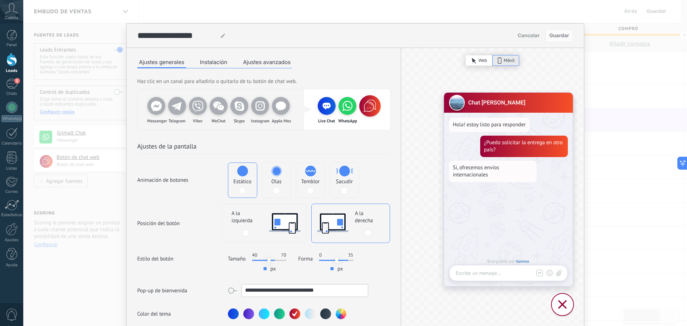
click at [369, 110] on icon at bounding box center [370, 105] width 17 height 17
click at [257, 62] on button "Ajustes avanzados" at bounding box center [266, 62] width 51 height 11
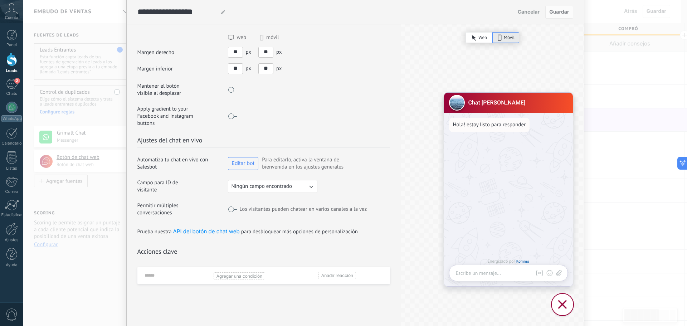
scroll to position [143, 0]
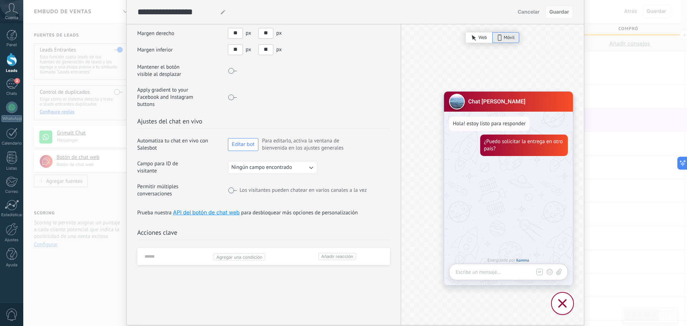
click at [242, 142] on span "Editar bot" at bounding box center [243, 144] width 23 height 5
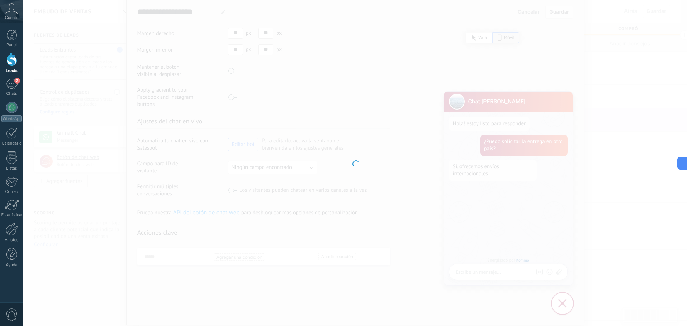
type input "**********"
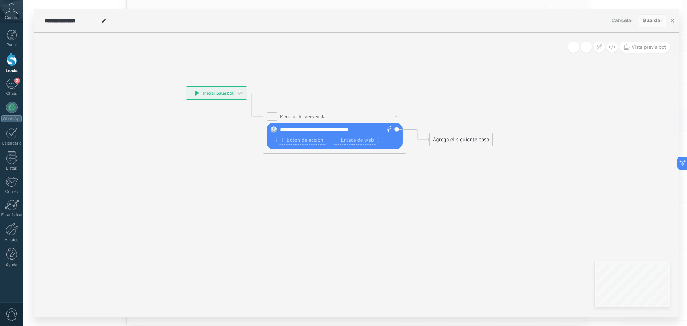
click at [451, 140] on div "Agrega el siguiente paso" at bounding box center [461, 140] width 63 height 12
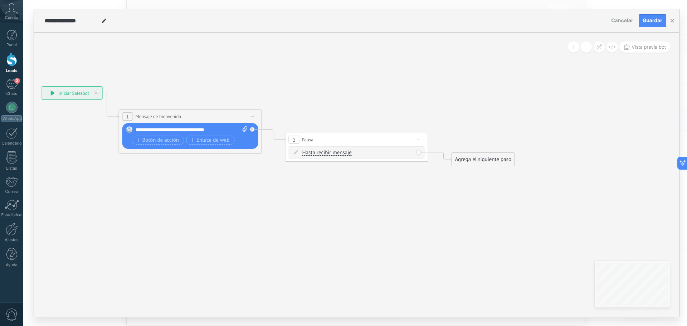
click at [336, 153] on span "Hasta recibir mensaje" at bounding box center [327, 153] width 49 height 6
click at [336, 153] on button "Hasta recibir mensaje" at bounding box center [344, 152] width 90 height 13
click at [319, 154] on span "Hasta recibir mensaje" at bounding box center [338, 153] width 87 height 7
click at [319, 154] on span "Hasta recibir mensaje" at bounding box center [327, 153] width 49 height 6
click at [319, 154] on button "Hasta recibir mensaje" at bounding box center [344, 152] width 90 height 13
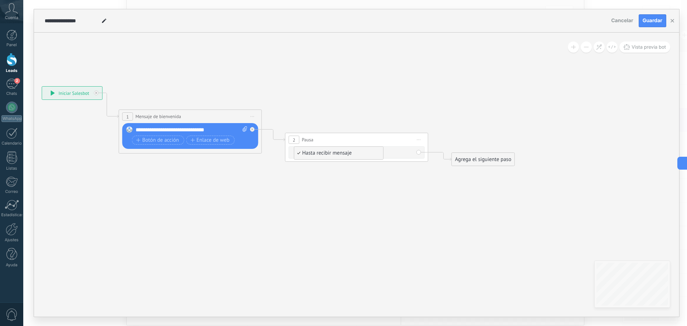
click at [308, 150] on span "Hasta recibir mensaje" at bounding box center [338, 153] width 87 height 7
click at [320, 154] on span "Hasta recibir mensaje" at bounding box center [327, 153] width 49 height 6
click at [320, 154] on button "Hasta recibir mensaje" at bounding box center [344, 152] width 90 height 13
click at [305, 154] on span "Hasta recibir mensaje" at bounding box center [338, 153] width 87 height 7
click at [296, 154] on icon at bounding box center [296, 152] width 4 height 4
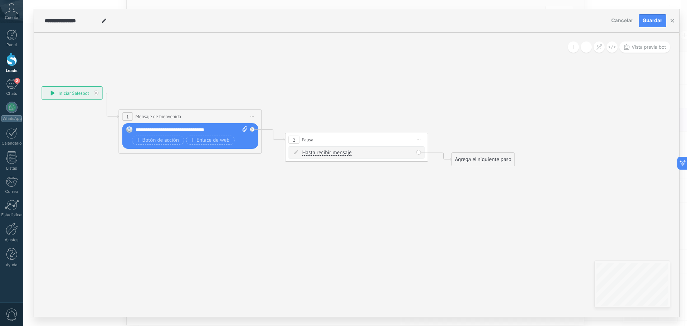
click at [296, 153] on icon at bounding box center [296, 152] width 4 height 4
click at [331, 150] on div "Hasta recibir mensaje Hasta recibir mensaje Hasta recibir mensaje Hasta recibir…" at bounding box center [358, 152] width 111 height 7
click at [348, 153] on span "Hasta recibir mensaje" at bounding box center [327, 153] width 49 height 6
click at [348, 153] on button "Hasta recibir mensaje" at bounding box center [344, 152] width 90 height 13
click at [339, 153] on span "Hasta recibir mensaje" at bounding box center [338, 153] width 87 height 7
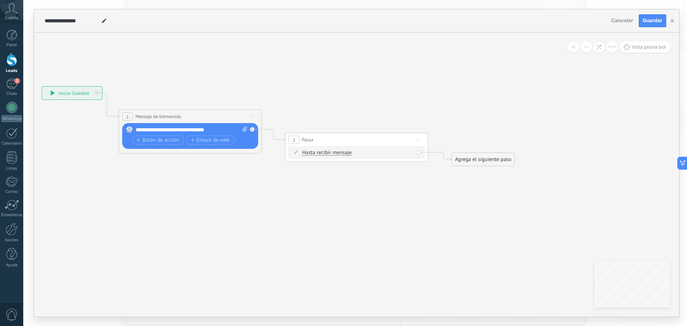
click at [296, 152] on icon at bounding box center [296, 152] width 4 height 4
click at [338, 152] on span "Hasta recibir mensaje" at bounding box center [327, 153] width 49 height 6
click at [338, 152] on button "Hasta recibir mensaje" at bounding box center [344, 152] width 90 height 13
click at [414, 152] on div "Hasta recibir mensaje Hasta recibir mensaje Hasta recibir mensaje Hasta recibir…" at bounding box center [358, 152] width 111 height 7
click at [309, 137] on span "Pausa" at bounding box center [307, 139] width 11 height 7
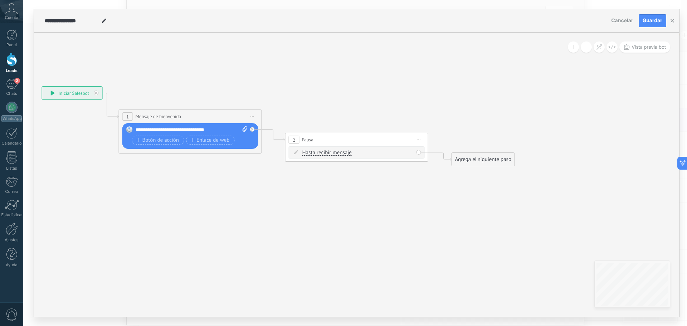
click at [313, 152] on span "Hasta recibir mensaje" at bounding box center [327, 153] width 49 height 6
click at [313, 152] on button "Hasta recibir mensaje" at bounding box center [344, 152] width 90 height 13
click at [325, 154] on span "Hasta recibir mensaje" at bounding box center [338, 153] width 87 height 7
click at [325, 154] on span "Hasta recibir mensaje" at bounding box center [327, 153] width 49 height 6
click at [325, 154] on button "Hasta recibir mensaje" at bounding box center [344, 152] width 90 height 13
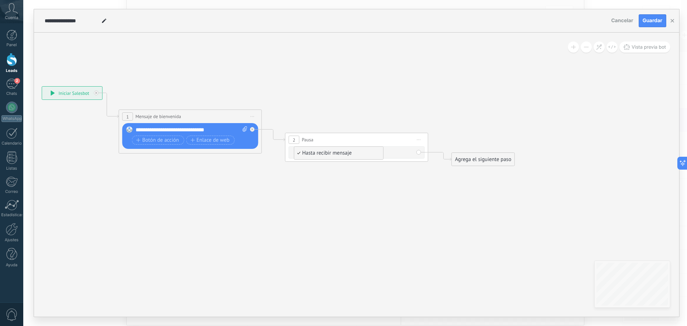
click at [299, 154] on span "Hasta recibir mensaje" at bounding box center [338, 153] width 87 height 7
click at [473, 156] on div "Agrega el siguiente paso" at bounding box center [483, 160] width 63 height 12
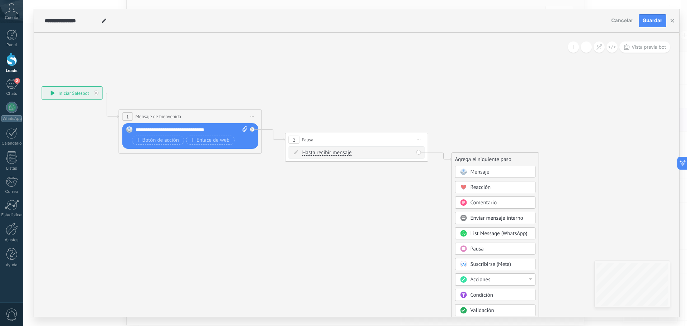
click at [475, 171] on span "Mensaje" at bounding box center [480, 172] width 19 height 7
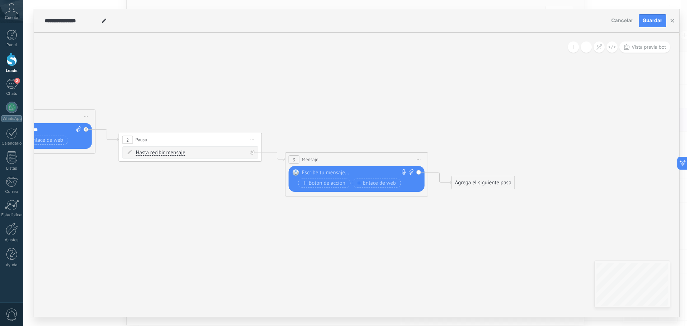
click at [336, 173] on div at bounding box center [355, 172] width 106 height 7
click at [334, 182] on span "Botón de acción" at bounding box center [324, 183] width 43 height 6
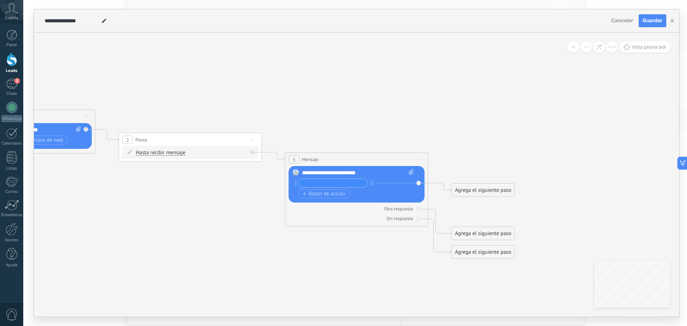
click at [332, 185] on input "text" at bounding box center [333, 183] width 69 height 8
type input "********"
click at [332, 193] on span "Botón de acción" at bounding box center [324, 194] width 43 height 6
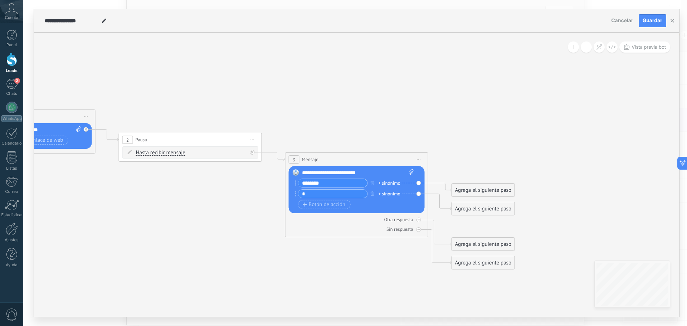
type input "*"
click at [372, 194] on icon "button" at bounding box center [373, 194] width 4 height 4
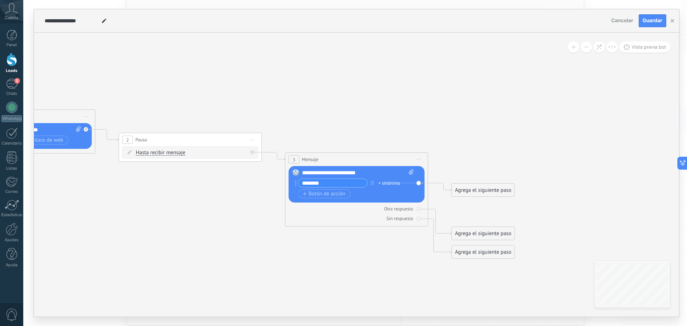
click at [383, 183] on div "+ sinónimo" at bounding box center [390, 183] width 22 height 7
click at [335, 183] on input "********" at bounding box center [333, 183] width 69 height 8
click at [296, 182] on icon at bounding box center [295, 182] width 1 height 5
click at [326, 191] on span "Botón de acción" at bounding box center [324, 194] width 43 height 6
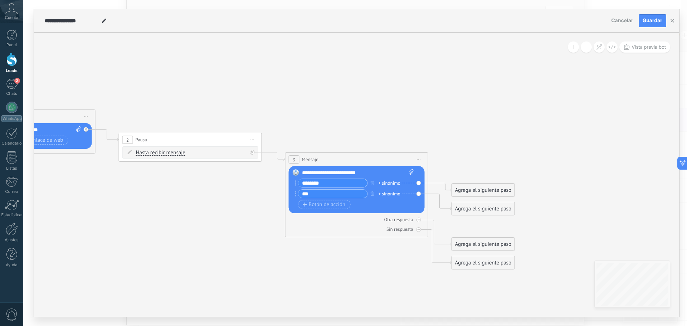
type input "***"
click at [472, 190] on div "Agrega el siguiente paso" at bounding box center [483, 190] width 63 height 12
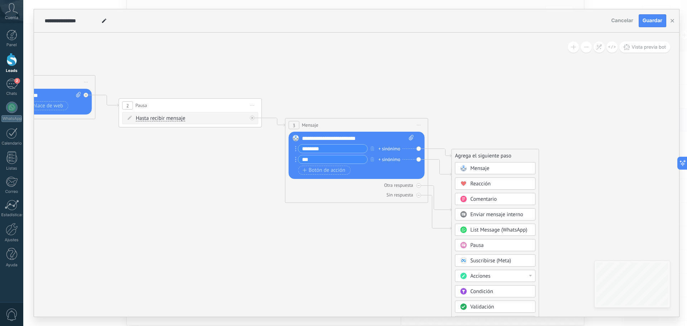
click at [482, 229] on span "List Message (WhatsApp)" at bounding box center [499, 230] width 57 height 7
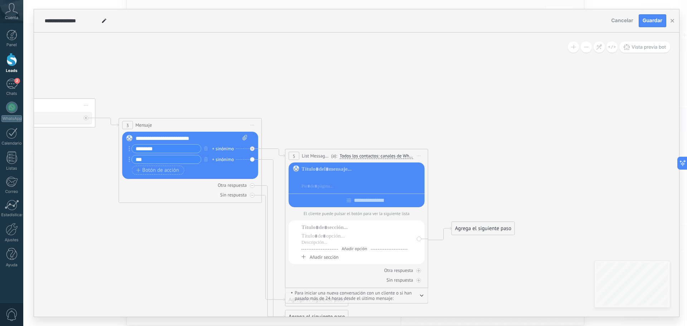
click at [313, 178] on div at bounding box center [362, 177] width 121 height 7
click at [208, 130] on div "3 Mensaje ******* (a): Todos los contactos - canales seleccionados Todos los co…" at bounding box center [190, 125] width 142 height 13
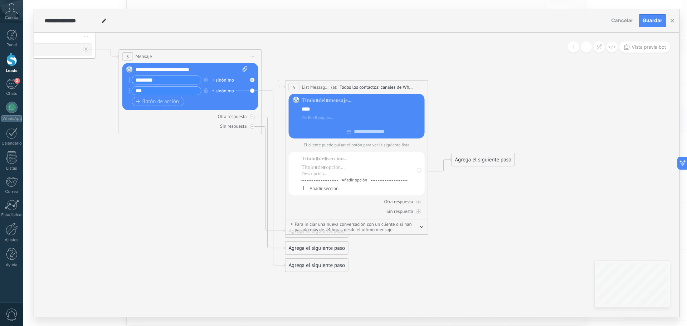
click at [325, 247] on div "Agrega el siguiente paso" at bounding box center [317, 248] width 63 height 12
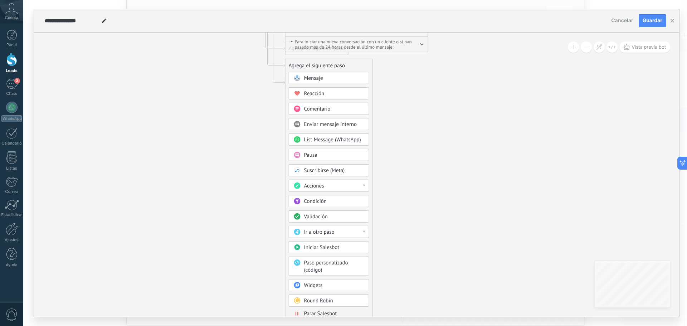
click at [336, 188] on div "Acciones" at bounding box center [334, 186] width 60 height 7
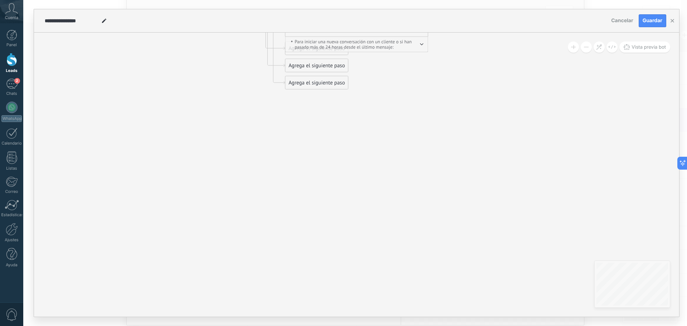
click at [335, 63] on div "Agrega el siguiente paso" at bounding box center [317, 66] width 63 height 12
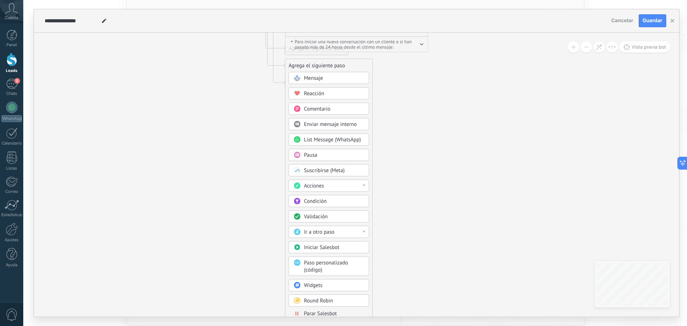
click at [346, 264] on span "Paso personalizado (código)" at bounding box center [326, 267] width 44 height 14
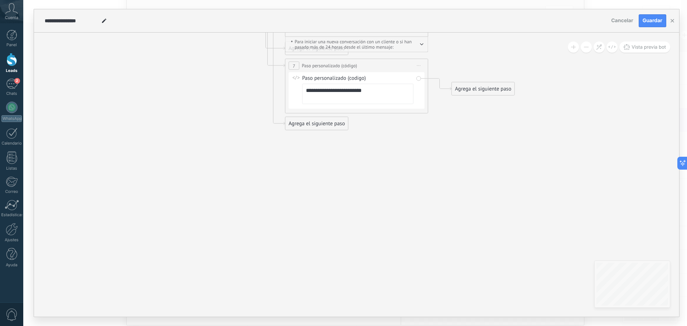
click at [372, 98] on textarea "**********" at bounding box center [358, 94] width 111 height 20
drag, startPoint x: 369, startPoint y: 101, endPoint x: 286, endPoint y: 101, distance: 83.1
click at [286, 101] on div "**********" at bounding box center [356, 86] width 143 height 55
click at [389, 93] on textarea "**********" at bounding box center [358, 94] width 111 height 20
type textarea "**********"
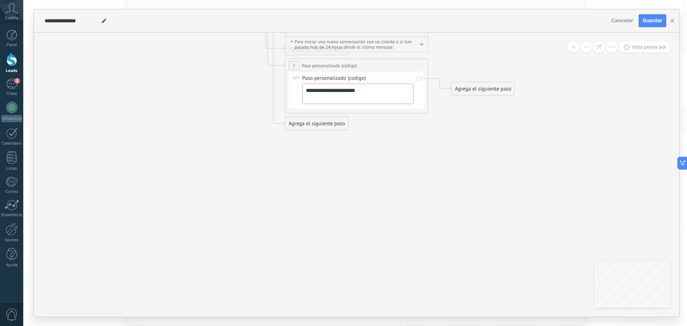
click at [420, 63] on span "Iniciar vista previa aquí Cambiar nombre Duplicar Borrar" at bounding box center [419, 66] width 11 height 10
click at [429, 110] on div "Borrar" at bounding box center [451, 112] width 71 height 12
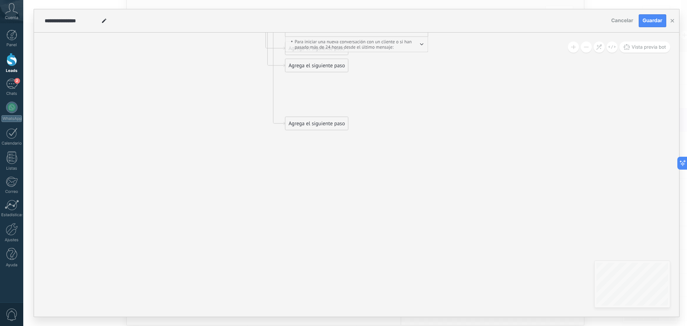
click at [321, 67] on div "Agrega el siguiente paso" at bounding box center [317, 66] width 63 height 12
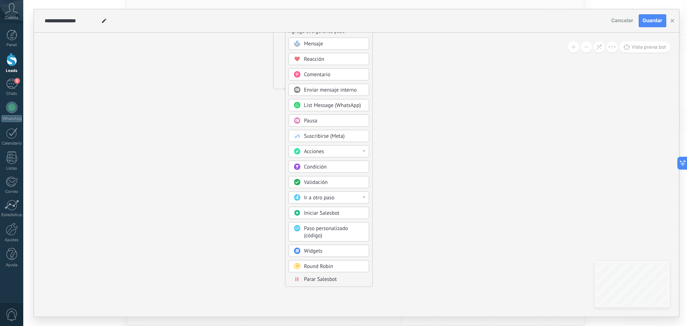
click at [322, 154] on span "Acciones" at bounding box center [314, 151] width 20 height 7
click at [339, 215] on div "Establecer campo" at bounding box center [329, 213] width 80 height 12
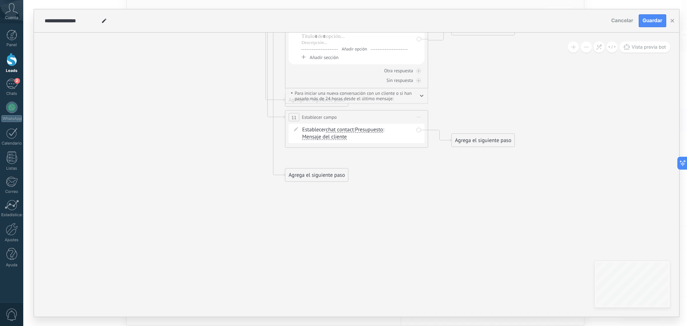
click at [358, 139] on div "Establecer chat contact chat contact all contacts main contact lead empresa con…" at bounding box center [358, 133] width 111 height 14
click at [352, 136] on div "Establecer chat contact chat contact all contacts main contact lead empresa con…" at bounding box center [358, 133] width 111 height 14
click at [332, 131] on span "chat contact" at bounding box center [340, 130] width 28 height 6
click at [332, 131] on button "chat contact" at bounding box center [367, 130] width 90 height 13
click at [417, 114] on span "Iniciar vista previa aquí Cambiar nombre Duplicar Borrar" at bounding box center [419, 117] width 11 height 10
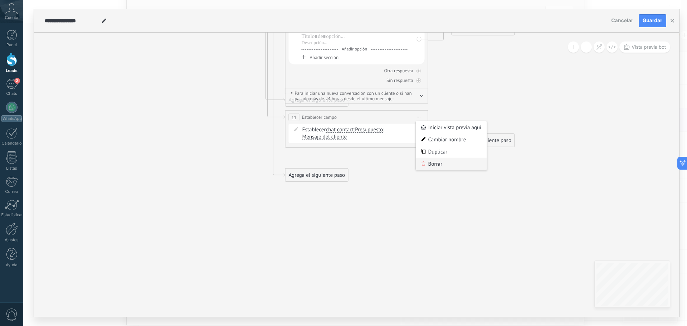
click at [432, 168] on div "Borrar" at bounding box center [451, 164] width 71 height 12
click at [329, 119] on div "Agrega el siguiente paso" at bounding box center [317, 117] width 63 height 12
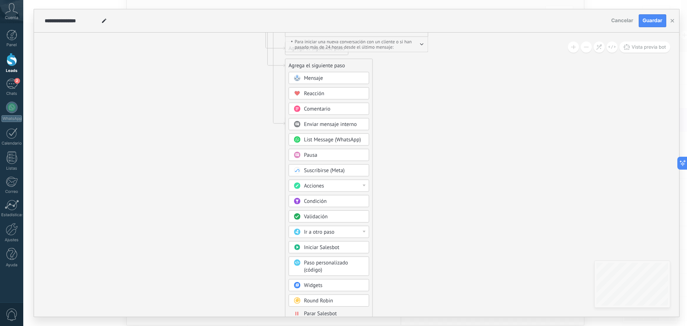
click at [322, 231] on span "Ir a otro paso" at bounding box center [319, 232] width 30 height 7
click at [325, 193] on div "Mensaje Mensaje Mensaje Reacción Comentario Enviar mensaje interno" at bounding box center [329, 196] width 81 height 249
click at [324, 196] on div "Condición" at bounding box center [329, 201] width 81 height 12
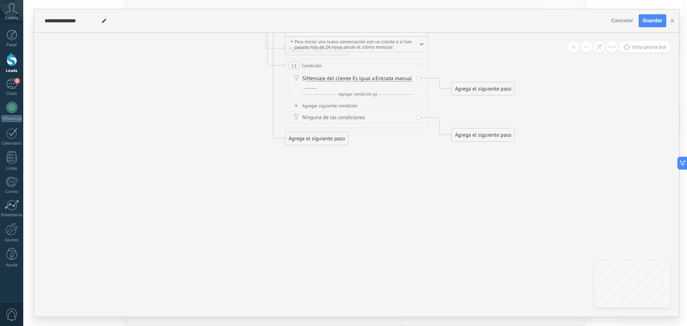
click at [419, 64] on span "Iniciar vista previa aquí Cambiar nombre Duplicar Borrar" at bounding box center [419, 66] width 11 height 10
click at [432, 111] on div "Borrar" at bounding box center [451, 112] width 71 height 12
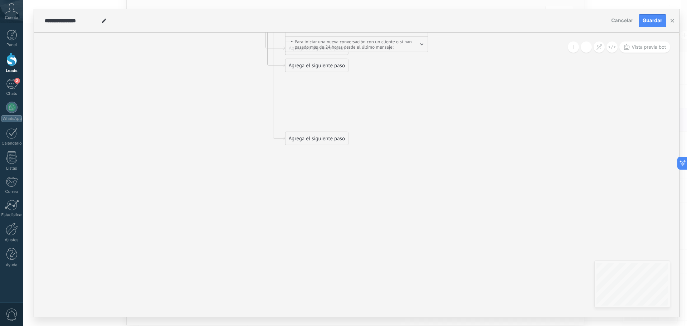
click at [313, 69] on div "Agrega el siguiente paso" at bounding box center [317, 66] width 63 height 12
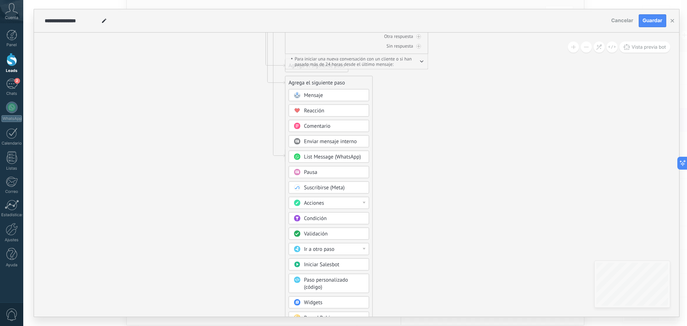
click at [327, 218] on span "Condición" at bounding box center [315, 218] width 23 height 7
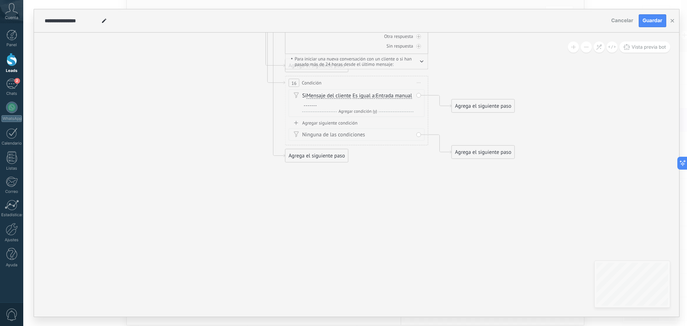
click at [419, 81] on span "Iniciar vista previa aquí Cambiar nombre Duplicar Borrar" at bounding box center [419, 83] width 11 height 10
click at [435, 130] on div "Borrar" at bounding box center [451, 130] width 71 height 12
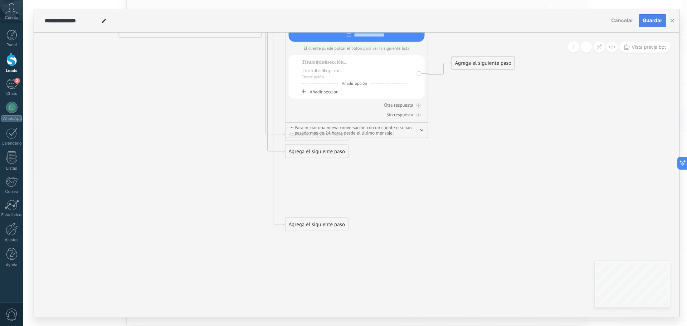
click at [654, 20] on span "Guardar" at bounding box center [653, 20] width 20 height 5
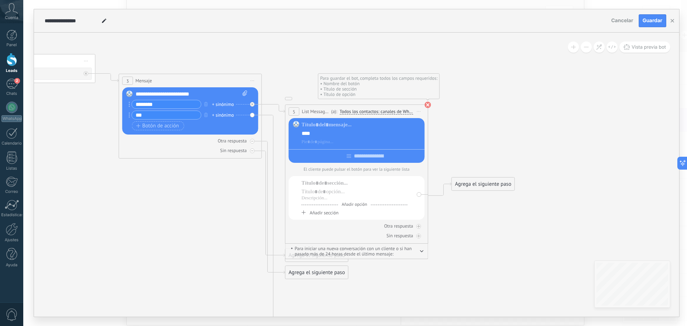
click at [426, 103] on use at bounding box center [428, 105] width 6 height 6
click at [427, 105] on div "**********" at bounding box center [357, 111] width 142 height 13
click at [345, 141] on div at bounding box center [362, 142] width 121 height 7
click at [361, 156] on input "text" at bounding box center [369, 156] width 35 height 6
click at [324, 141] on div at bounding box center [362, 142] width 121 height 7
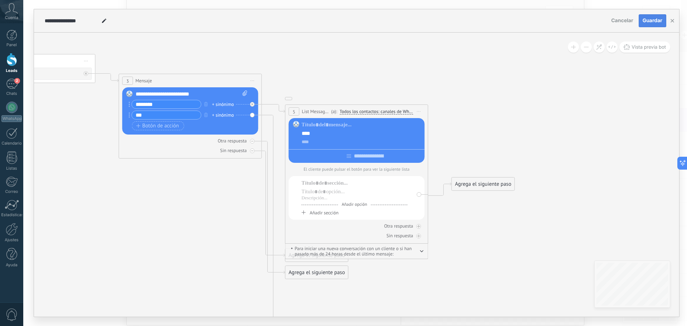
click at [656, 20] on span "Guardar" at bounding box center [653, 20] width 20 height 5
click at [315, 200] on div at bounding box center [355, 198] width 106 height 6
click at [316, 192] on div at bounding box center [355, 191] width 106 height 7
click at [429, 107] on use at bounding box center [428, 105] width 6 height 6
click at [424, 108] on span "Iniciar vista previa aquí Cambiar nombre Duplicar Borrar" at bounding box center [419, 111] width 11 height 10
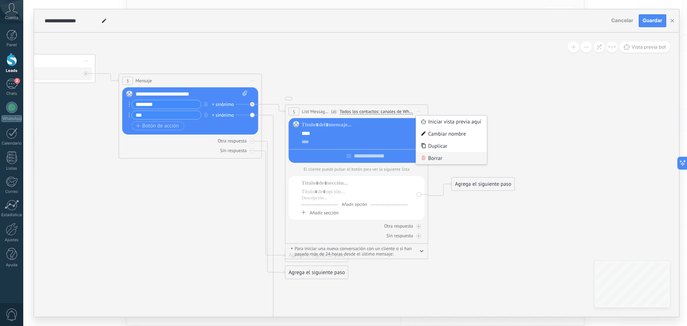
click at [431, 157] on div "Borrar" at bounding box center [451, 158] width 71 height 12
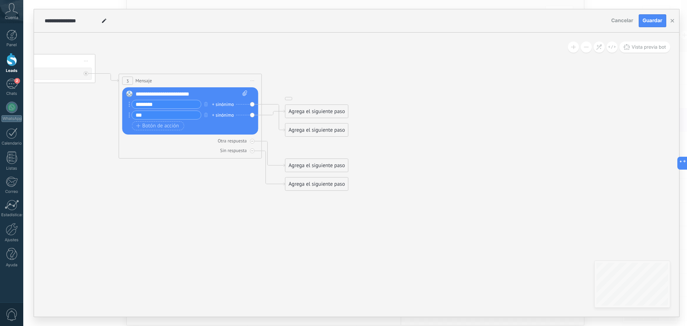
click at [304, 108] on div "Agrega el siguiente paso" at bounding box center [317, 112] width 63 height 12
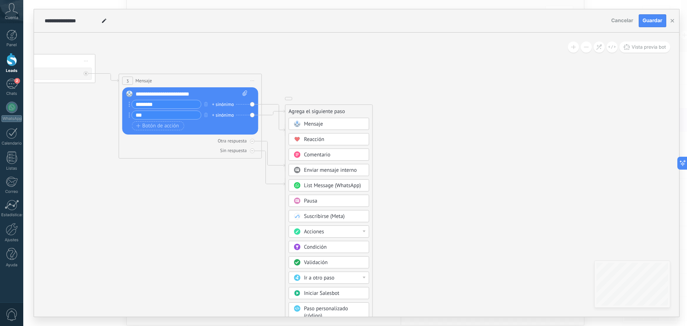
click at [323, 187] on span "List Message (WhatsApp)" at bounding box center [332, 185] width 57 height 7
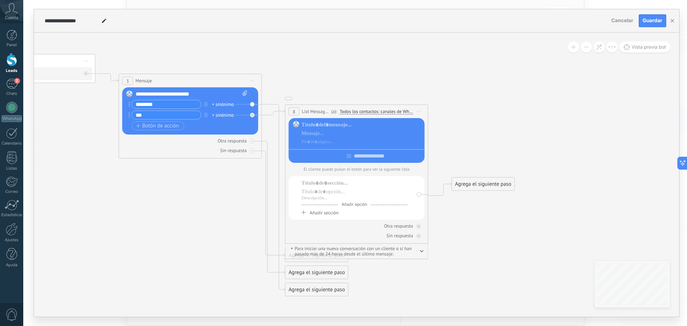
click at [424, 252] on icon "button" at bounding box center [422, 251] width 3 height 1
click at [315, 127] on div at bounding box center [362, 124] width 121 height 7
click at [315, 135] on div at bounding box center [362, 133] width 121 height 7
click at [352, 155] on div at bounding box center [357, 154] width 136 height 11
type input "********"
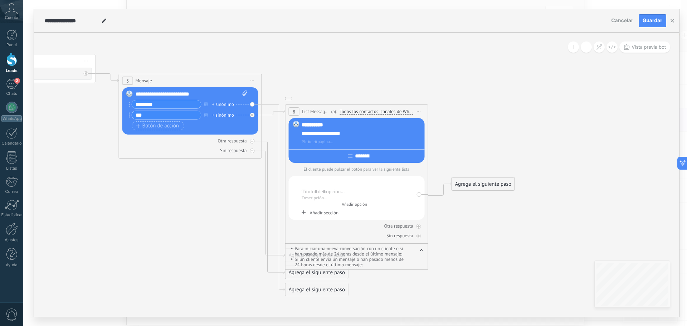
click at [335, 187] on div at bounding box center [355, 183] width 106 height 7
click at [336, 215] on span "Añadir sección" at bounding box center [324, 213] width 29 height 6
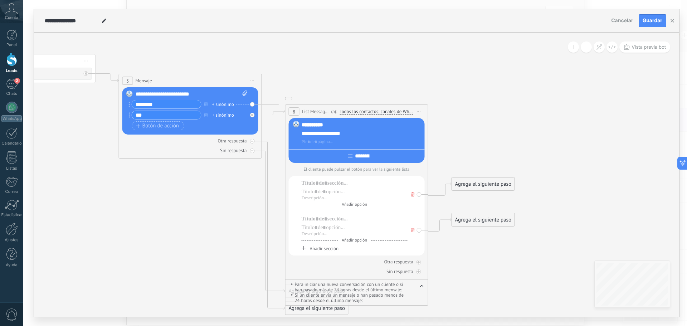
click at [414, 231] on icon at bounding box center [413, 230] width 4 height 4
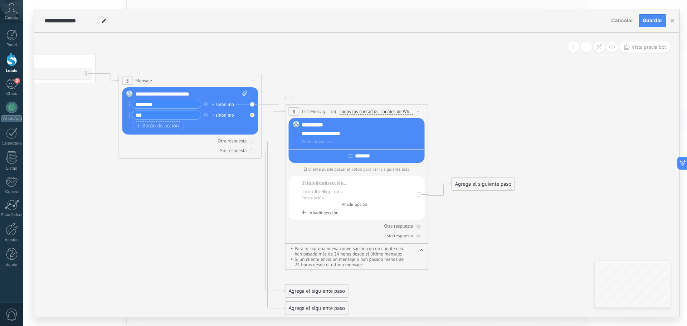
click at [652, 14] on button "Guardar" at bounding box center [653, 20] width 28 height 13
click at [427, 105] on use at bounding box center [428, 105] width 6 height 6
click at [421, 111] on span "Iniciar vista previa aquí Cambiar nombre Duplicar Borrar" at bounding box center [419, 111] width 11 height 10
click at [431, 160] on div "Borrar" at bounding box center [451, 158] width 71 height 12
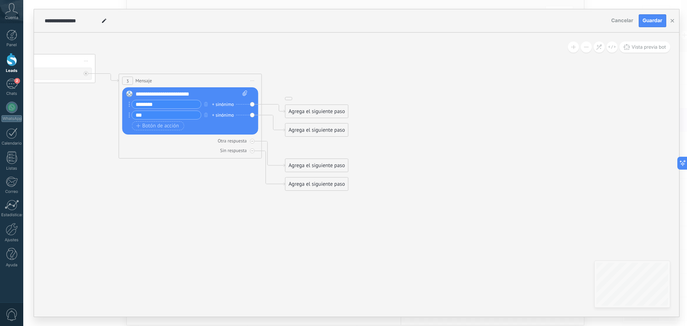
click at [304, 108] on div "Agrega el siguiente paso" at bounding box center [317, 112] width 63 height 12
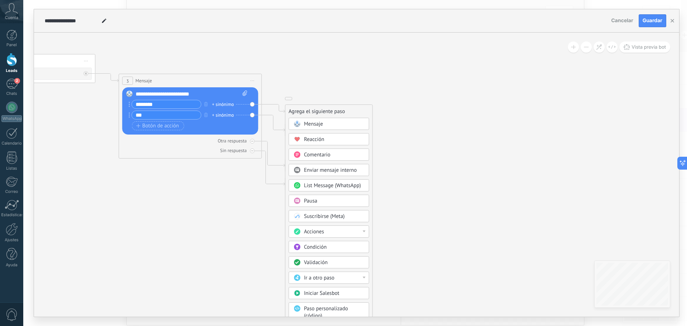
click at [343, 234] on div "Acciones" at bounding box center [334, 231] width 60 height 7
click at [404, 222] on icon at bounding box center [16, 99] width 973 height 541
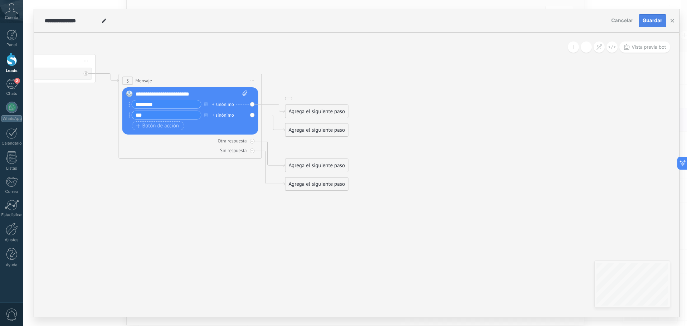
click at [649, 19] on span "Guardar" at bounding box center [653, 20] width 20 height 5
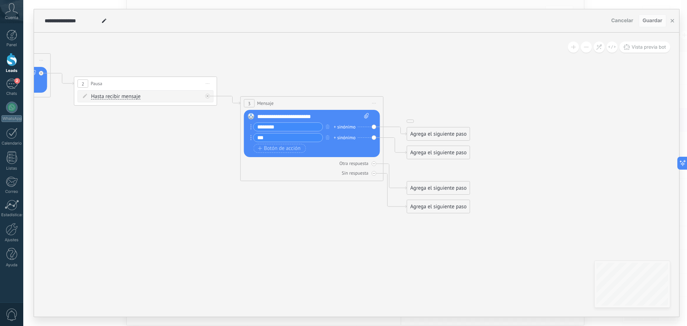
drag, startPoint x: 108, startPoint y: 240, endPoint x: 230, endPoint y: 245, distance: 121.8
click at [230, 245] on icon at bounding box center [138, 121] width 973 height 541
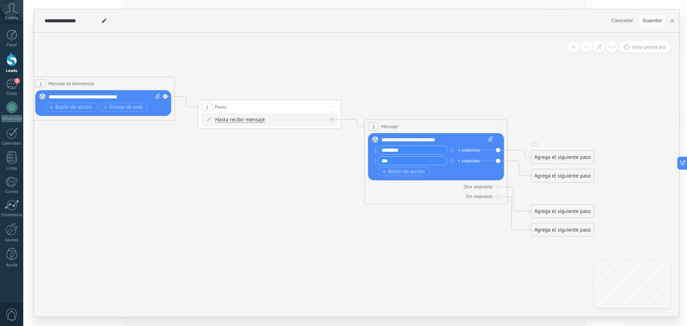
drag, startPoint x: 232, startPoint y: 245, endPoint x: 353, endPoint y: 268, distance: 122.8
click at [353, 268] on icon at bounding box center [262, 144] width 973 height 541
click at [55, 107] on span "Botón de acción" at bounding box center [67, 107] width 43 height 6
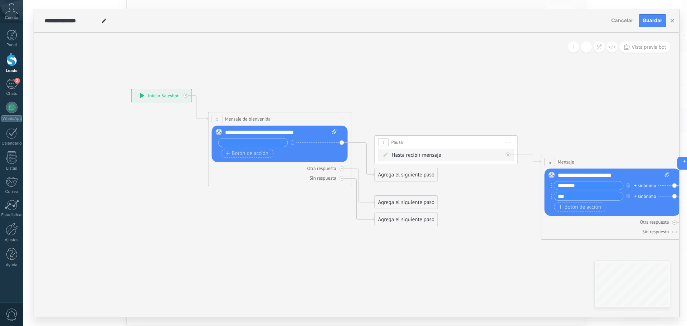
drag, startPoint x: 94, startPoint y: 193, endPoint x: 253, endPoint y: 222, distance: 162.4
click at [253, 222] on icon at bounding box center [438, 180] width 973 height 541
click at [226, 145] on input "text" at bounding box center [253, 143] width 69 height 8
type input "**********"
click at [227, 155] on icon "button" at bounding box center [228, 153] width 4 height 4
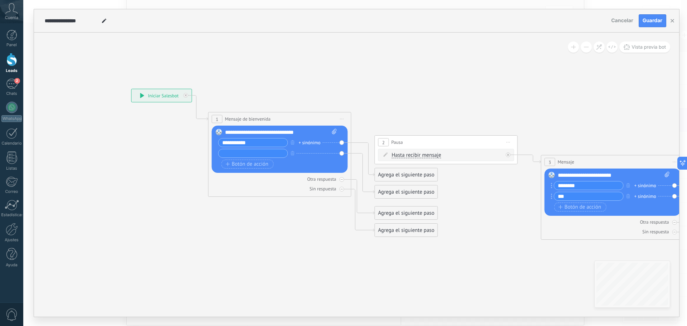
click at [232, 151] on input "text" at bounding box center [253, 153] width 69 height 8
type input "********"
click at [367, 124] on icon at bounding box center [438, 180] width 973 height 541
click at [672, 162] on span "Iniciar vista previa aquí Cambiar nombre Duplicar Borrar" at bounding box center [674, 162] width 11 height 10
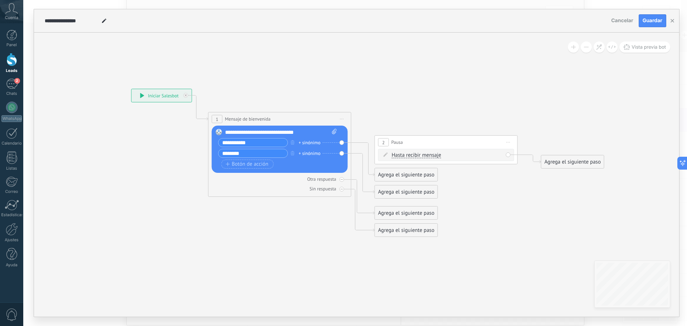
click at [494, 207] on icon at bounding box center [355, 163] width 807 height 506
click at [510, 142] on icon at bounding box center [509, 142] width 4 height 1
click at [514, 190] on icon at bounding box center [514, 189] width 4 height 4
click at [646, 19] on span "Guardar" at bounding box center [653, 20] width 20 height 5
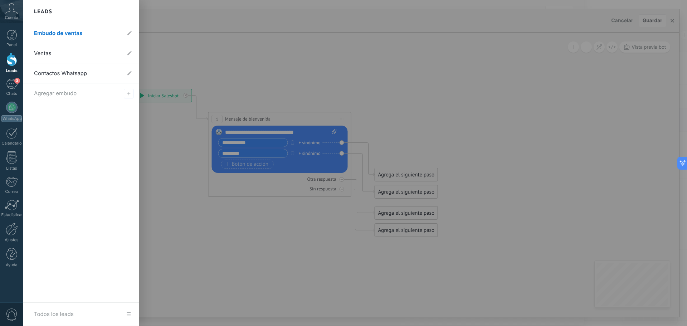
drag, startPoint x: 14, startPoint y: 61, endPoint x: 57, endPoint y: 59, distance: 43.0
click at [14, 61] on div at bounding box center [11, 59] width 11 height 13
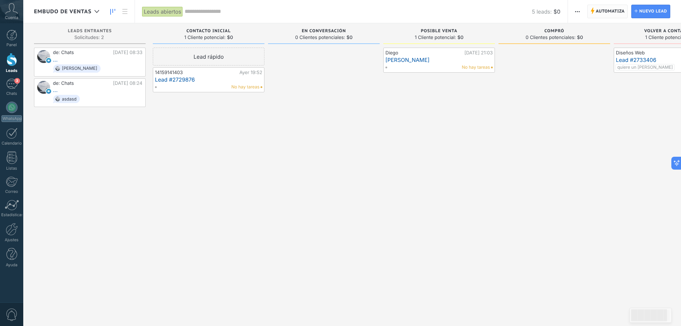
click at [600, 10] on span "Automatiza" at bounding box center [610, 11] width 29 height 13
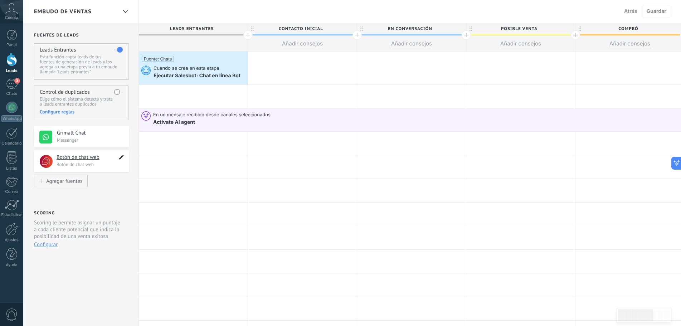
click at [120, 155] on icon at bounding box center [121, 157] width 8 height 9
type textarea "**********"
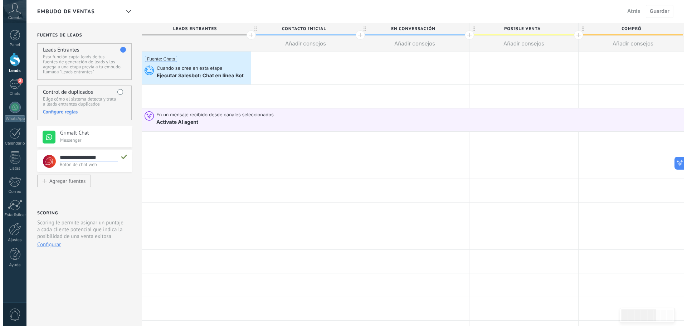
scroll to position [7, 0]
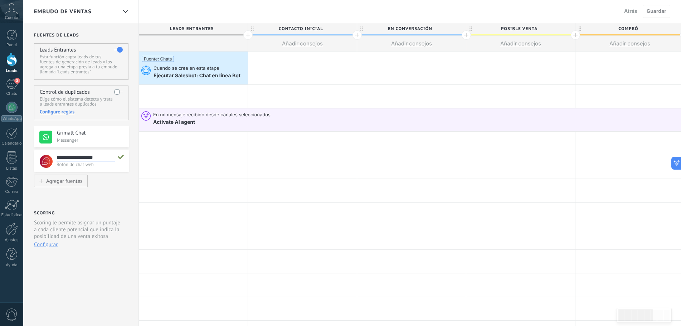
click at [113, 168] on div "**********" at bounding box center [81, 160] width 95 height 21
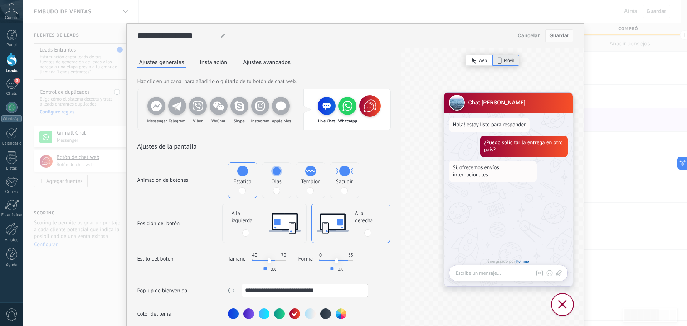
click at [284, 66] on button "Ajustes avanzados" at bounding box center [266, 62] width 51 height 11
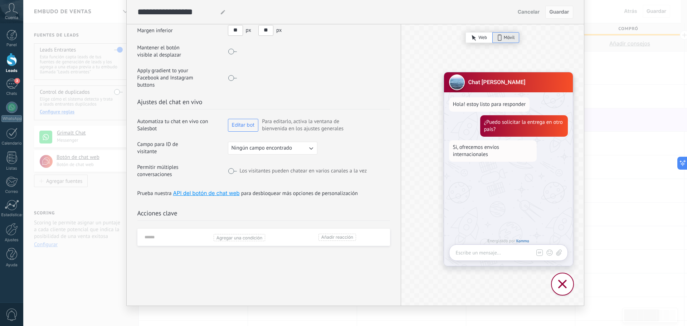
scroll to position [164, 0]
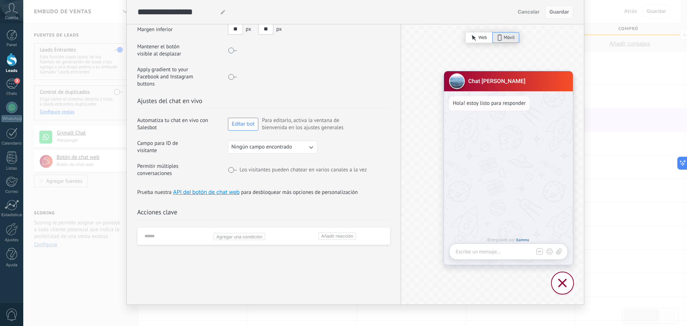
click at [253, 118] on button "Editar bot" at bounding box center [243, 124] width 31 height 13
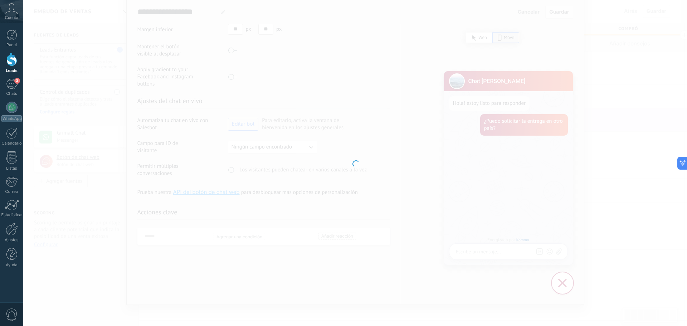
type input "**********"
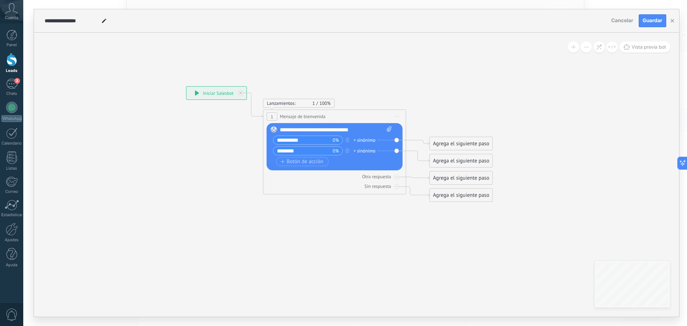
click at [200, 93] on div "**********" at bounding box center [217, 93] width 60 height 13
click at [194, 91] on div "**********" at bounding box center [217, 93] width 60 height 13
click at [196, 92] on icon at bounding box center [197, 93] width 4 height 5
click at [644, 46] on span "Vista previa bot" at bounding box center [649, 47] width 34 height 6
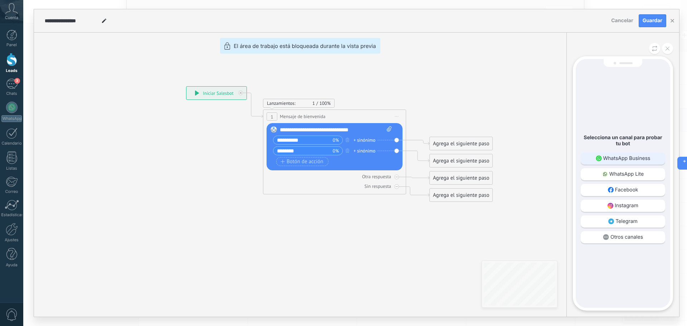
click at [618, 154] on div "WhatsApp Business" at bounding box center [623, 159] width 84 height 12
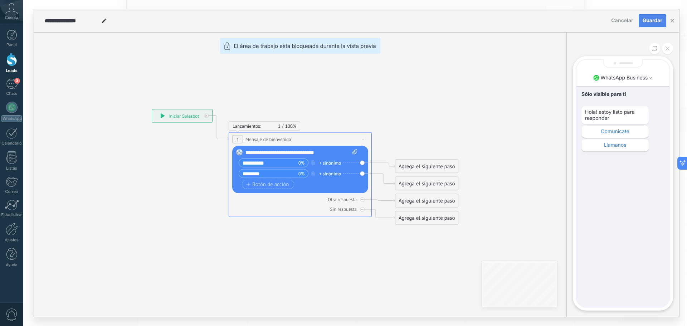
click at [657, 19] on span "Guardar" at bounding box center [653, 20] width 20 height 5
click at [147, 83] on div "**********" at bounding box center [357, 163] width 646 height 308
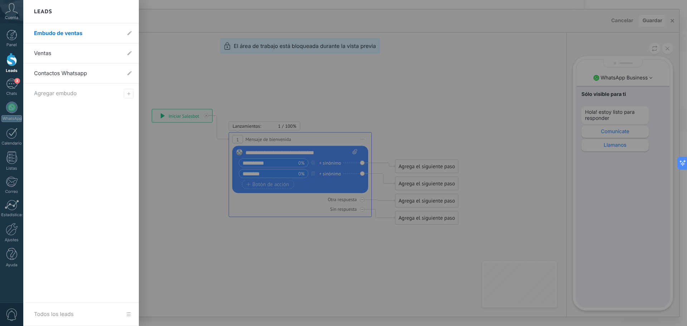
click at [12, 62] on div at bounding box center [11, 59] width 11 height 13
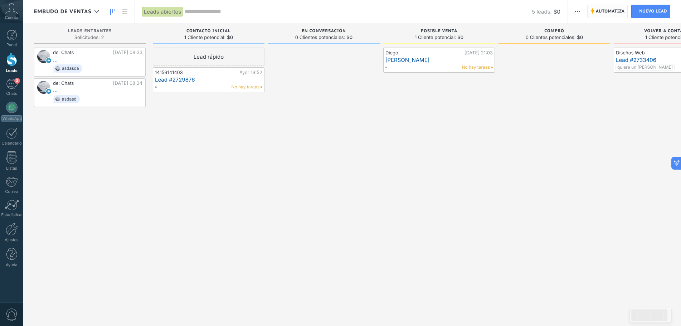
click at [604, 11] on span "Automatiza" at bounding box center [610, 11] width 29 height 13
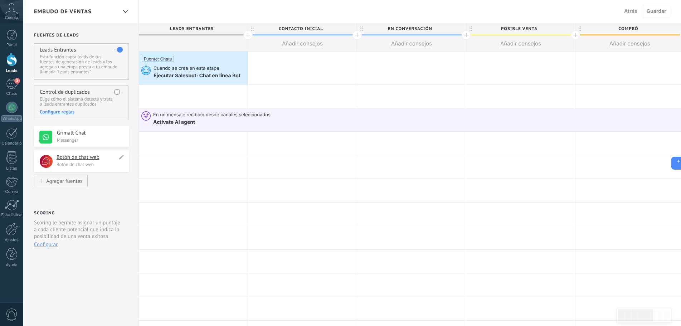
click at [98, 156] on h4 "Botón de chat web" at bounding box center [87, 157] width 61 height 7
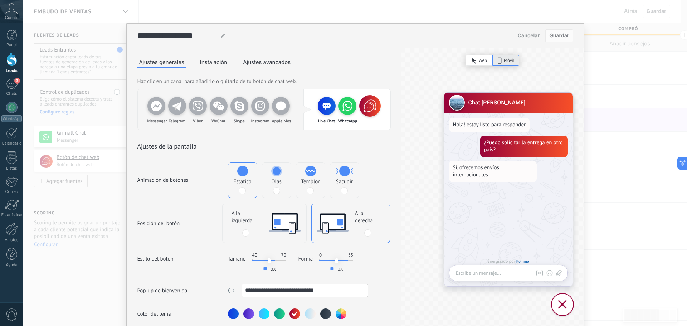
click at [372, 107] on icon at bounding box center [370, 105] width 17 height 17
drag, startPoint x: 320, startPoint y: 107, endPoint x: 324, endPoint y: 107, distance: 4.3
click at [320, 107] on div "Live Chat" at bounding box center [327, 106] width 18 height 18
click at [324, 107] on use at bounding box center [327, 106] width 8 height 7
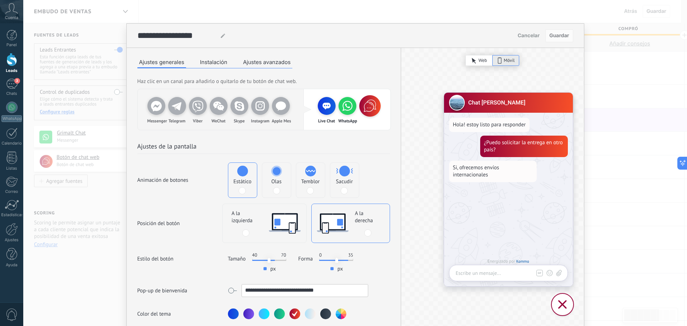
click at [207, 63] on button "Instalación" at bounding box center [213, 62] width 31 height 11
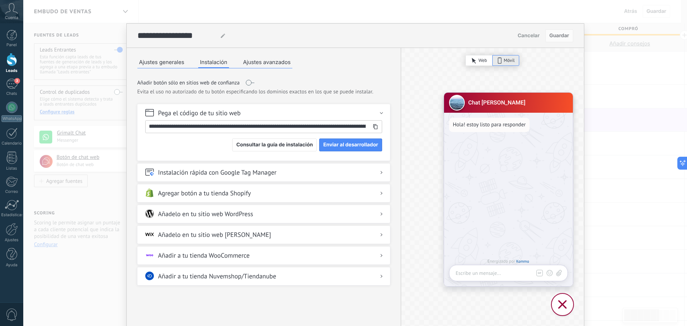
click at [256, 62] on button "Ajustes avanzados" at bounding box center [266, 62] width 51 height 11
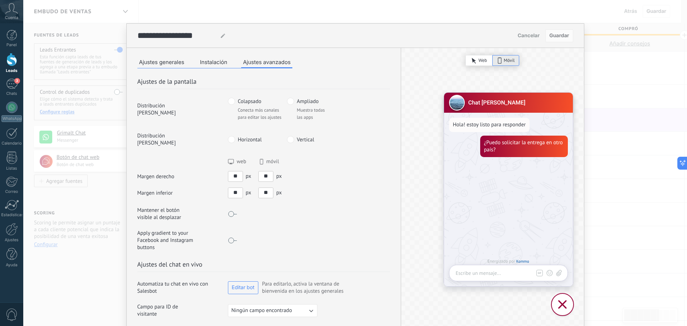
click at [474, 63] on icon at bounding box center [474, 61] width 5 height 6
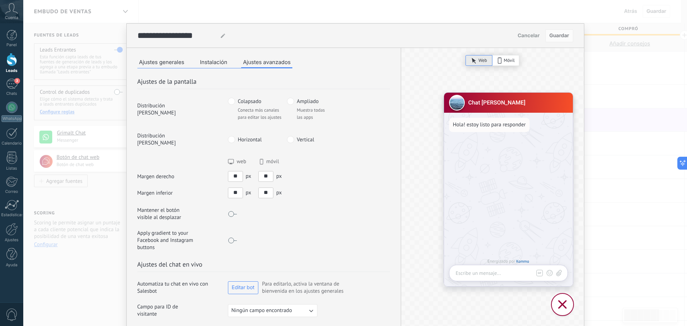
click at [300, 99] on span "Ampliado" at bounding box center [308, 101] width 22 height 7
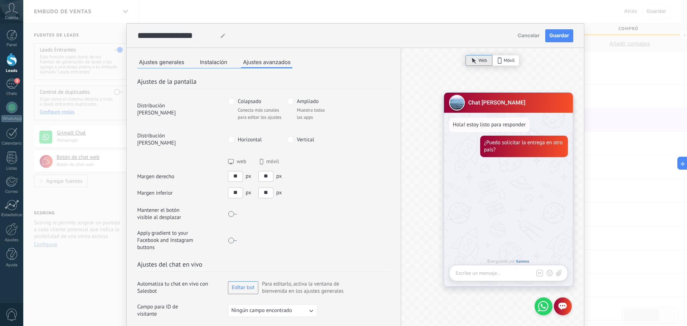
click at [251, 101] on span "Colapsado" at bounding box center [250, 101] width 24 height 7
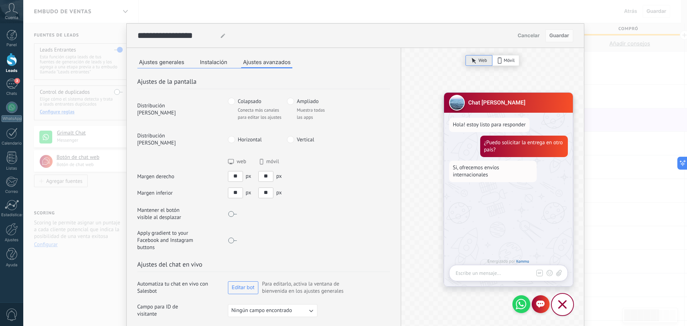
click at [305, 136] on span "Vertical" at bounding box center [306, 139] width 18 height 7
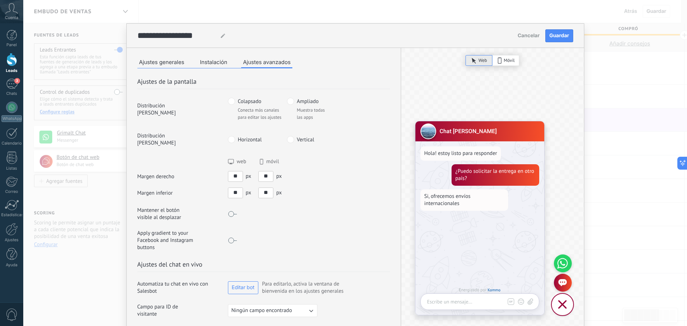
click at [305, 136] on span "Vertical" at bounding box center [306, 139] width 18 height 7
click at [249, 136] on span "Horizontal" at bounding box center [250, 139] width 24 height 7
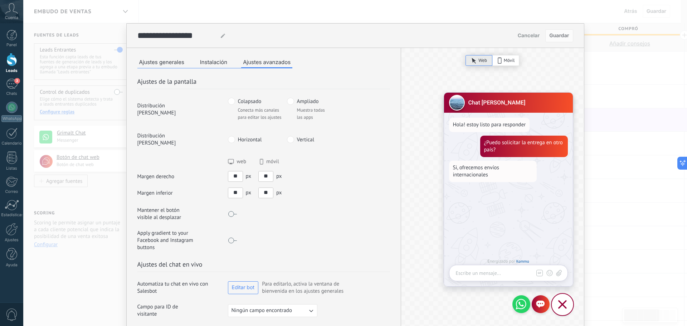
click at [177, 61] on button "Ajustes generales" at bounding box center [161, 62] width 49 height 11
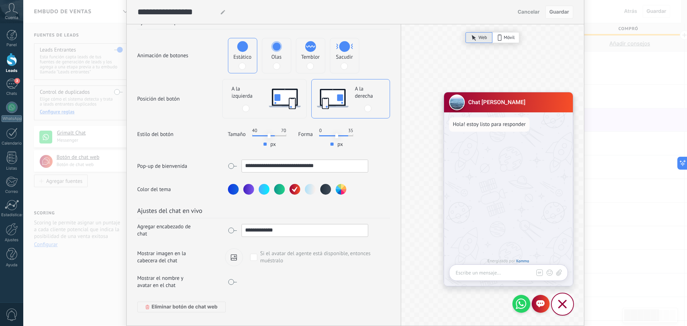
scroll to position [46, 0]
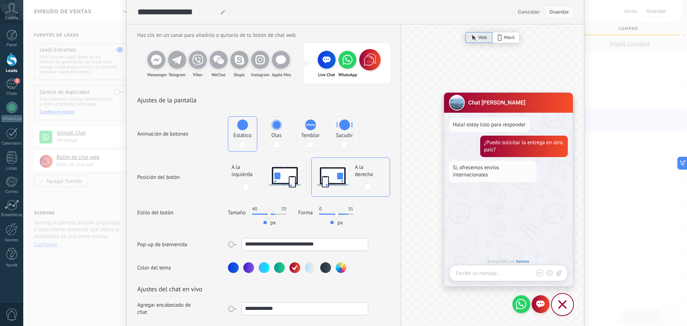
click at [371, 62] on icon at bounding box center [370, 59] width 17 height 17
drag, startPoint x: 371, startPoint y: 62, endPoint x: 334, endPoint y: 62, distance: 37.6
click at [335, 62] on div "Live Chat WhatsApp" at bounding box center [337, 63] width 42 height 25
click at [329, 62] on icon at bounding box center [327, 60] width 9 height 7
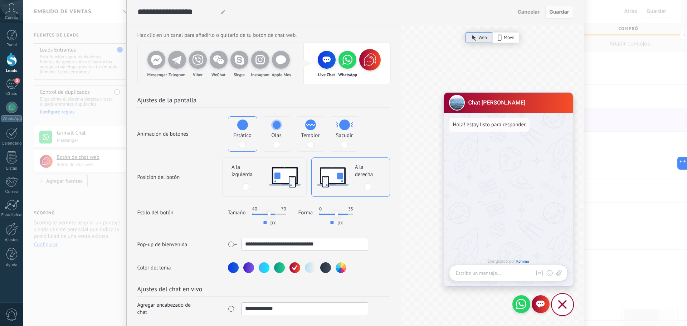
click at [329, 61] on use at bounding box center [327, 60] width 8 height 7
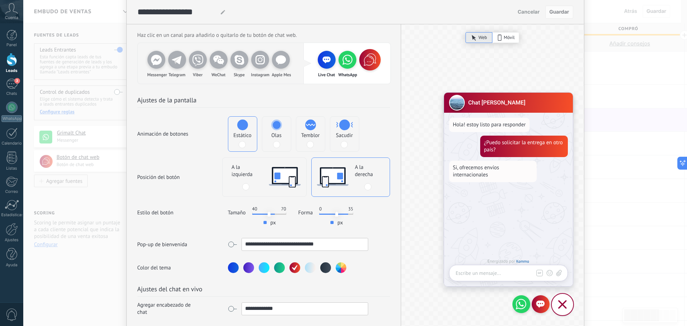
click at [525, 12] on span "Cancelar" at bounding box center [529, 12] width 22 height 5
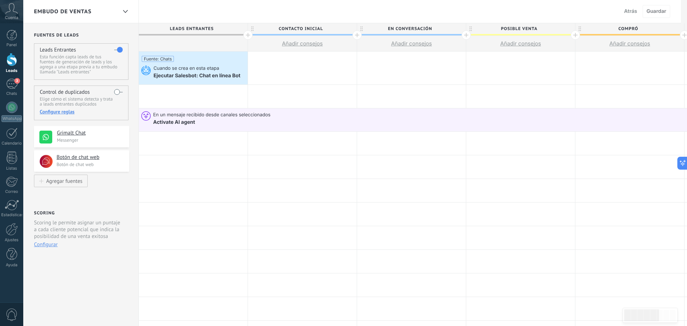
scroll to position [0, 0]
click at [77, 132] on h4 "Grimalt Chat" at bounding box center [87, 133] width 61 height 7
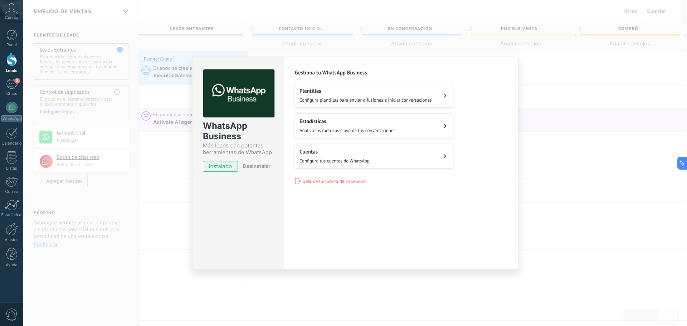
click at [521, 141] on div "WhatsApp Business Más leads con potentes herramientas de WhatsApp instalado Des…" at bounding box center [355, 163] width 664 height 326
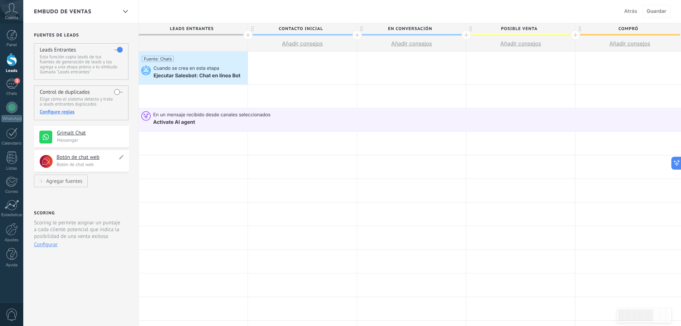
click at [82, 156] on h4 "Botón de chat web" at bounding box center [87, 157] width 61 height 7
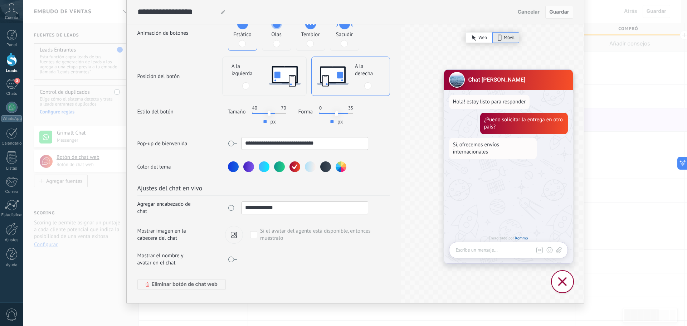
scroll to position [154, 0]
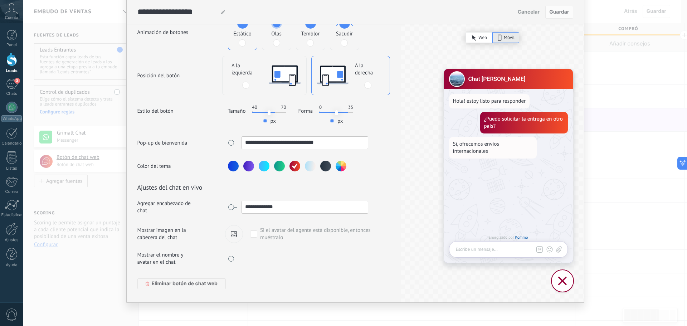
click at [235, 231] on div at bounding box center [234, 234] width 18 height 17
click at [0, 0] on input "file" at bounding box center [0, 0] width 0 height 0
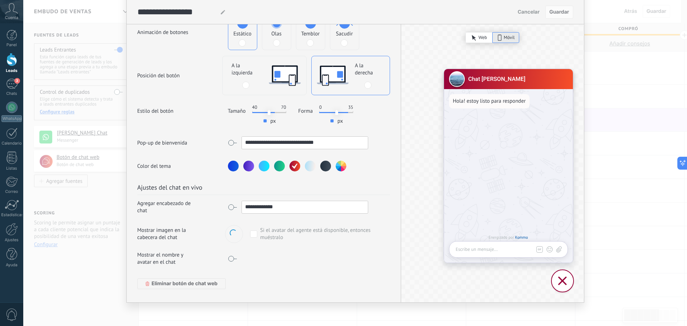
click at [524, 10] on span "Cancelar" at bounding box center [529, 12] width 22 height 5
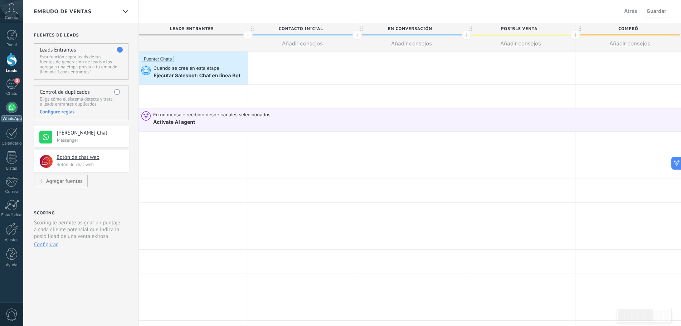
click at [10, 110] on div at bounding box center [11, 107] width 11 height 11
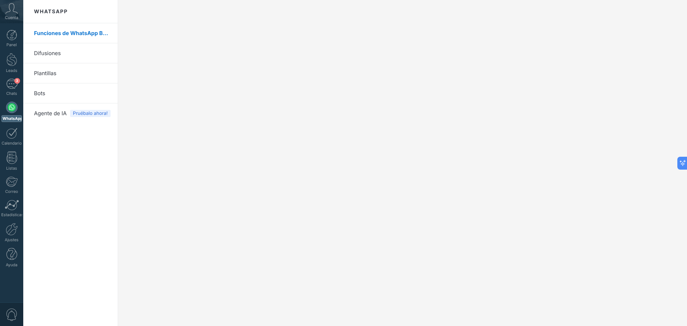
click at [87, 115] on span "Pruébalo ahora!" at bounding box center [90, 113] width 40 height 7
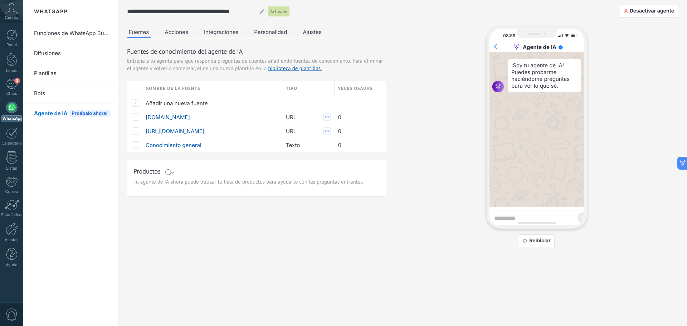
click at [320, 32] on button "Ajustes" at bounding box center [312, 31] width 22 height 11
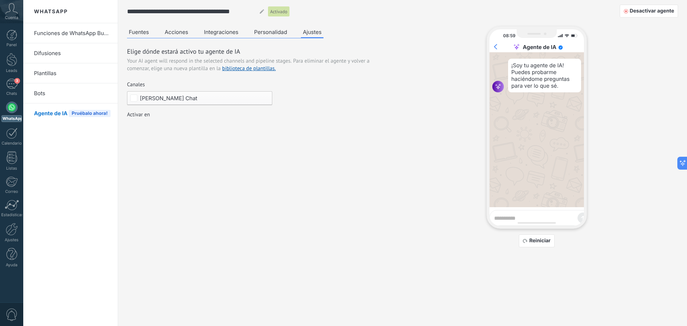
click at [0, 0] on div "Incoming leads Contacto inicial Negociación Debate contractual Discusión de con…" at bounding box center [0, 0] width 0 height 0
click at [333, 116] on div at bounding box center [355, 163] width 664 height 326
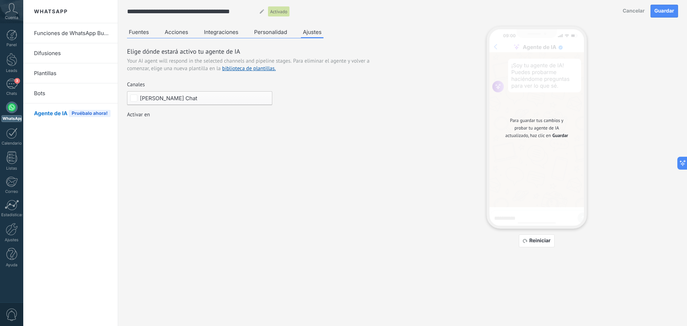
click at [275, 32] on button "Personalidad" at bounding box center [270, 31] width 37 height 11
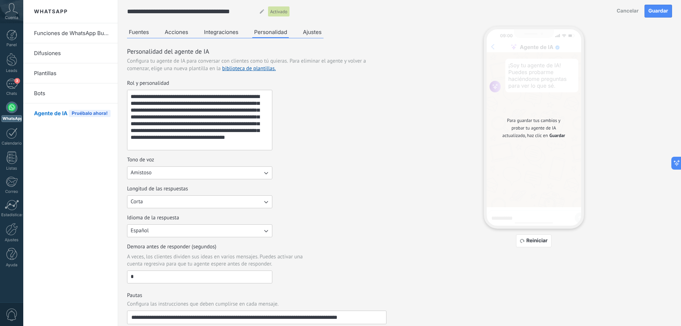
click at [457, 138] on div "**********" at bounding box center [399, 257] width 545 height 462
click at [219, 31] on button "Integraciones" at bounding box center [221, 31] width 38 height 11
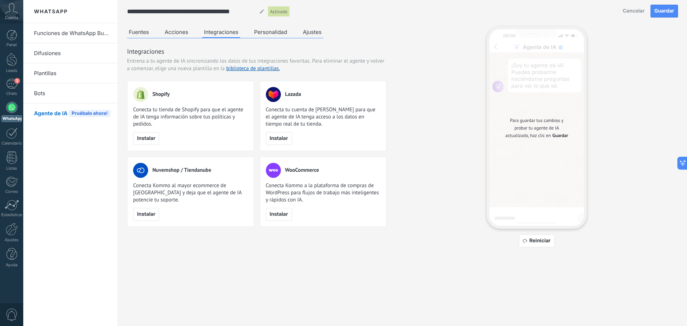
click at [173, 30] on button "Acciones" at bounding box center [176, 31] width 27 height 11
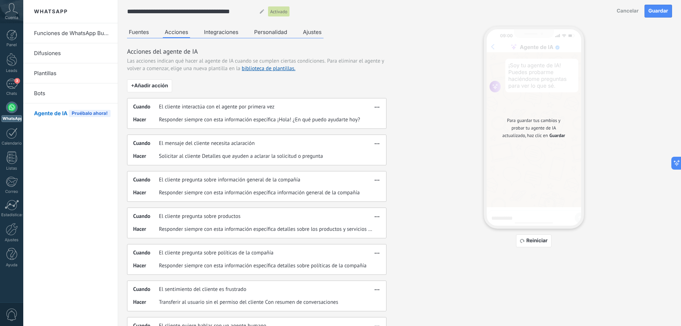
click at [139, 32] on button "Fuentes" at bounding box center [139, 31] width 24 height 11
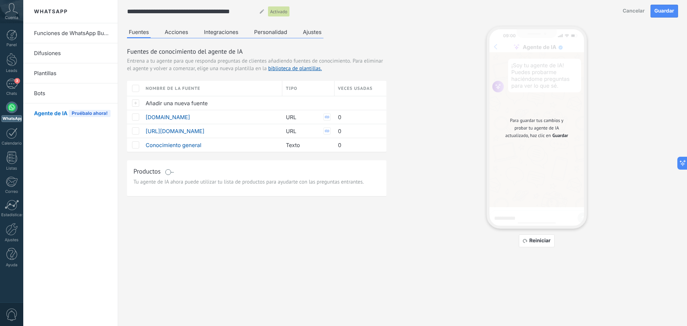
click at [628, 14] on span "Cancelar" at bounding box center [634, 11] width 22 height 5
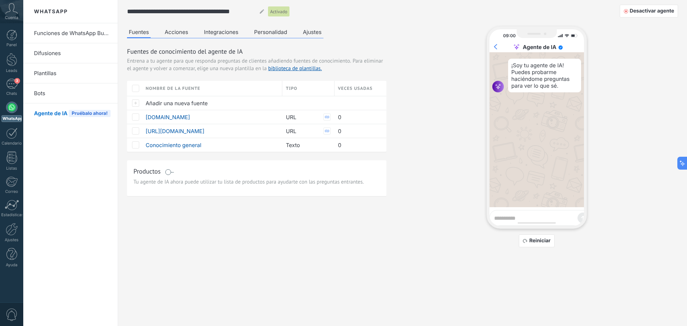
click at [49, 53] on link "Difusiones" at bounding box center [72, 53] width 77 height 20
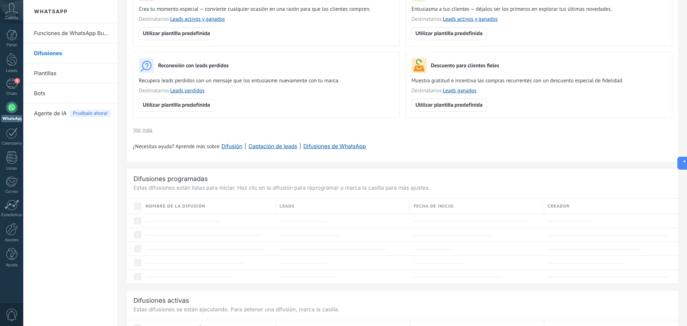
scroll to position [143, 0]
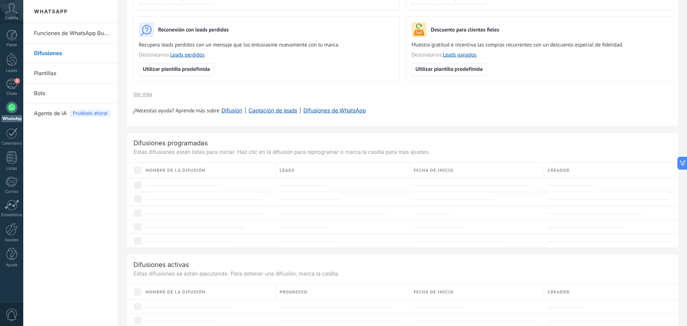
click at [57, 34] on link "Funciones de WhatsApp Business" at bounding box center [72, 33] width 77 height 20
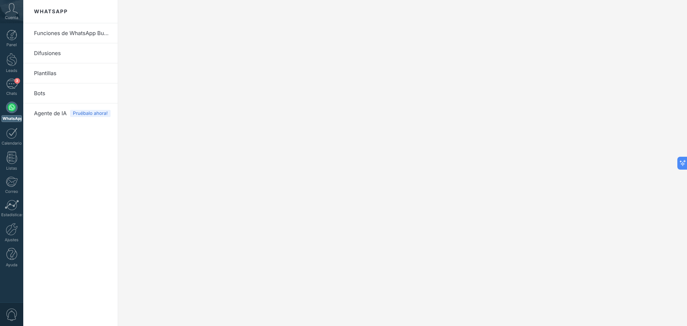
click at [75, 33] on link "Funciones de WhatsApp Business" at bounding box center [72, 33] width 77 height 20
click at [63, 51] on link "Difusiones" at bounding box center [72, 53] width 77 height 20
click at [90, 32] on link "Funciones de WhatsApp Business" at bounding box center [72, 33] width 77 height 20
click at [46, 110] on span "Agente de IA" at bounding box center [50, 113] width 33 height 20
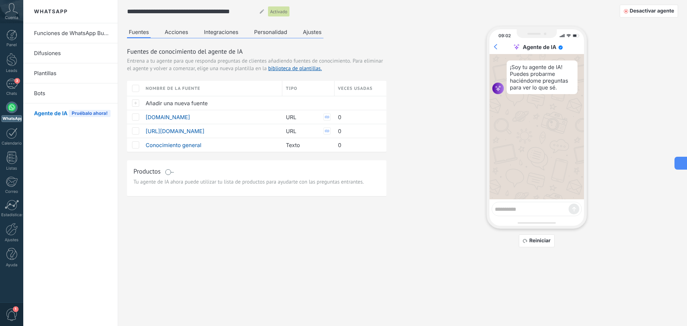
click at [683, 162] on icon at bounding box center [681, 163] width 8 height 8
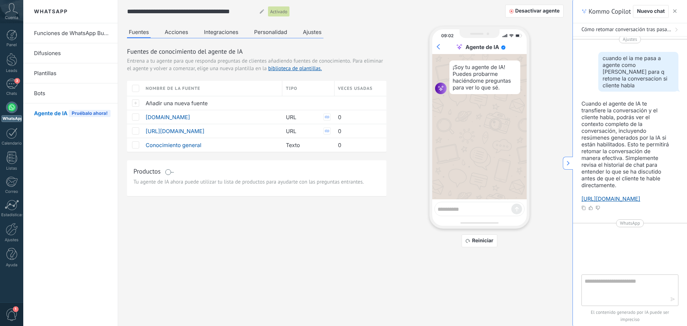
click at [613, 285] on textarea at bounding box center [625, 290] width 81 height 26
type textarea "**********"
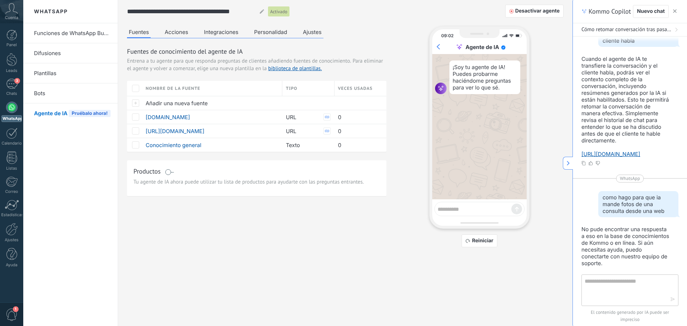
scroll to position [154, 0]
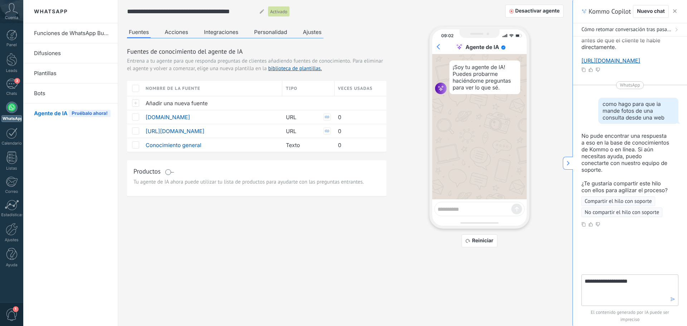
type textarea "**********"
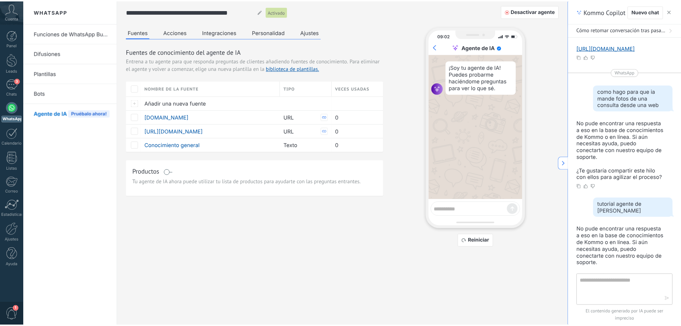
scroll to position [260, 0]
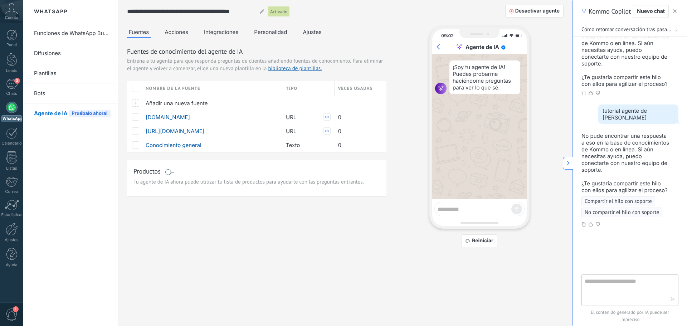
click at [11, 9] on icon at bounding box center [11, 8] width 13 height 11
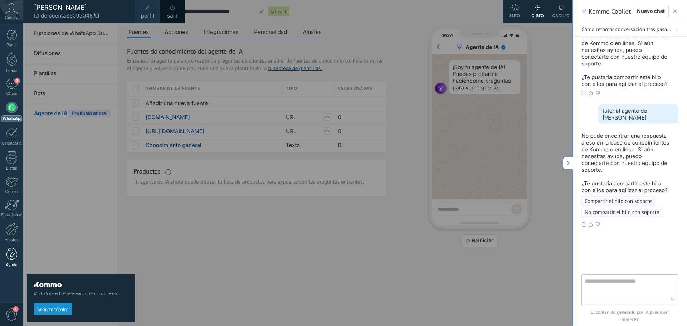
click at [21, 253] on link "Ayuda" at bounding box center [11, 257] width 23 height 19
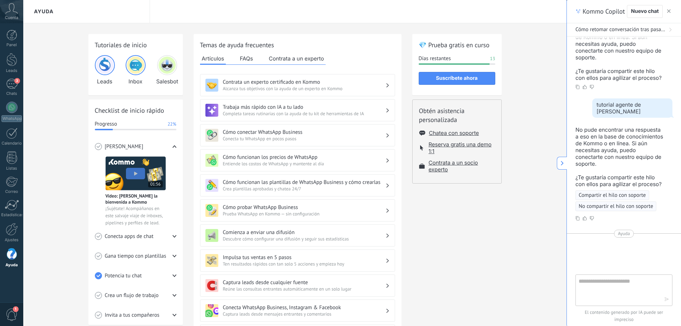
click at [251, 111] on span "Completa tareas rutinarias con la ayuda de tu kit de herramientas de IA" at bounding box center [304, 114] width 163 height 6
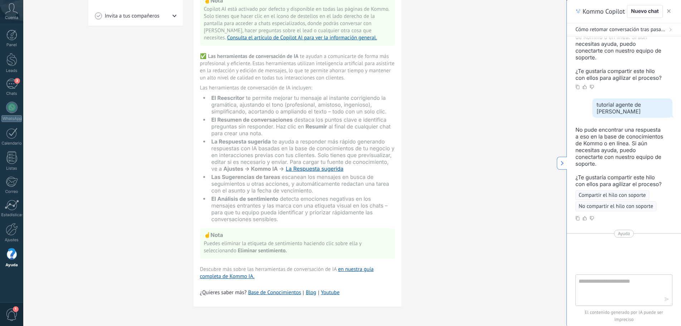
scroll to position [300, 0]
click at [308, 169] on link "La Respuesta sugerida" at bounding box center [315, 168] width 58 height 7
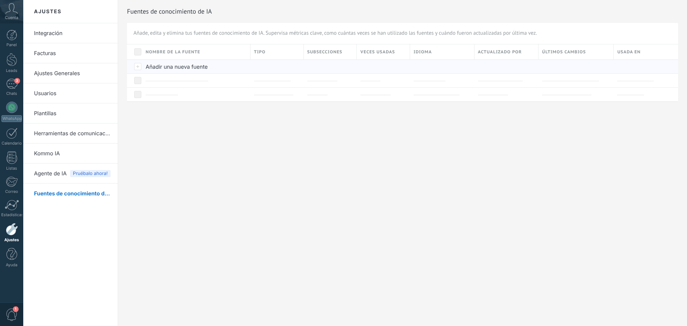
click at [161, 69] on span "Añadir una nueva fuente" at bounding box center [177, 66] width 62 height 7
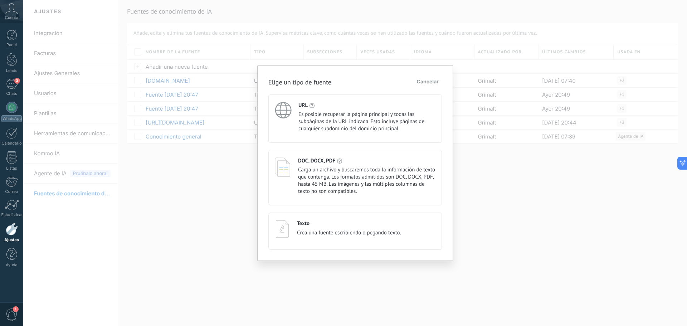
scroll to position [277, 0]
click at [213, 168] on div "Elige un tipo de fuente Cancelar URL Es posible recuperar la página principal y…" at bounding box center [355, 163] width 664 height 326
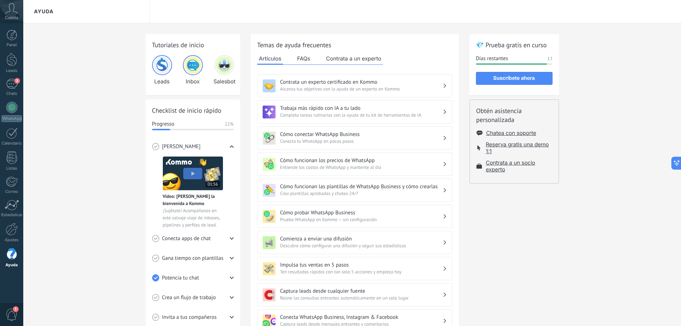
click at [362, 108] on h3 "Trabaja más rápido con IA a tu lado" at bounding box center [361, 108] width 163 height 7
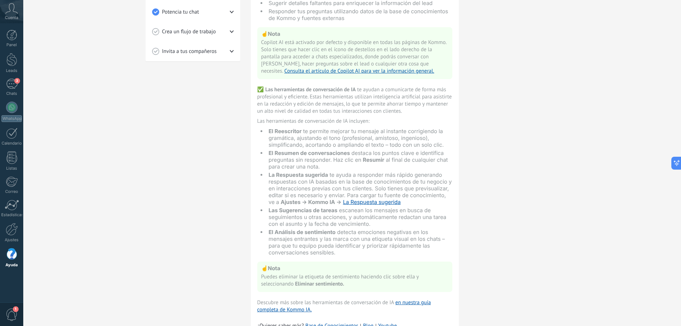
scroll to position [300, 0]
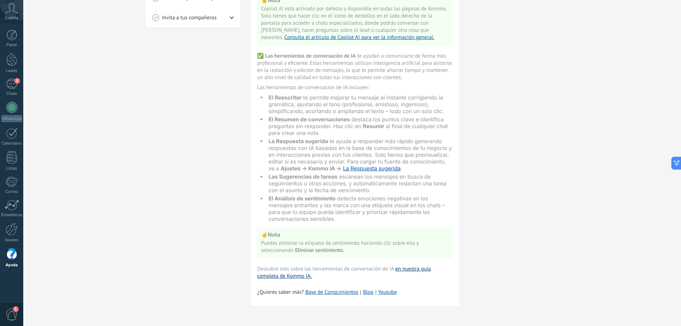
click at [416, 270] on link "en nuestra guía completa de Kommo IA." at bounding box center [344, 273] width 174 height 14
click at [15, 111] on div at bounding box center [11, 107] width 11 height 11
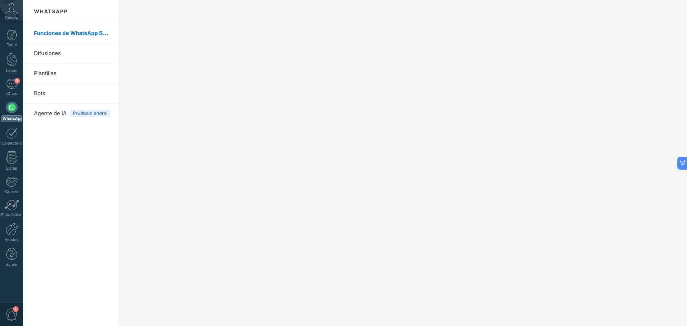
click at [50, 115] on span "Agente de IA" at bounding box center [50, 113] width 33 height 20
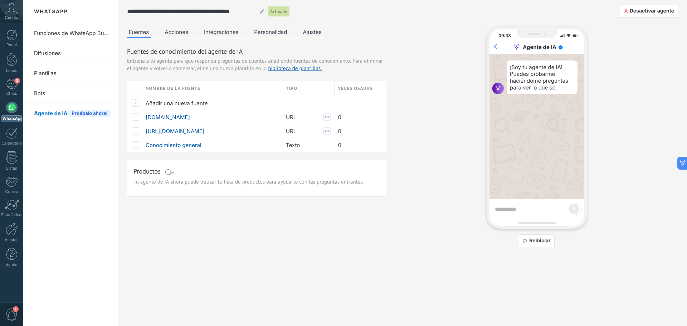
click at [177, 31] on button "Acciones" at bounding box center [176, 31] width 27 height 11
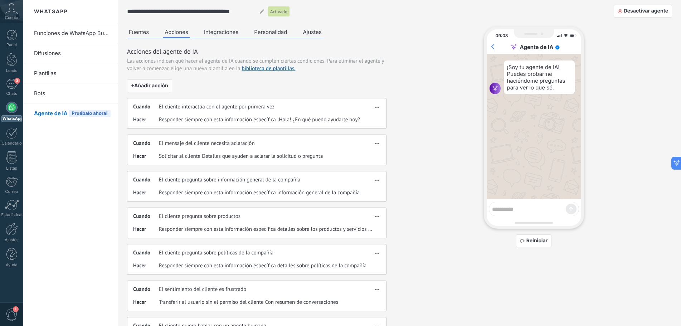
click at [153, 84] on span "+ Añadir acción" at bounding box center [149, 85] width 37 height 5
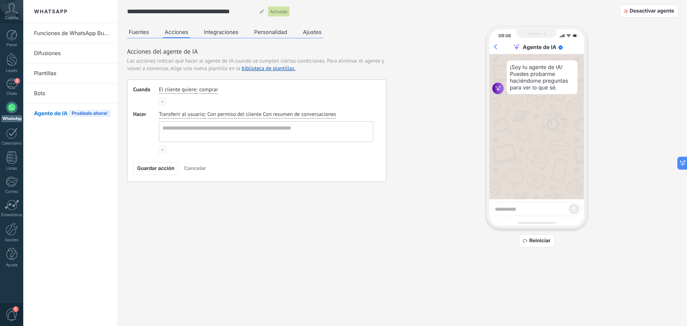
click at [205, 88] on span "comprar" at bounding box center [208, 89] width 19 height 7
click at [225, 114] on span "obtener soporte" at bounding box center [226, 113] width 37 height 7
click at [226, 127] on textarea at bounding box center [265, 132] width 212 height 20
type textarea "**********"
click at [295, 116] on span "Con resumen de conversaciones" at bounding box center [299, 114] width 73 height 7
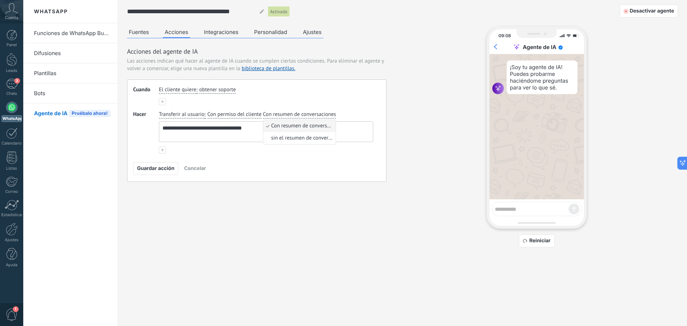
click at [307, 94] on div "El cliente quiere : obtener soporte" at bounding box center [266, 90] width 217 height 10
click at [162, 171] on button "Guardar acción" at bounding box center [155, 168] width 45 height 13
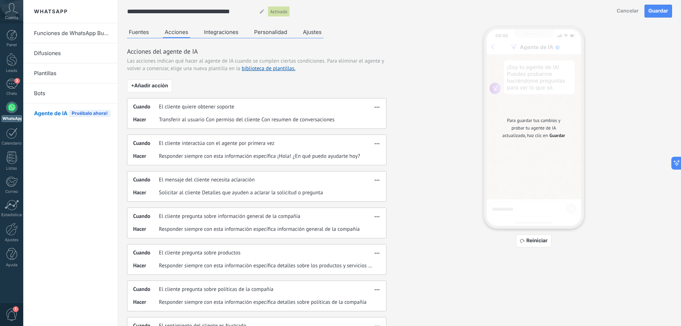
click at [655, 12] on span "Guardar" at bounding box center [659, 11] width 20 height 5
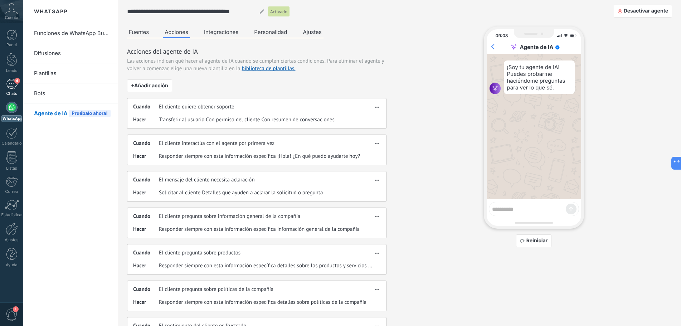
click at [16, 83] on span "4" at bounding box center [17, 81] width 6 height 6
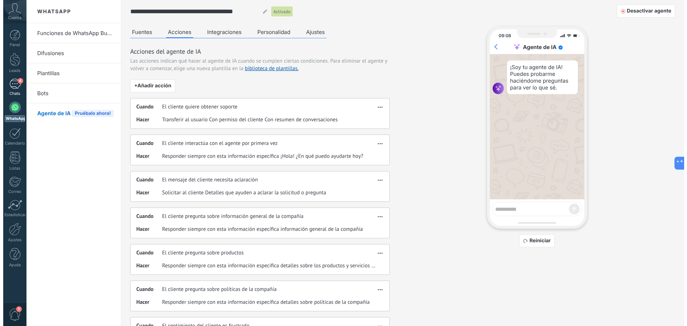
scroll to position [277, 0]
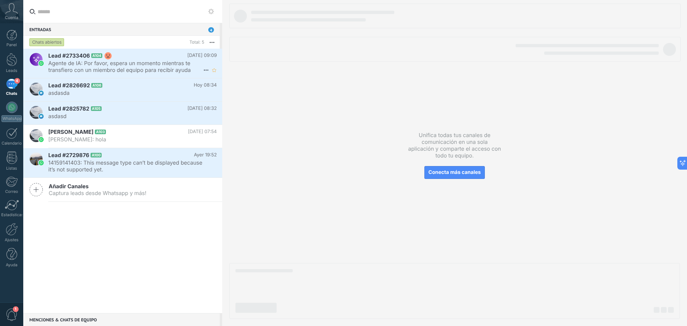
click at [122, 66] on span "Agente de IA: Por favor, espera un momento mientras te transfiero con un miembr…" at bounding box center [125, 67] width 155 height 14
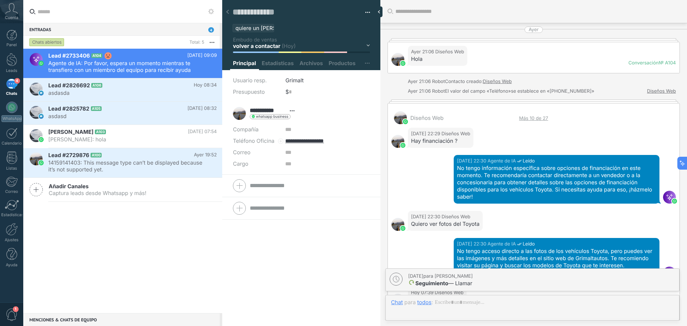
scroll to position [663, 0]
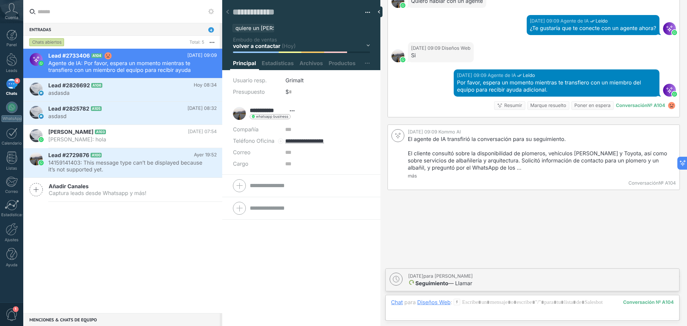
click at [672, 102] on use at bounding box center [671, 105] width 7 height 7
click at [442, 129] on span "Kommo AI" at bounding box center [450, 132] width 23 height 6
click at [457, 150] on p "El cliente consultó sobre la disponibilidad de plomeros, vehículos [PERSON_NAME…" at bounding box center [541, 160] width 266 height 21
click at [410, 173] on link "más" at bounding box center [412, 176] width 9 height 6
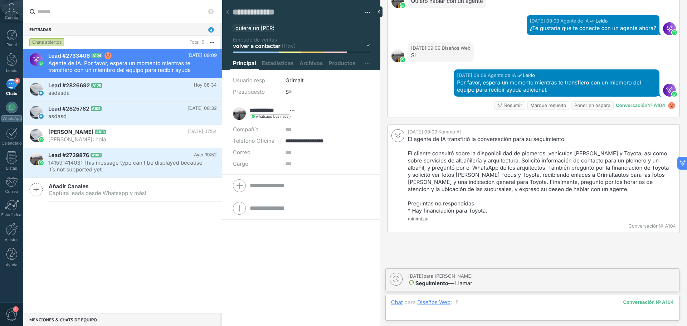
click at [485, 303] on div at bounding box center [532, 309] width 283 height 21
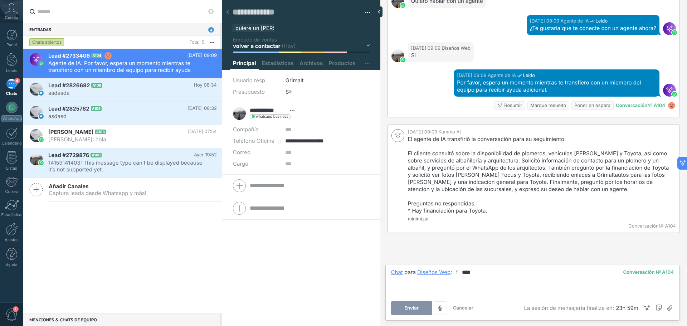
click at [407, 303] on button "Enviar" at bounding box center [411, 308] width 41 height 14
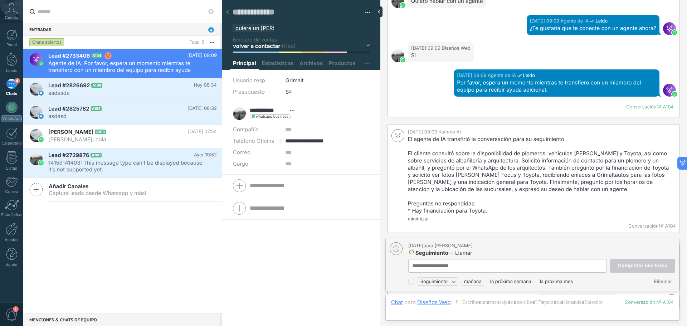
scroll to position [7, 0]
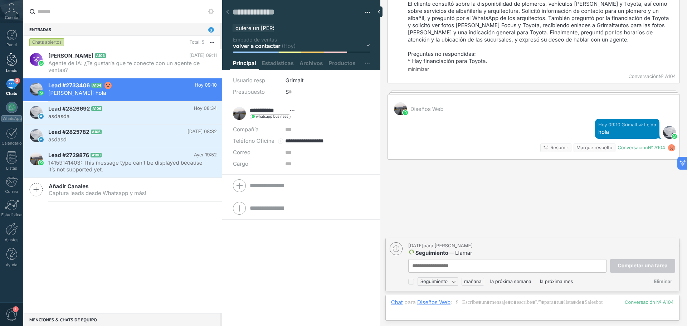
click at [10, 63] on div at bounding box center [11, 59] width 11 height 13
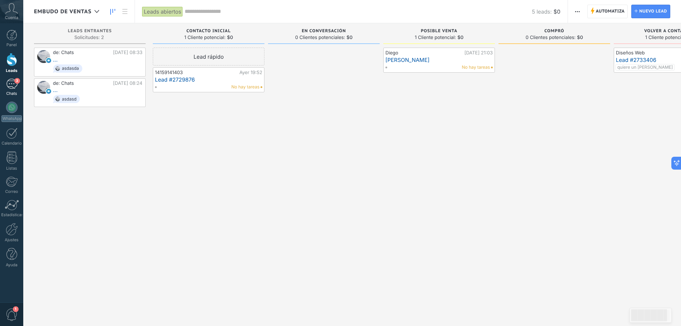
click at [15, 82] on span "3" at bounding box center [17, 81] width 6 height 6
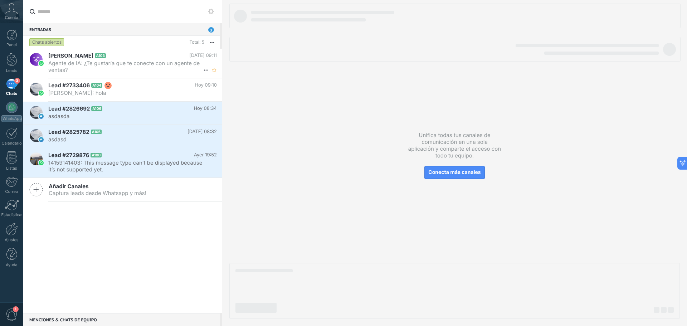
click at [139, 63] on span "Agente de IA: ¿Te gustaría que te conecte con un agente de ventas?" at bounding box center [125, 67] width 155 height 14
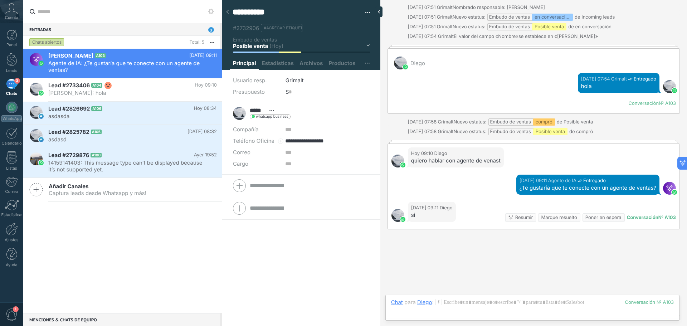
scroll to position [1332, 0]
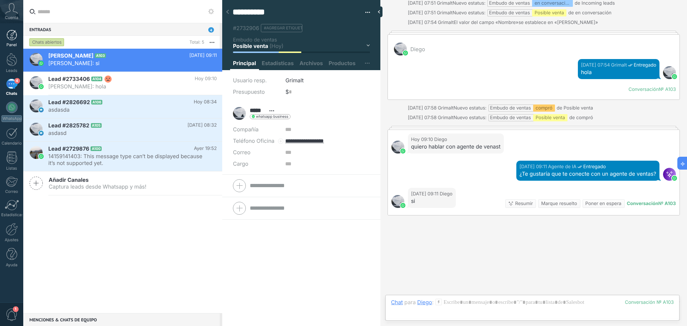
click at [11, 37] on div at bounding box center [11, 35] width 11 height 11
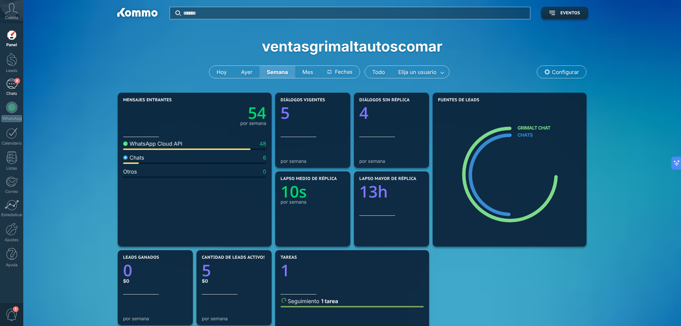
click at [10, 83] on div "4" at bounding box center [11, 84] width 11 height 10
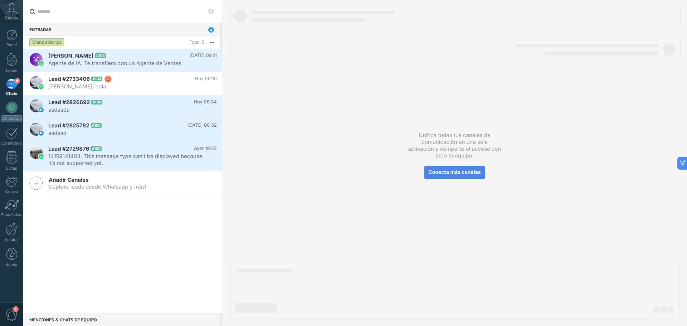
click at [462, 173] on span "Conecta más canales" at bounding box center [455, 172] width 52 height 6
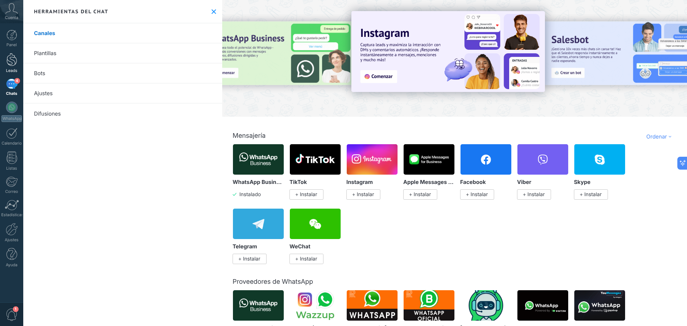
click at [13, 58] on div at bounding box center [11, 59] width 11 height 13
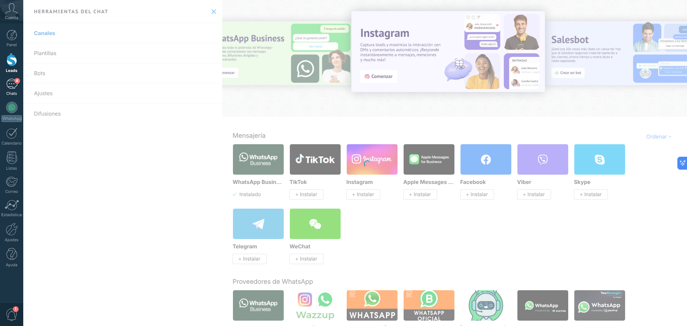
click at [14, 84] on div "4" at bounding box center [11, 84] width 11 height 10
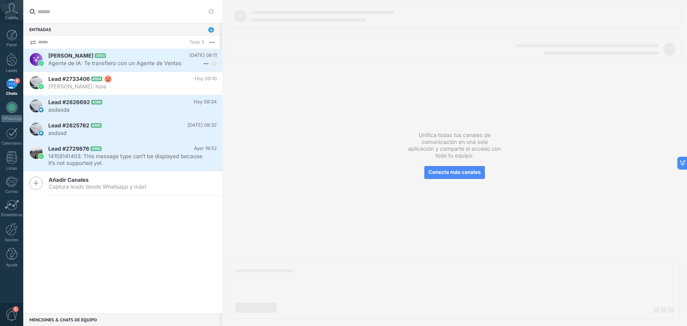
click at [151, 65] on span "Agente de IA: Te transfiero con un Agente de Ventas" at bounding box center [125, 63] width 155 height 7
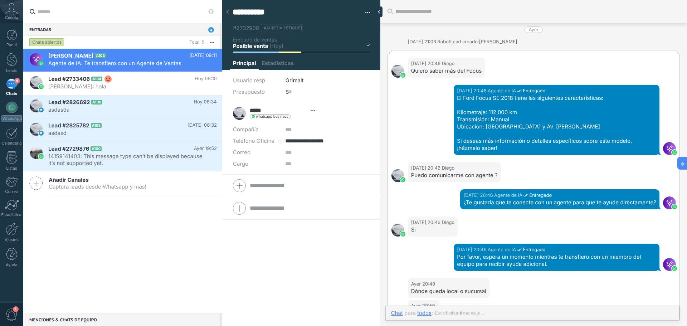
type textarea "**********"
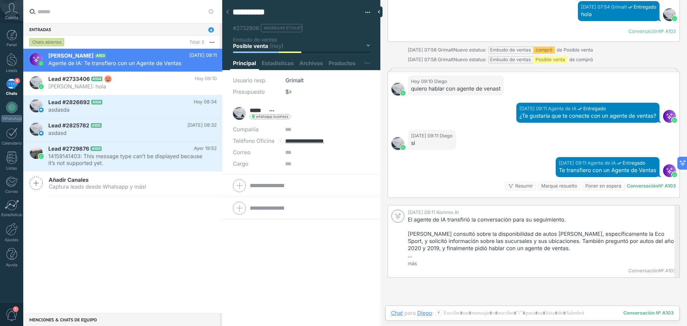
scroll to position [1432, 0]
